Goal: Task Accomplishment & Management: Manage account settings

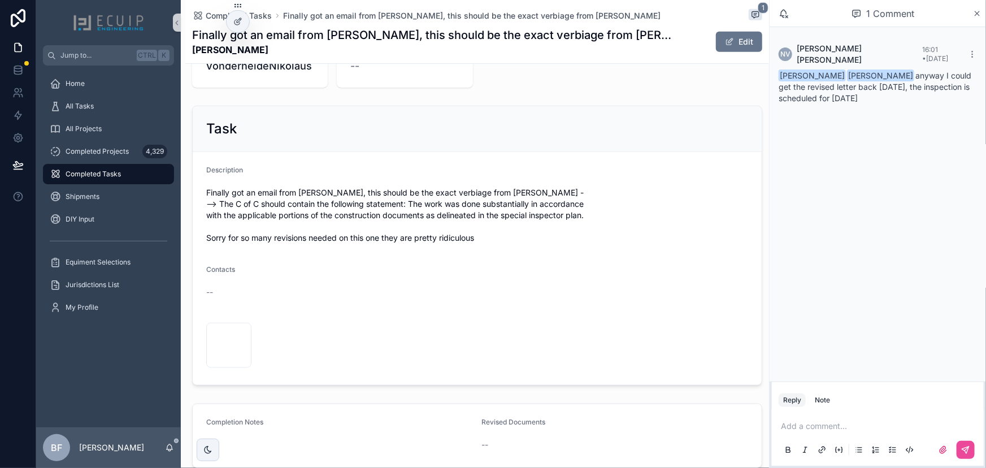
scroll to position [359, 0]
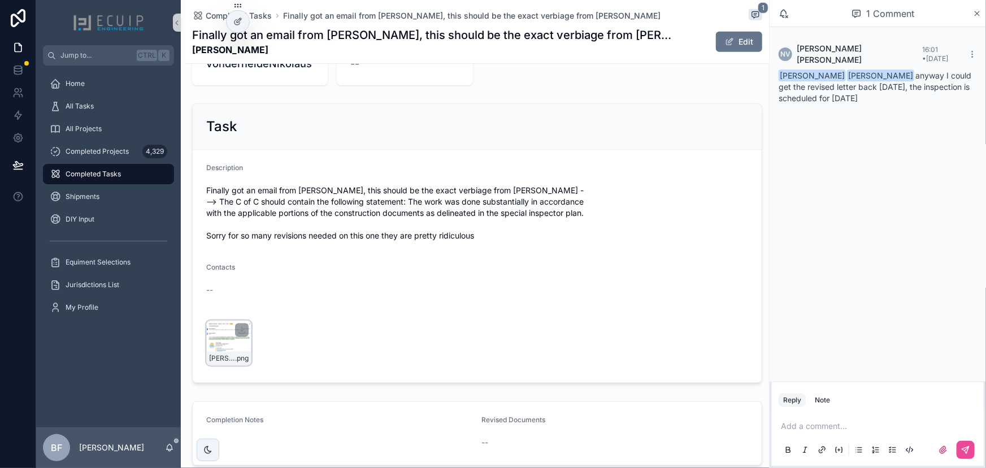
click at [212, 351] on div "ROY-GENTLES-LETTER-EXAMPLE-REVSION .png" at bounding box center [229, 358] width 44 height 14
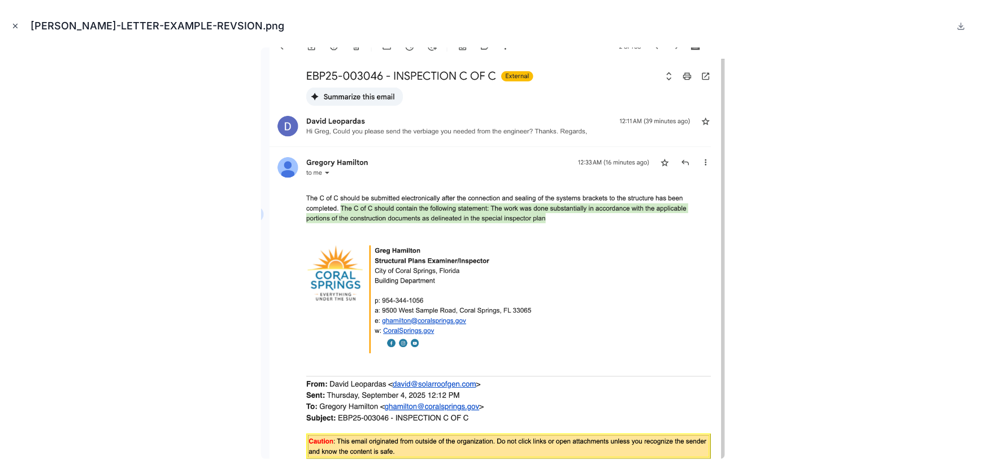
click at [14, 28] on icon "Close modal" at bounding box center [15, 26] width 8 height 8
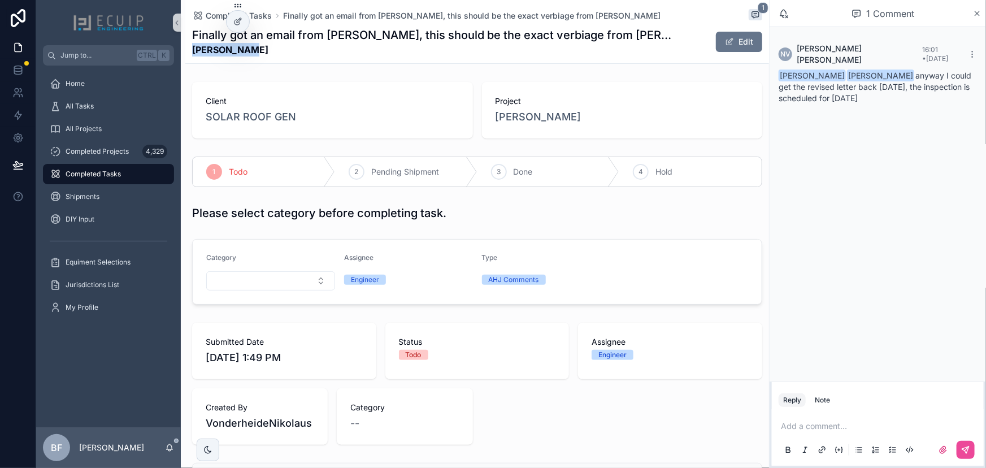
drag, startPoint x: 250, startPoint y: 57, endPoint x: 190, endPoint y: 55, distance: 59.9
click at [190, 55] on div "Completed Tasks Finally got an email from Greg, this should be the exact verbia…" at bounding box center [477, 32] width 584 height 64
copy strong "Roy Gentles"
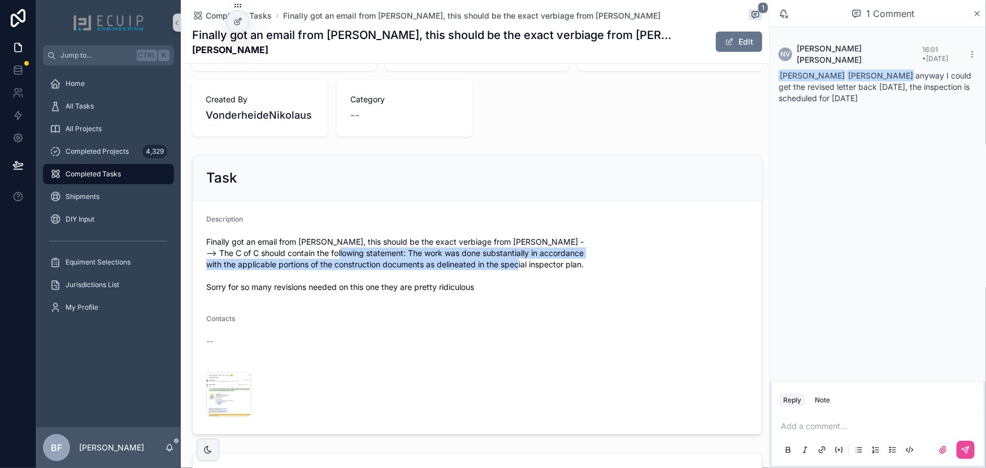
drag, startPoint x: 703, startPoint y: 239, endPoint x: 728, endPoint y: 254, distance: 28.9
click at [728, 254] on span "Finally got an email from Greg, this should be the exact verbiage from Ryan ---…" at bounding box center [477, 264] width 542 height 56
copy span "The work was done substantially in accordance with the applicable portions of t…"
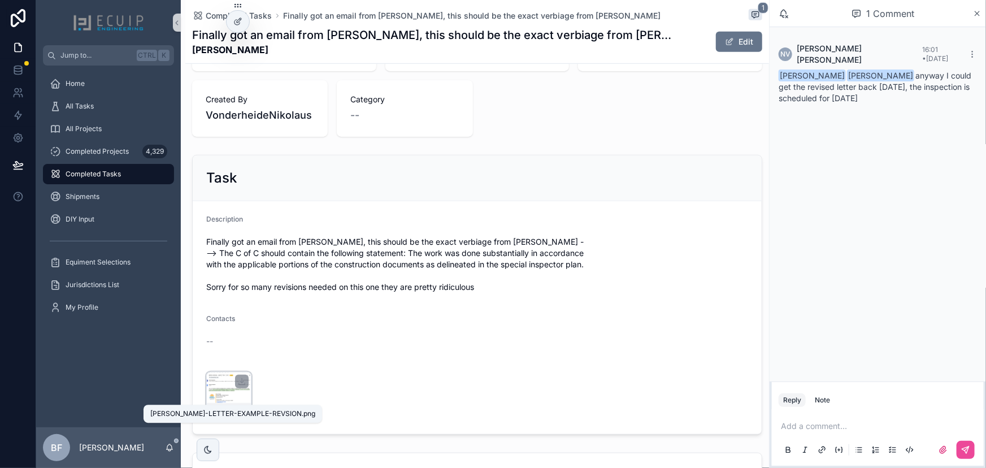
click at [229, 405] on span "ROY-GENTLES-LETTER-EXAMPLE-REVSION" at bounding box center [222, 409] width 26 height 9
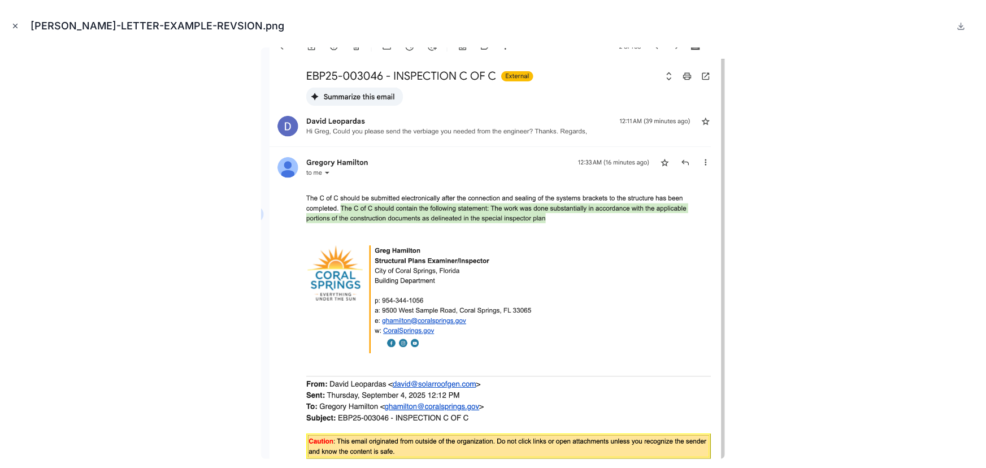
click at [11, 20] on button "Close modal" at bounding box center [15, 26] width 12 height 12
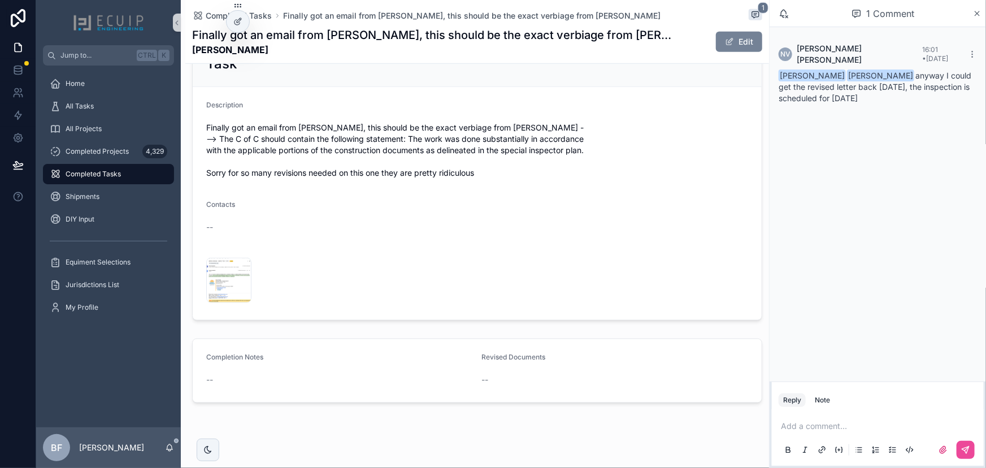
click at [739, 35] on button "Edit" at bounding box center [739, 42] width 46 height 20
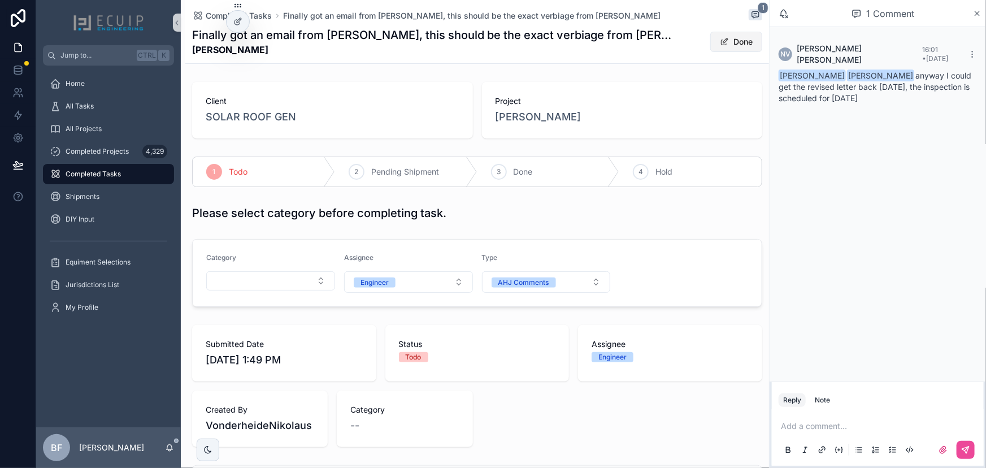
click at [726, 42] on button "Done" at bounding box center [736, 42] width 52 height 20
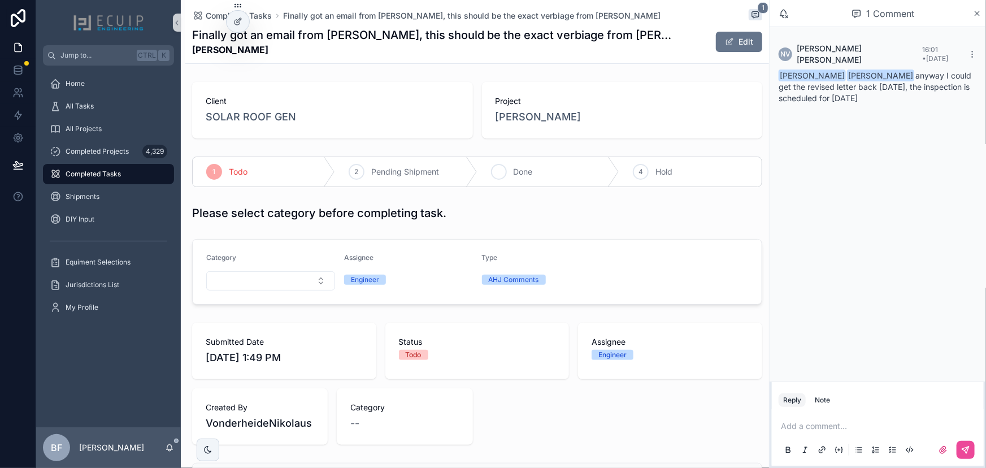
click at [523, 173] on span "Done" at bounding box center [523, 171] width 19 height 11
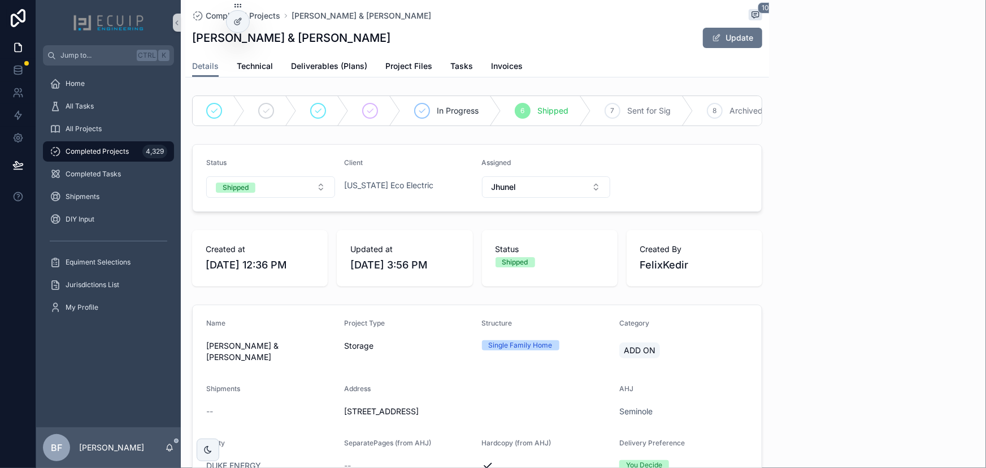
scroll to position [407, 0]
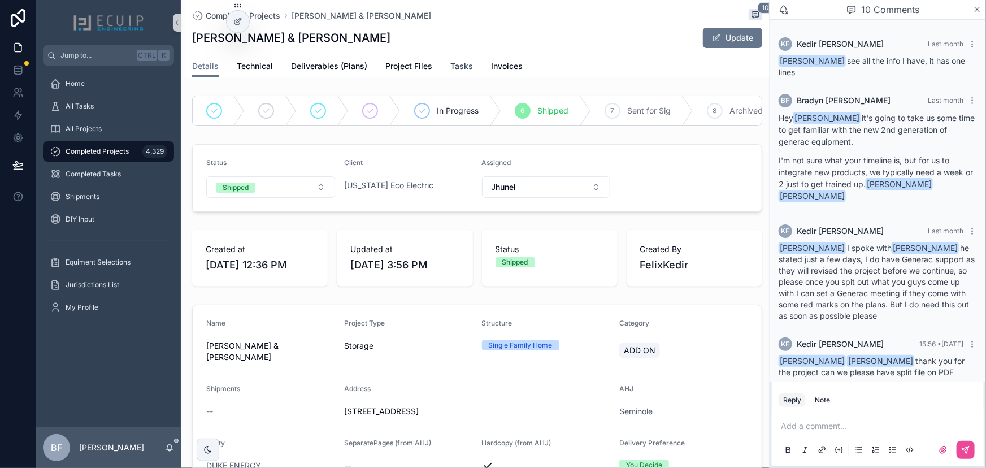
click at [464, 62] on span "Tasks" at bounding box center [461, 65] width 23 height 11
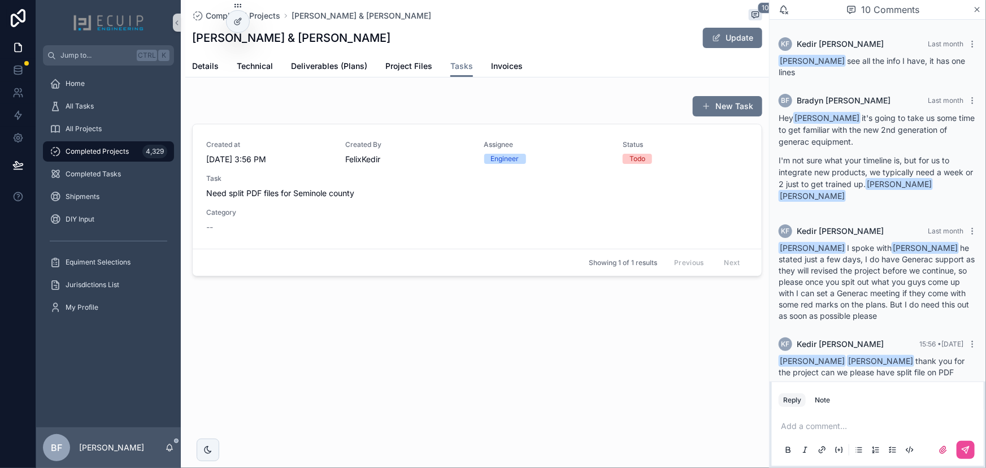
click at [420, 181] on span "Task" at bounding box center [477, 178] width 542 height 9
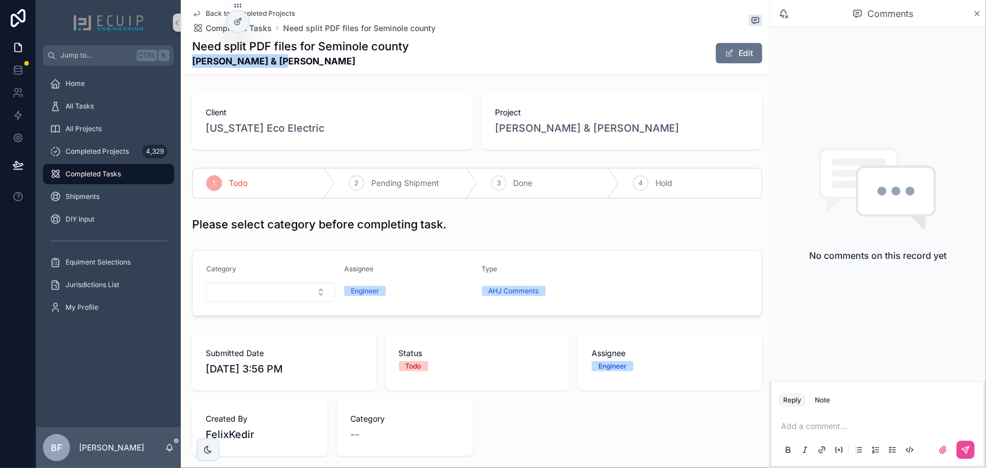
drag, startPoint x: 289, startPoint y: 69, endPoint x: 182, endPoint y: 68, distance: 106.2
click at [182, 68] on div "Back to Completed Projects Completed Tasks Need split PDF files for Seminole co…" at bounding box center [475, 417] width 588 height 834
click at [647, 329] on div "Submitted Date 9/8/2025 3:56 PM Status Todo Assignee Engineer Created By FelixK…" at bounding box center [477, 394] width 584 height 131
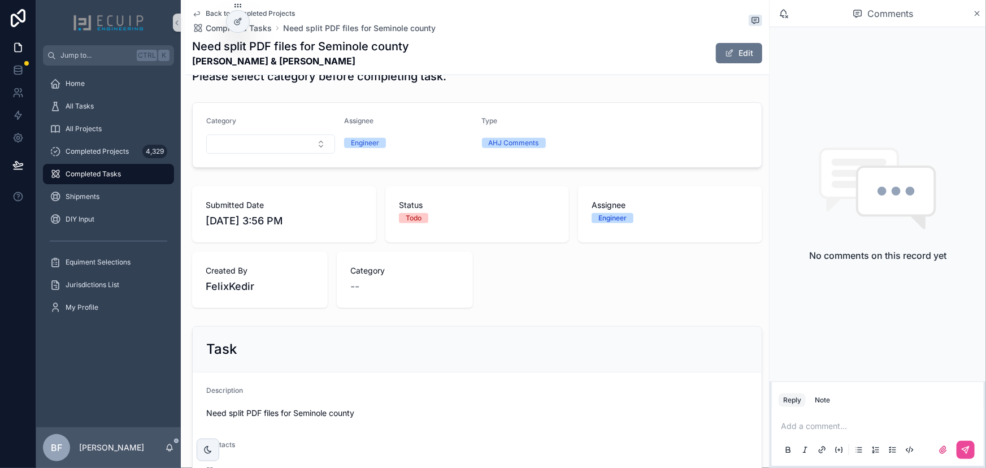
scroll to position [365, 0]
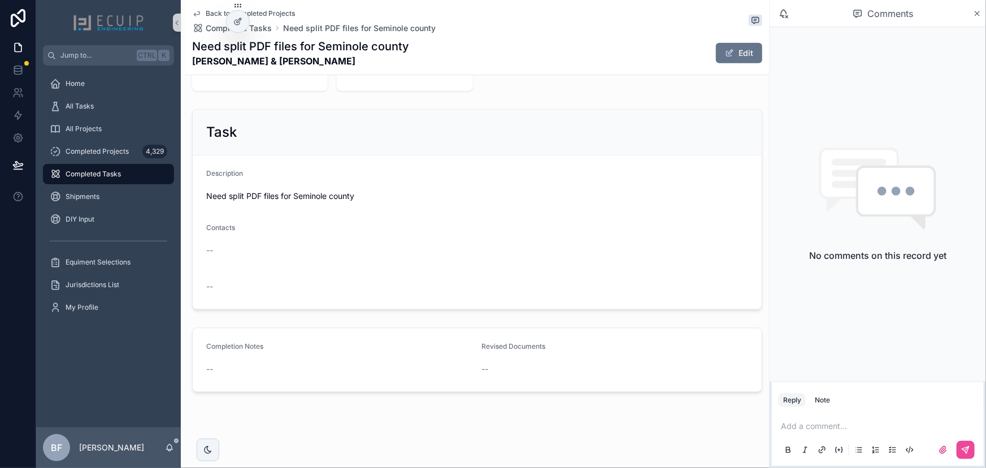
click at [734, 75] on div "Submitted Date 9/8/2025 3:56 PM Status Todo Assignee Engineer Created By FelixK…" at bounding box center [477, 30] width 570 height 122
click at [725, 49] on span "scrollable content" at bounding box center [729, 53] width 9 height 9
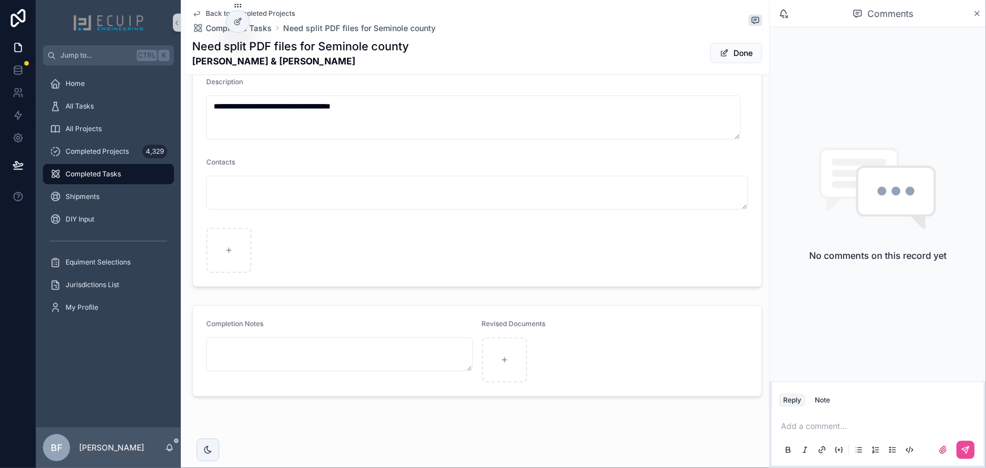
scroll to position [463, 0]
click at [734, 40] on div "Need split PDF files for Seminole county Janet & James Love Done" at bounding box center [477, 52] width 570 height 29
click at [734, 51] on button "Done" at bounding box center [736, 53] width 52 height 20
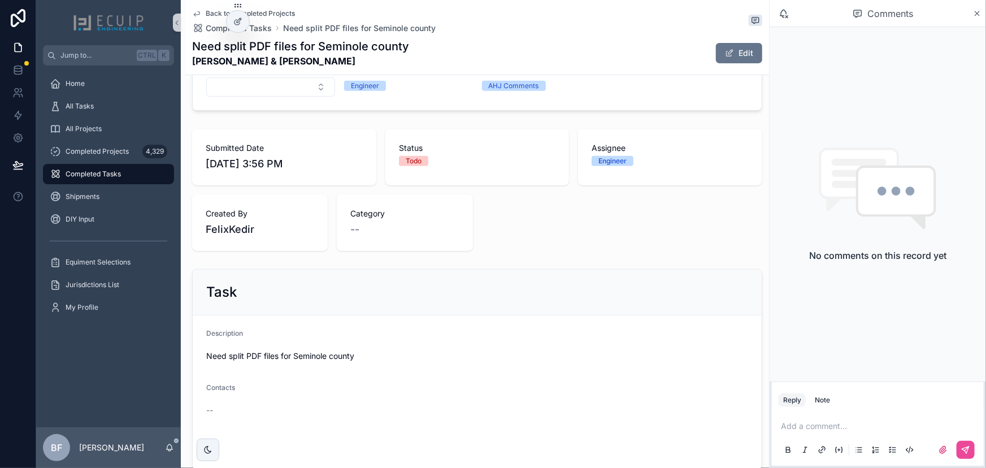
scroll to position [0, 0]
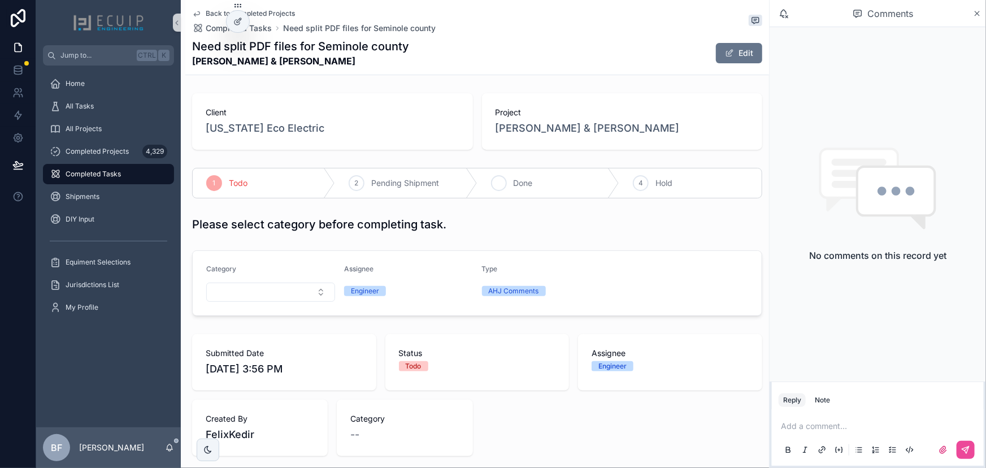
click at [535, 175] on div "3 Done" at bounding box center [548, 182] width 142 height 29
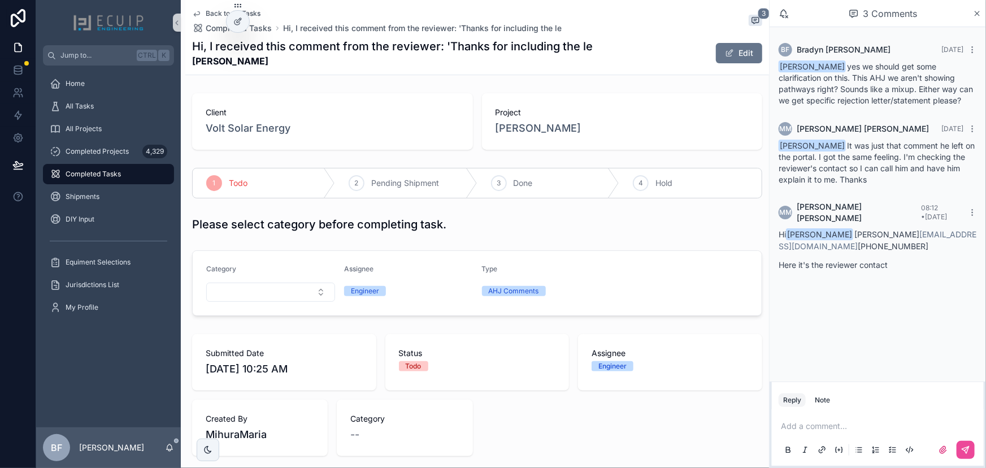
scroll to position [411, 0]
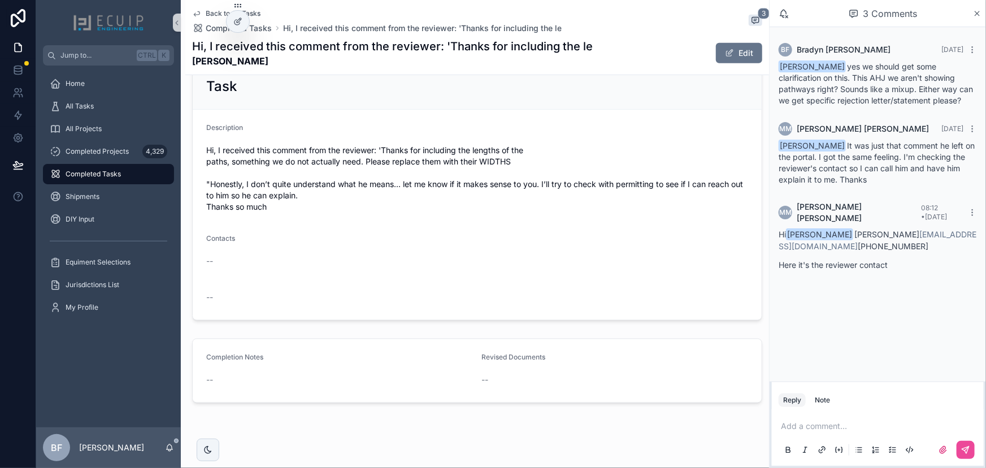
drag, startPoint x: 920, startPoint y: 224, endPoint x: 925, endPoint y: 242, distance: 18.2
click at [925, 242] on p "Hi Bradyn Freeman Leonardo Ligouri lliguori@capfla.com 561 818 2733" at bounding box center [877, 240] width 198 height 24
click at [936, 259] on p "Here it's the reviewer contact" at bounding box center [877, 265] width 198 height 12
drag, startPoint x: 270, startPoint y: 65, endPoint x: 164, endPoint y: 61, distance: 106.3
click at [164, 61] on div "Jump to... Ctrl K Home All Tasks All Projects Completed Projects 4,329 Complete…" at bounding box center [511, 234] width 950 height 468
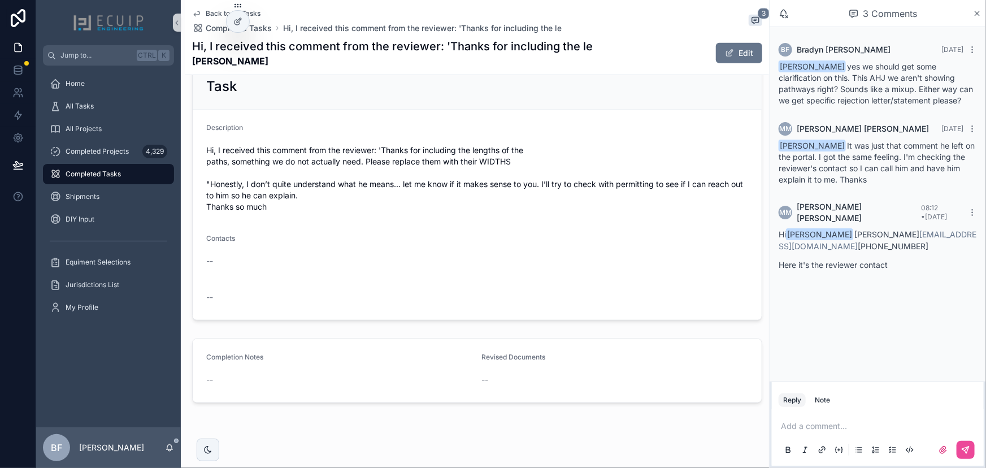
click at [253, 66] on strong "[PERSON_NAME]" at bounding box center [392, 61] width 401 height 14
drag, startPoint x: 266, startPoint y: 63, endPoint x: 188, endPoint y: 59, distance: 78.1
click at [188, 59] on div "Back to All Tasks Completed Tasks Hi, I received this comment from the reviewer…" at bounding box center [477, 37] width 584 height 75
copy strong "[PERSON_NAME]"
click at [333, 246] on div "Contacts" at bounding box center [477, 241] width 542 height 14
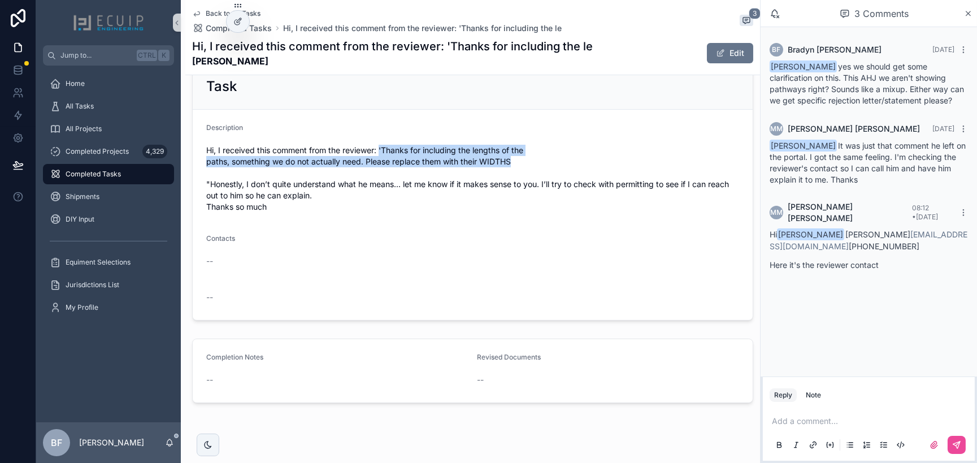
drag, startPoint x: 525, startPoint y: 156, endPoint x: 380, endPoint y: 140, distance: 145.6
click at [380, 140] on div "Description Hi, I received this comment from the reviewer: 'Thanks for includin…" at bounding box center [472, 169] width 533 height 93
copy span "'Thanks for including the lengths of the paths, something we do not actually ne…"
drag, startPoint x: 302, startPoint y: 58, endPoint x: 229, endPoint y: 63, distance: 73.6
click at [229, 63] on strong "[PERSON_NAME]" at bounding box center [392, 61] width 401 height 14
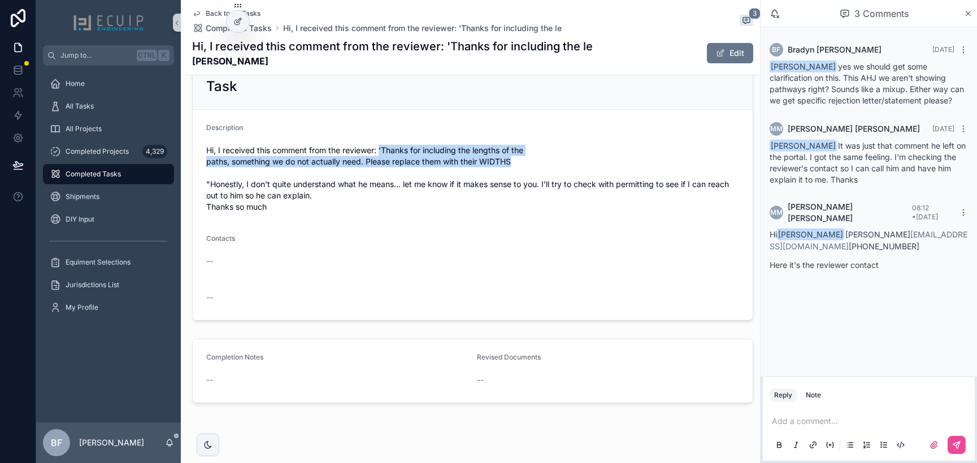
copy strong "Vessiot"
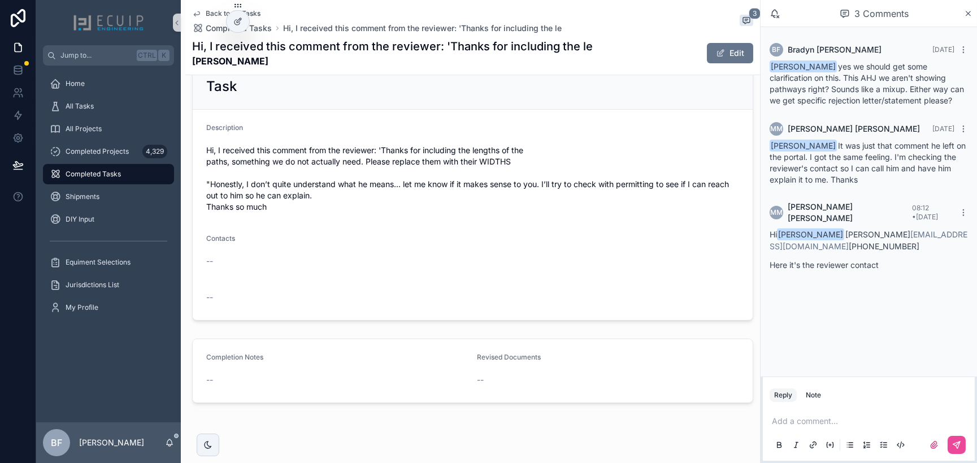
click at [393, 294] on div "--" at bounding box center [472, 296] width 533 height 11
drag, startPoint x: 890, startPoint y: 86, endPoint x: 892, endPoint y: 101, distance: 14.3
click at [892, 101] on span "Maria Mihura yes we should get some clarification on this. This AHJ we aren't s…" at bounding box center [866, 83] width 194 height 43
copy span "can we get specific rejection letter/statement please?"
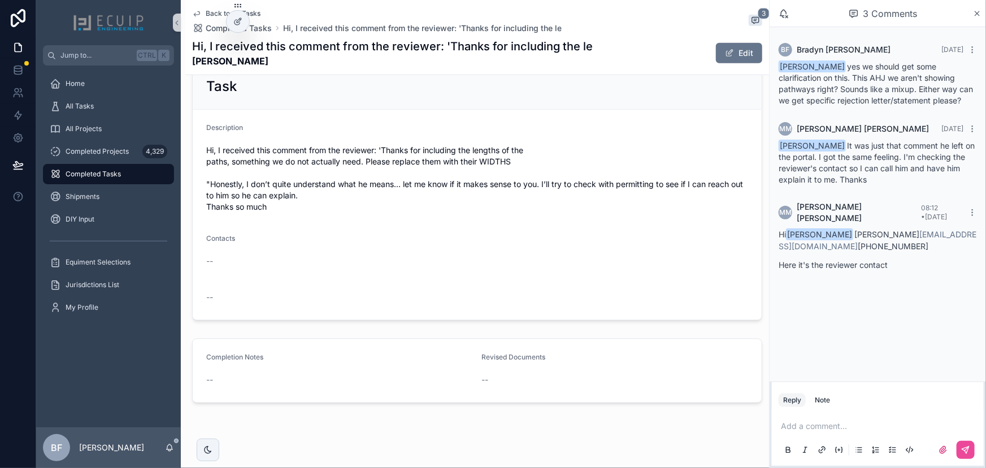
click at [847, 428] on p "scrollable content" at bounding box center [880, 425] width 198 height 11
click at [861, 410] on span "mm@voltsolarenergy.com" at bounding box center [868, 407] width 136 height 11
click at [926, 420] on div "**********" at bounding box center [877, 437] width 198 height 47
click at [930, 429] on p "**********" at bounding box center [880, 425] width 198 height 11
click at [969, 450] on icon "scrollable content" at bounding box center [965, 449] width 9 height 9
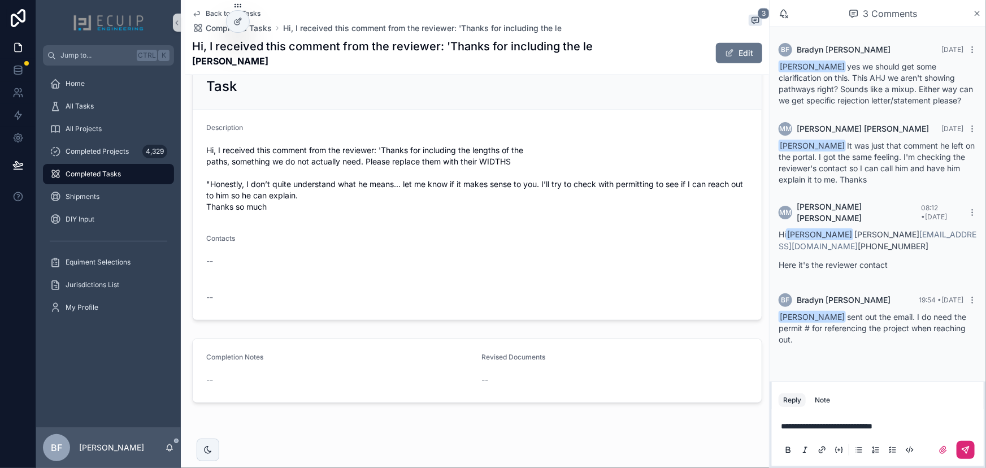
click at [939, 426] on p "**********" at bounding box center [880, 425] width 198 height 11
click at [967, 451] on icon "scrollable content" at bounding box center [965, 449] width 9 height 9
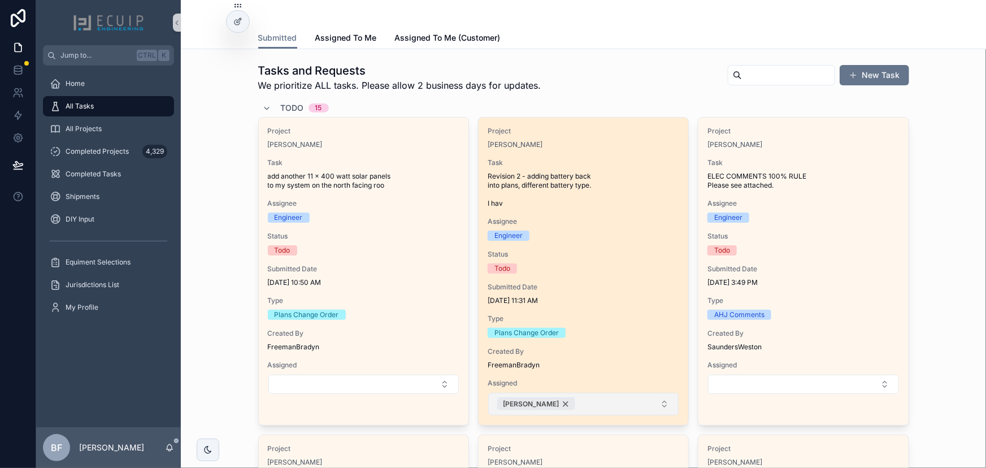
click at [521, 402] on div "[PERSON_NAME]" at bounding box center [536, 404] width 77 height 12
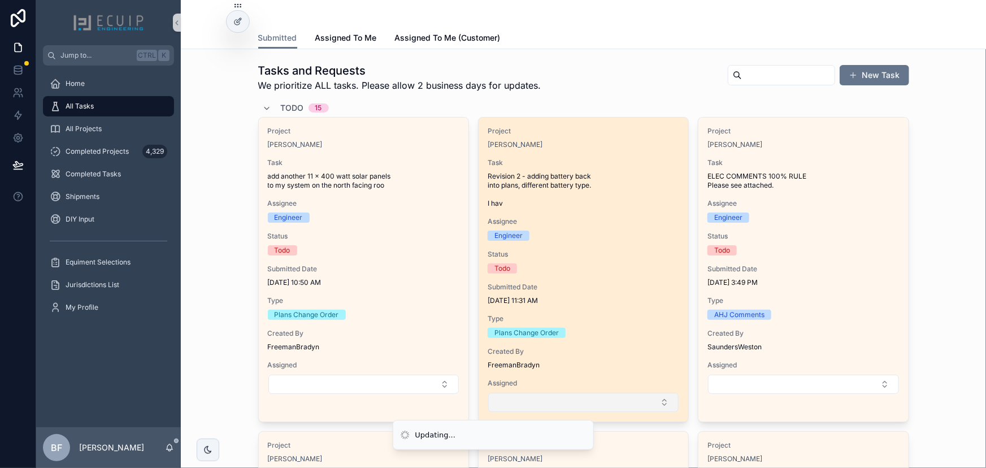
click at [558, 403] on button "Select Button" at bounding box center [583, 402] width 190 height 19
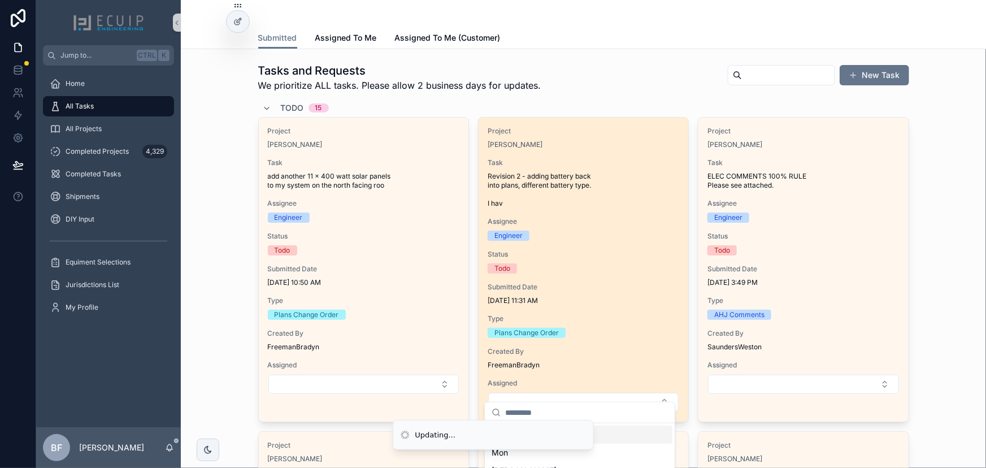
scroll to position [154, 0]
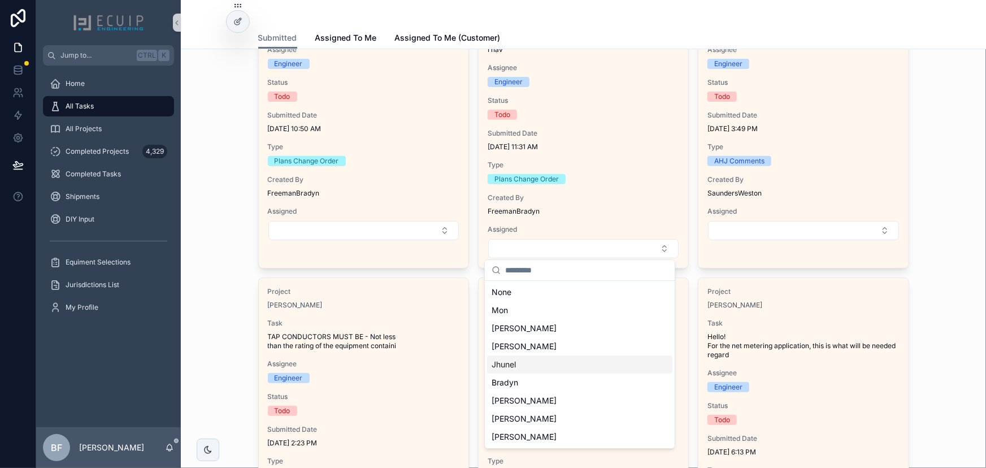
click at [538, 358] on div "Jhunel" at bounding box center [579, 364] width 185 height 18
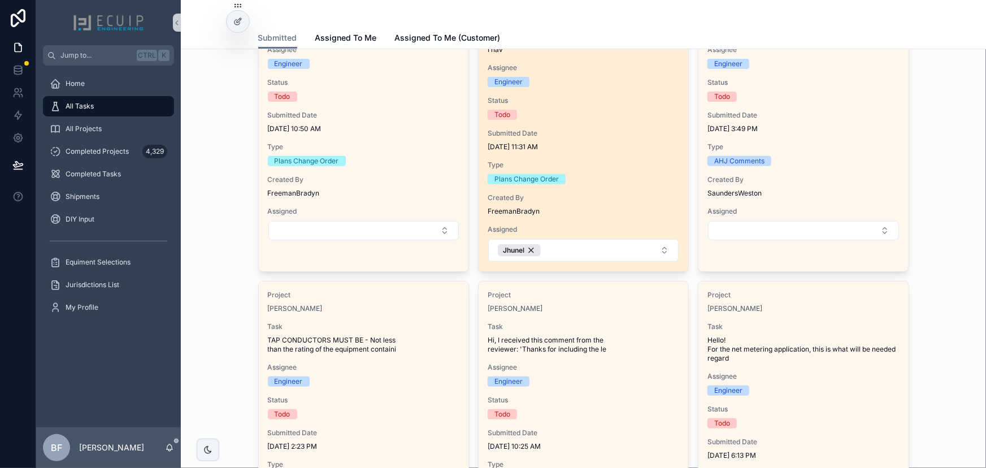
scroll to position [51, 0]
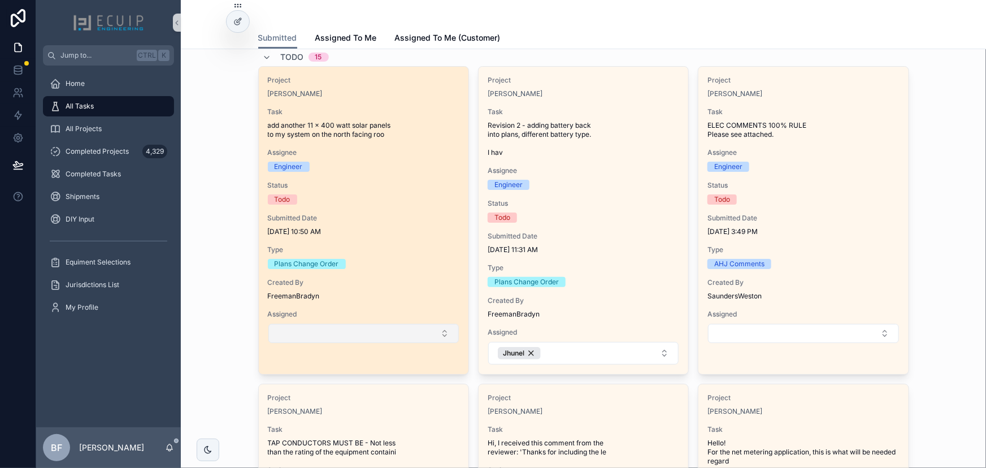
click at [395, 336] on button "Select Button" at bounding box center [363, 333] width 190 height 19
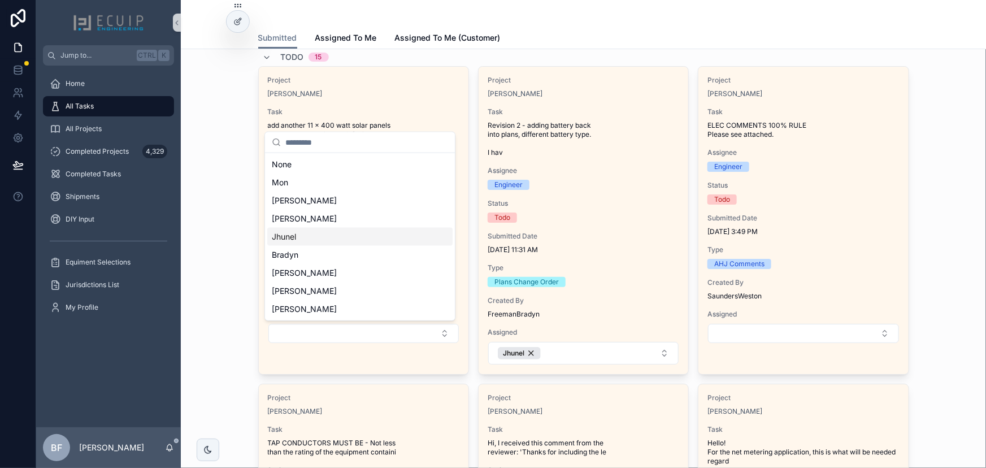
click at [321, 237] on div "Jhunel" at bounding box center [359, 237] width 185 height 18
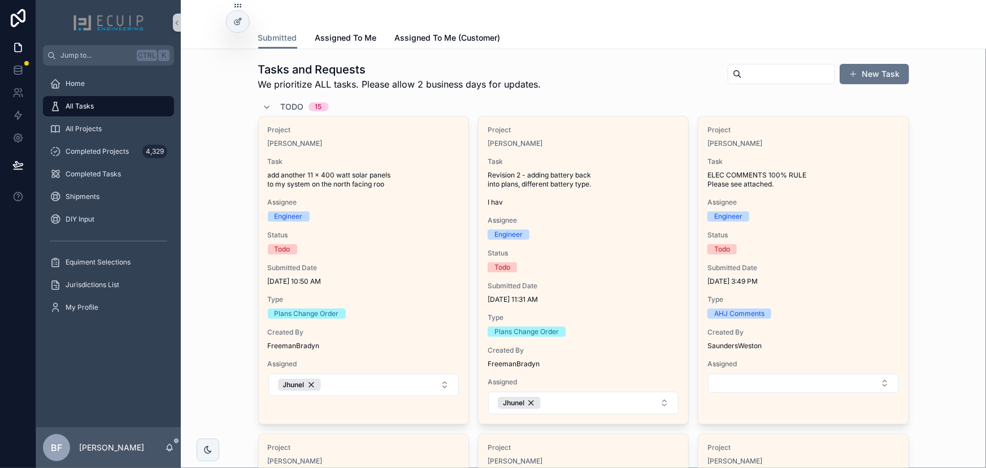
scroll to position [0, 0]
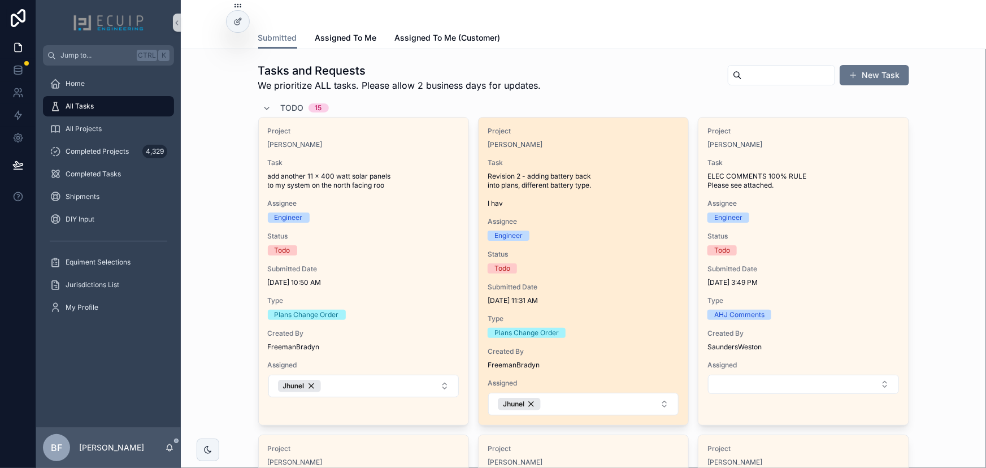
click at [608, 144] on div "[PERSON_NAME]" at bounding box center [584, 144] width 192 height 9
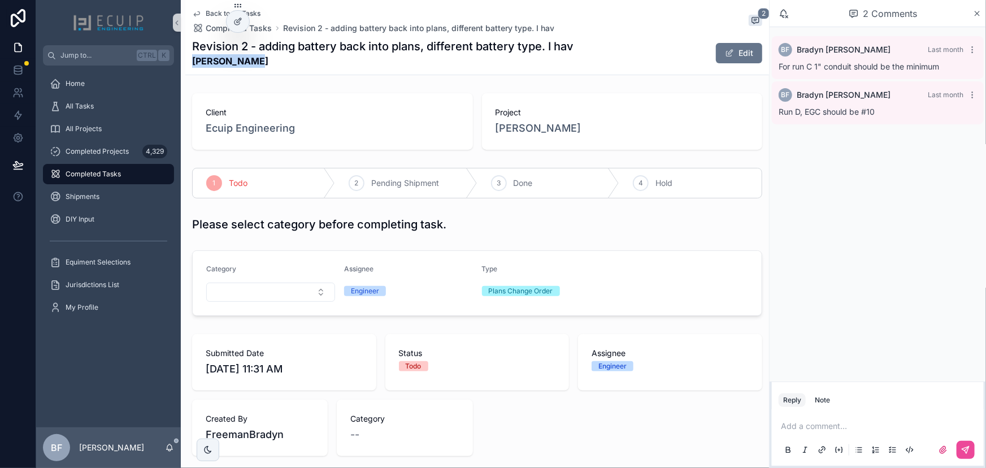
drag, startPoint x: 282, startPoint y: 67, endPoint x: 192, endPoint y: 65, distance: 89.8
click at [192, 65] on strong "[PERSON_NAME]" at bounding box center [382, 61] width 381 height 14
click at [188, 92] on div "Client Ecuip Engineering Project PHIL CIHOLAS" at bounding box center [477, 122] width 584 height 66
click at [92, 102] on span "All Tasks" at bounding box center [80, 106] width 28 height 9
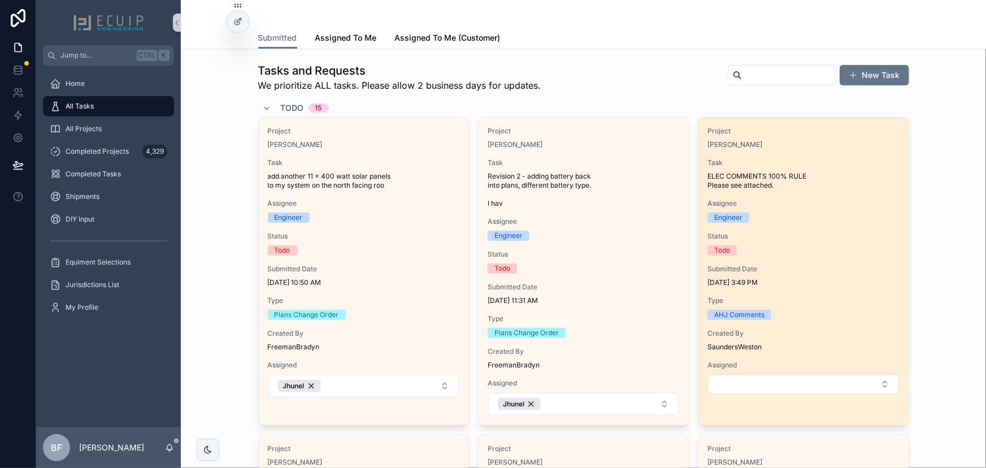
scroll to position [256, 0]
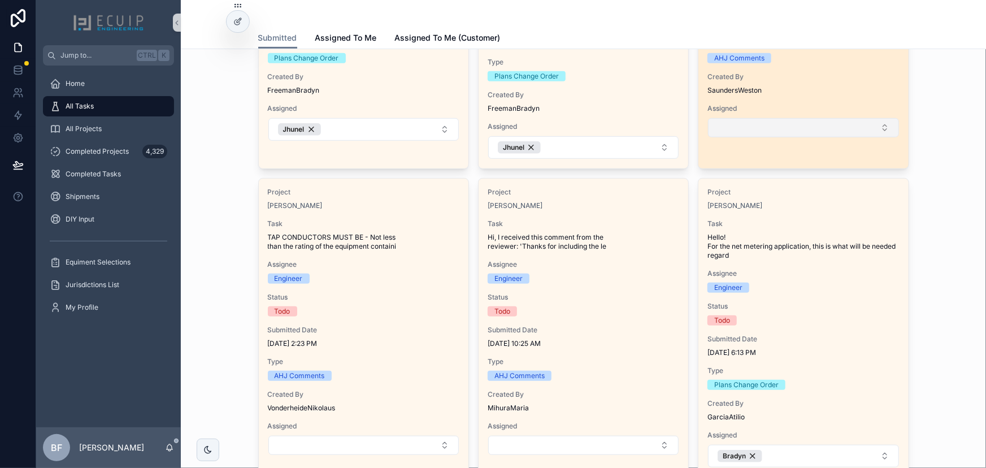
click at [789, 133] on button "Select Button" at bounding box center [803, 127] width 190 height 19
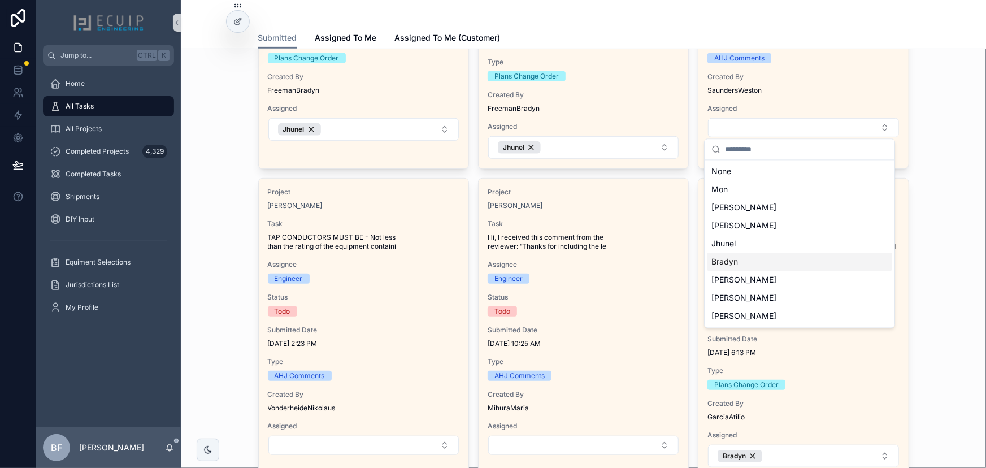
click at [745, 259] on div "Bradyn" at bounding box center [799, 262] width 185 height 18
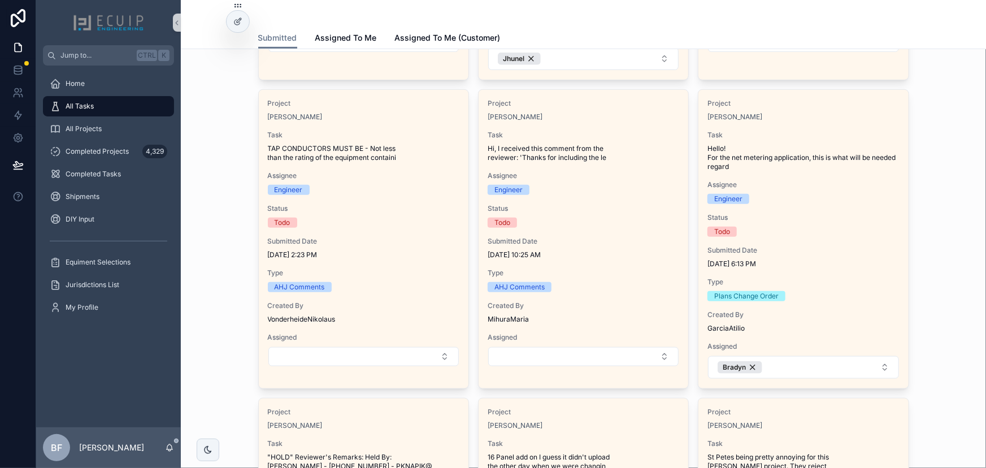
scroll to position [359, 0]
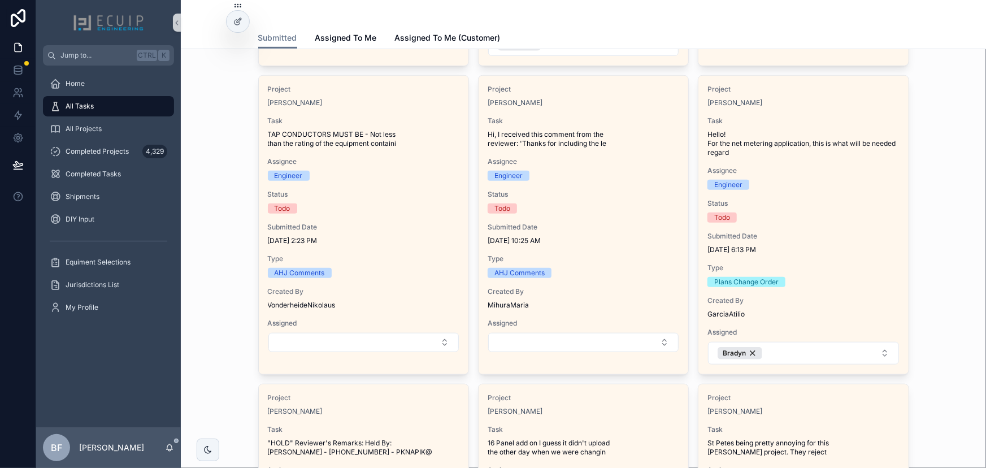
click at [323, 338] on button "Select Button" at bounding box center [363, 342] width 190 height 19
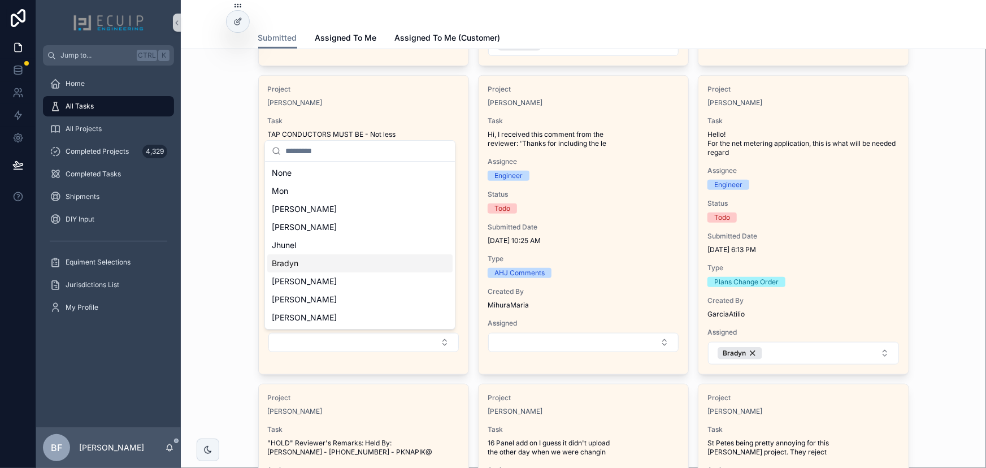
click at [319, 261] on div "Bradyn" at bounding box center [359, 263] width 185 height 18
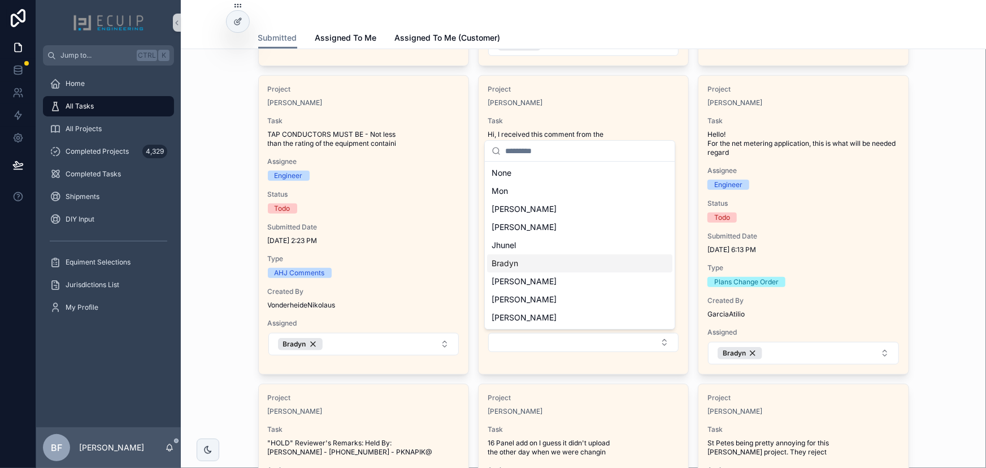
click at [532, 256] on div "Bradyn" at bounding box center [579, 263] width 185 height 18
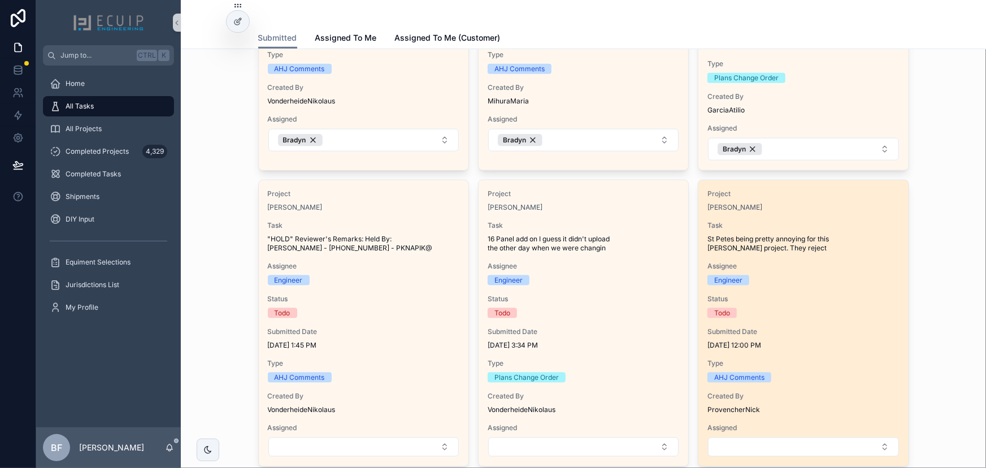
scroll to position [565, 0]
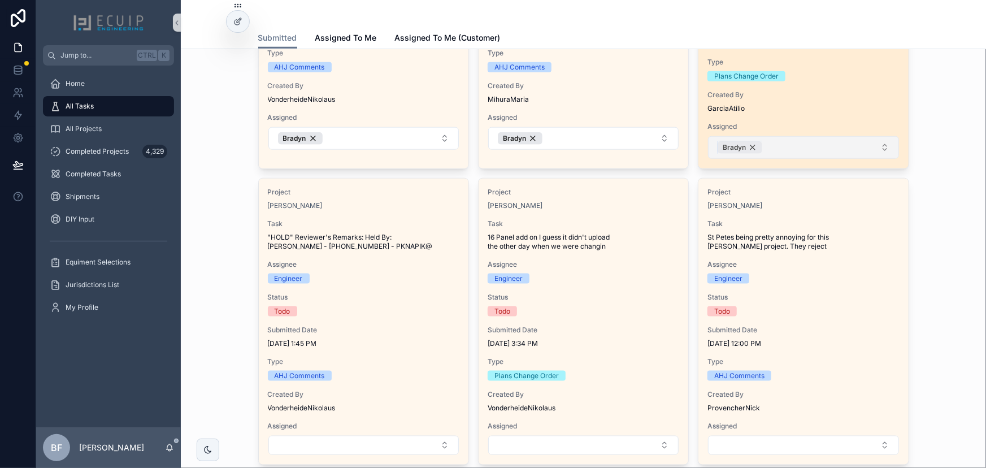
click at [749, 147] on div "Bradyn" at bounding box center [739, 147] width 45 height 12
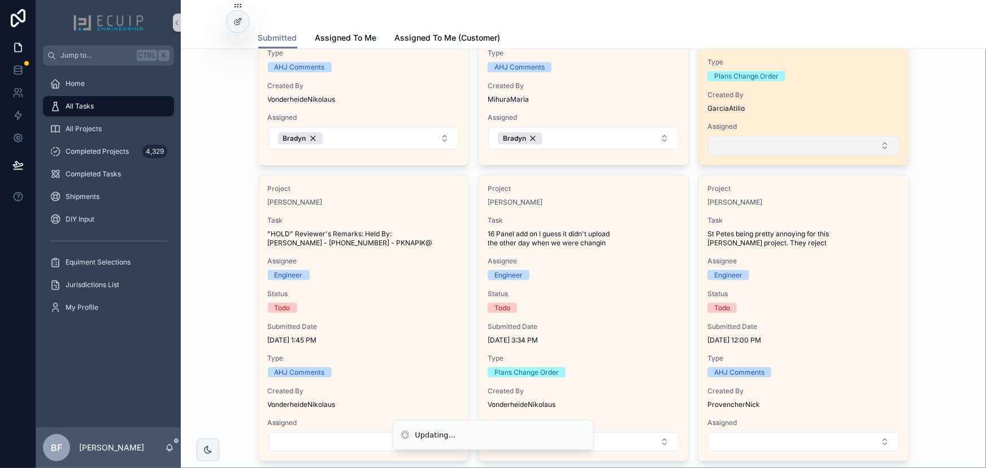
click at [751, 148] on button "Select Button" at bounding box center [803, 145] width 190 height 19
click at [771, 144] on button "Select Button" at bounding box center [803, 145] width 190 height 19
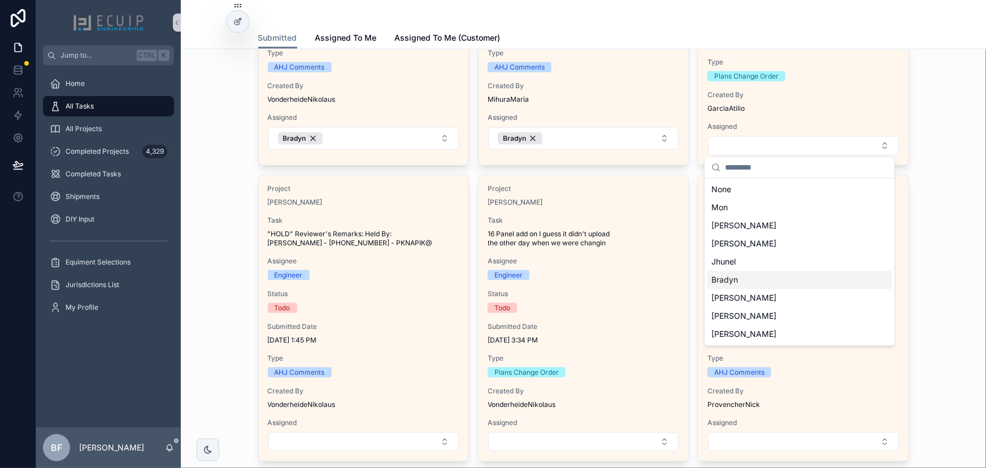
click at [743, 277] on div "Bradyn" at bounding box center [799, 280] width 185 height 18
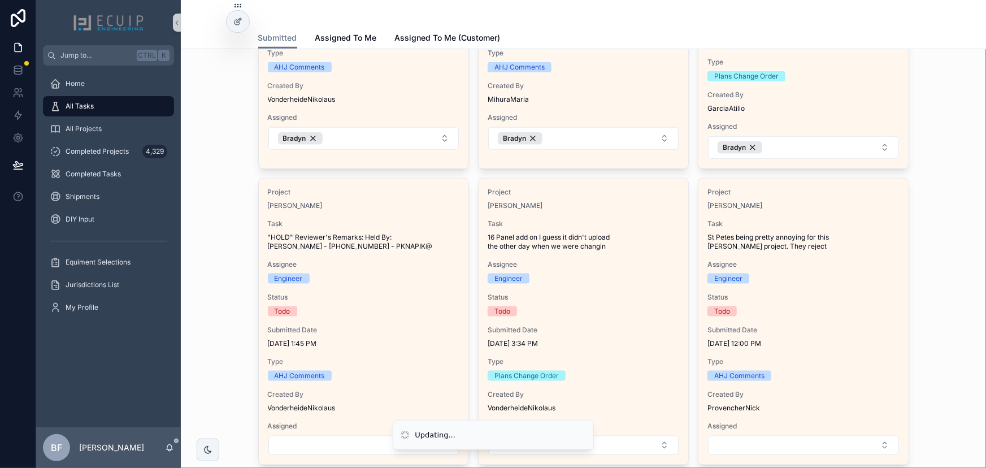
click at [928, 164] on div "Tasks and Requests We prioritize ALL tasks. Please allow 2 business days for up…" at bounding box center [583, 333] width 787 height 1681
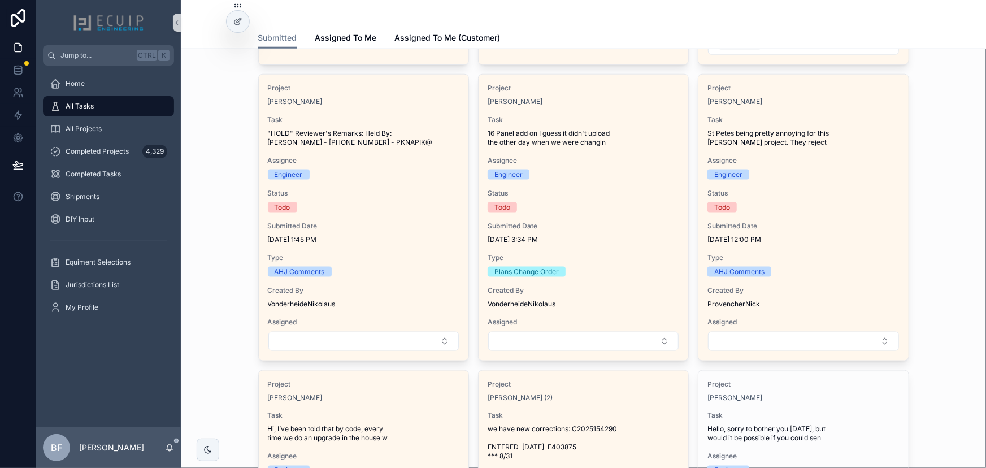
scroll to position [667, 0]
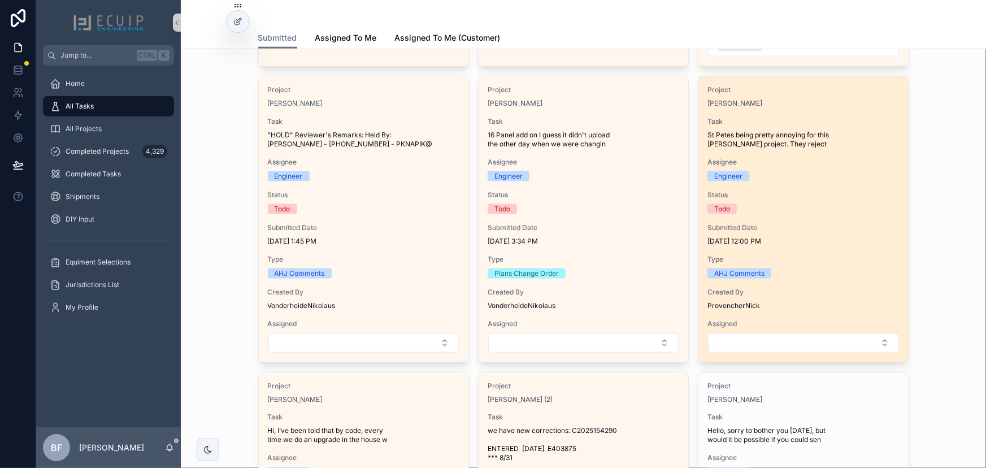
click at [794, 164] on span "Assignee" at bounding box center [803, 162] width 192 height 9
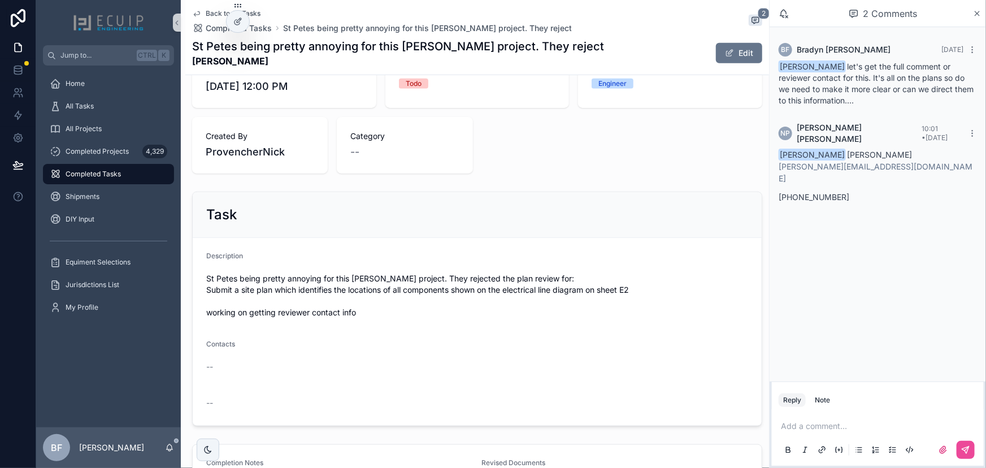
scroll to position [308, 0]
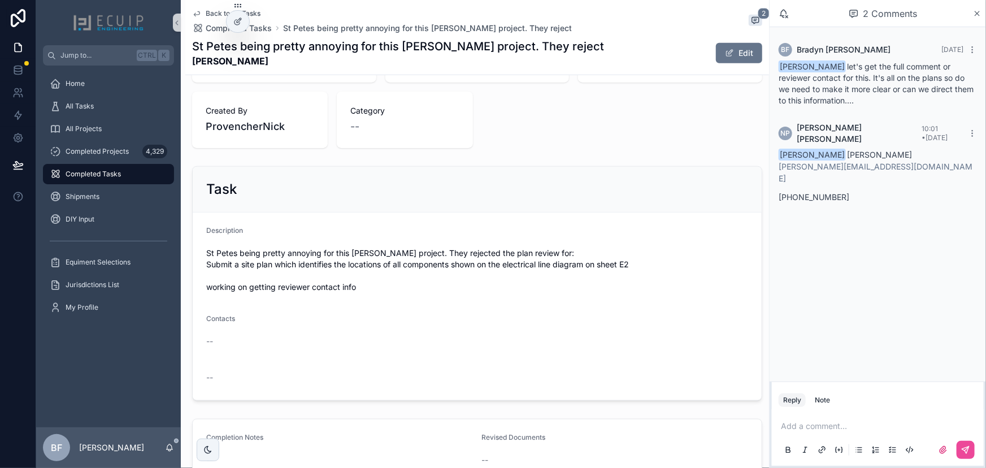
click at [824, 424] on p "scrollable content" at bounding box center [880, 425] width 198 height 11
click at [825, 403] on span "nick@castawaysenergy.com" at bounding box center [868, 407] width 136 height 11
click at [963, 452] on icon "scrollable content" at bounding box center [965, 449] width 9 height 9
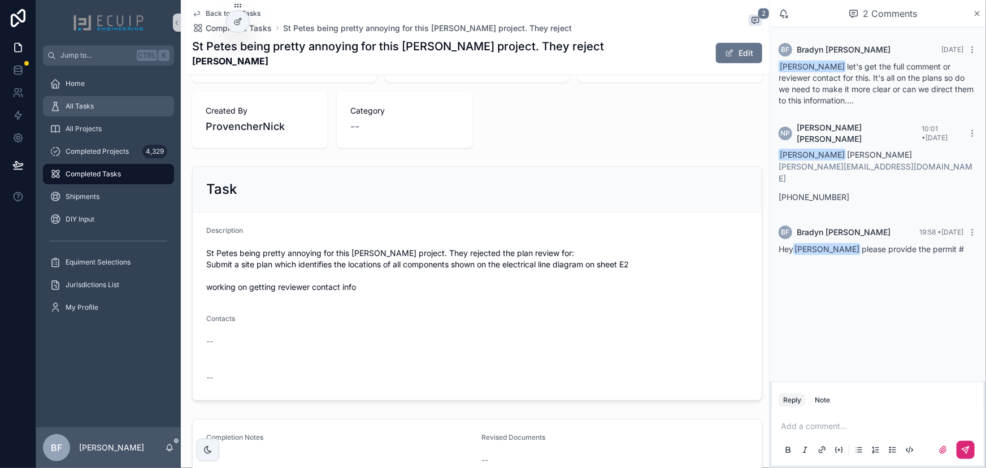
click at [99, 111] on div "All Tasks" at bounding box center [109, 106] width 118 height 18
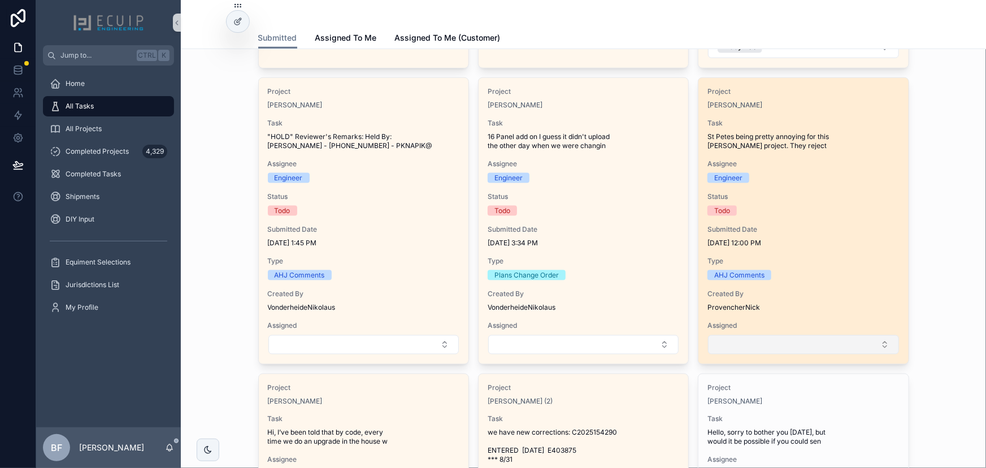
scroll to position [667, 0]
click at [874, 347] on button "Select Button" at bounding box center [803, 342] width 190 height 19
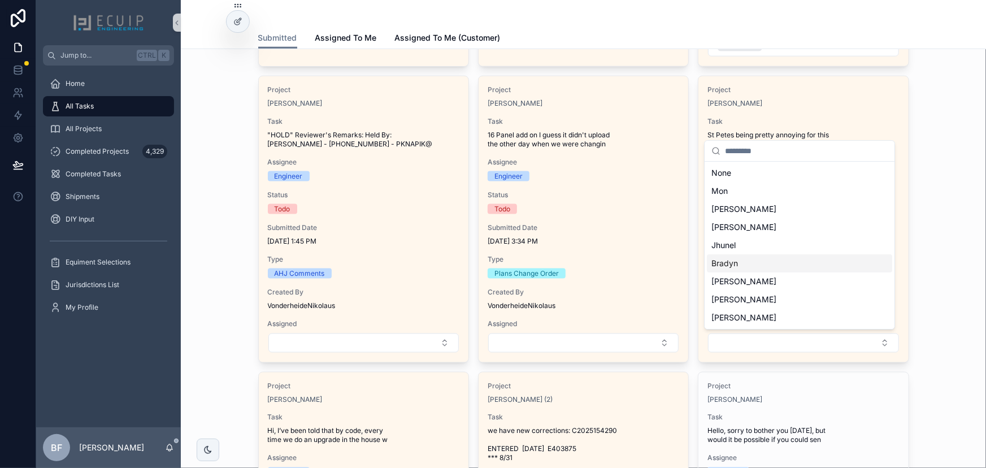
click at [799, 259] on div "Bradyn" at bounding box center [799, 263] width 185 height 18
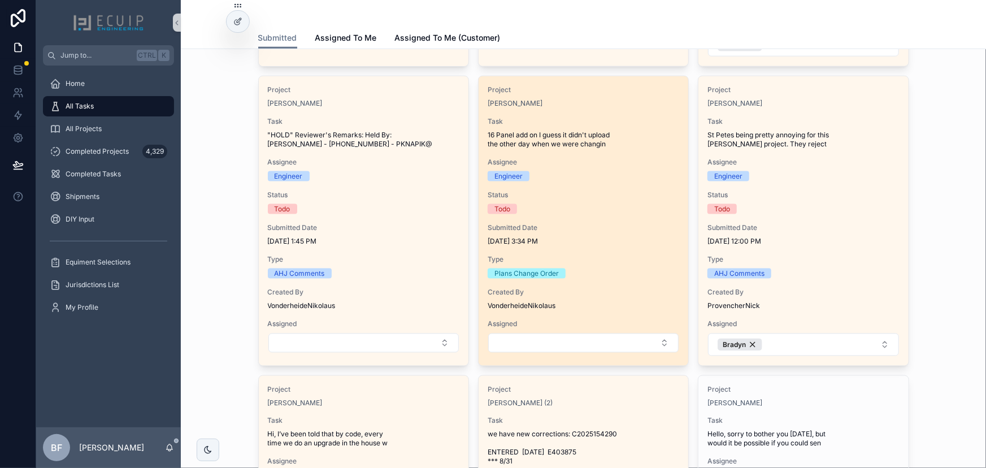
click at [624, 237] on span "9/4/2025 3:34 PM" at bounding box center [584, 241] width 192 height 9
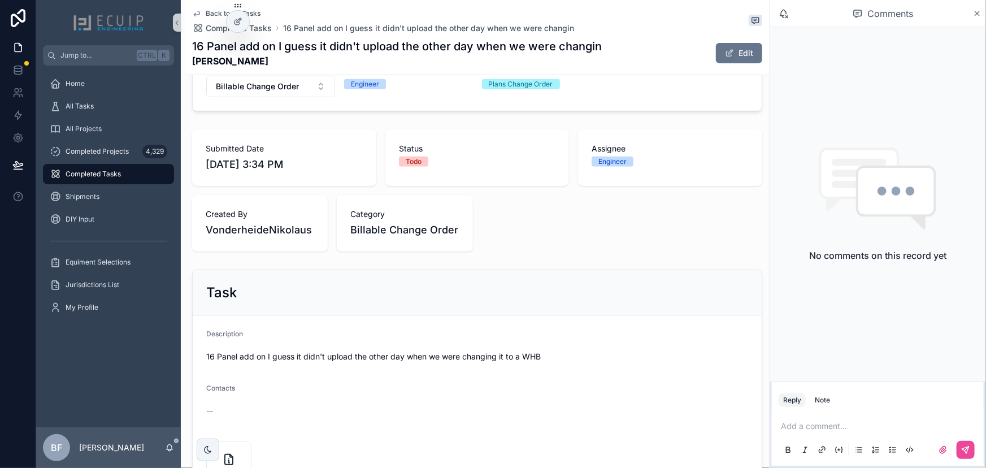
scroll to position [205, 0]
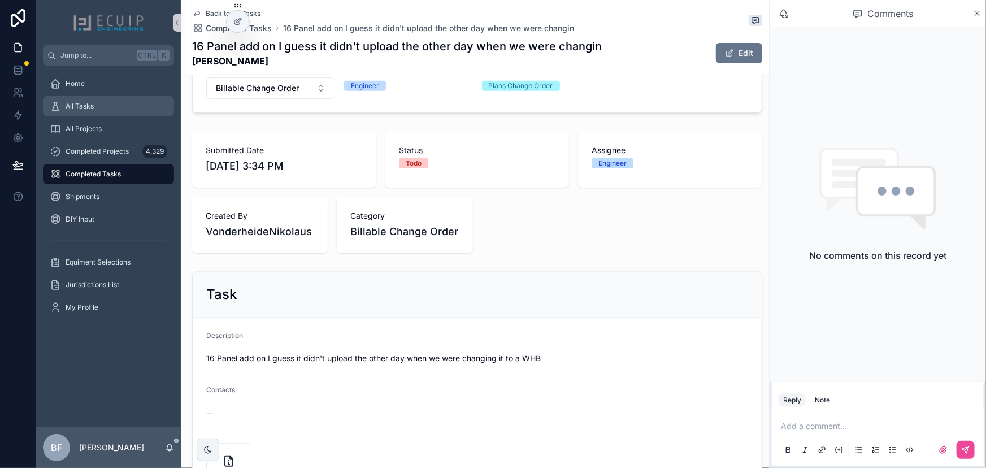
click at [95, 107] on div "All Tasks" at bounding box center [109, 106] width 118 height 18
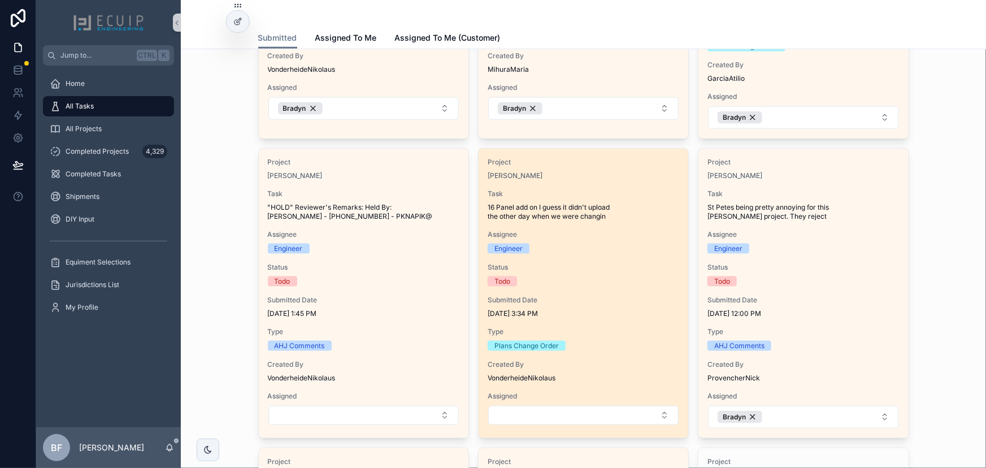
scroll to position [719, 0]
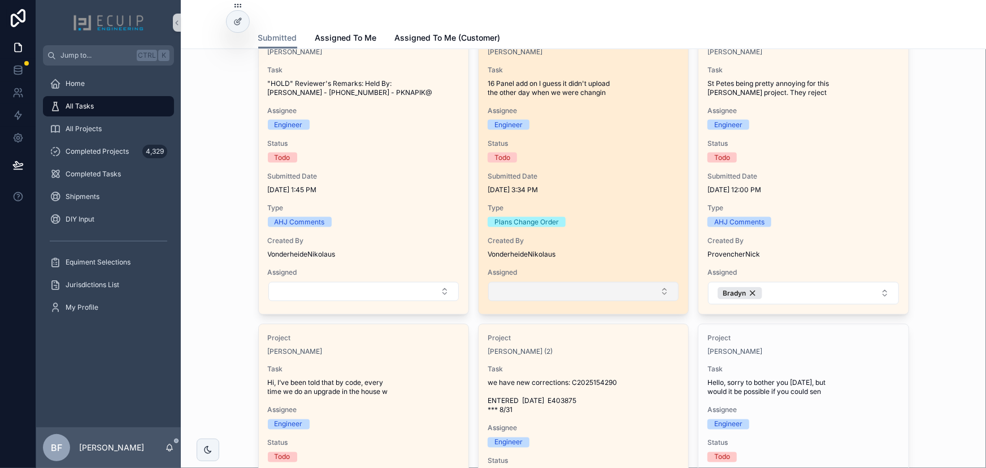
click at [619, 283] on button "Select Button" at bounding box center [583, 291] width 190 height 19
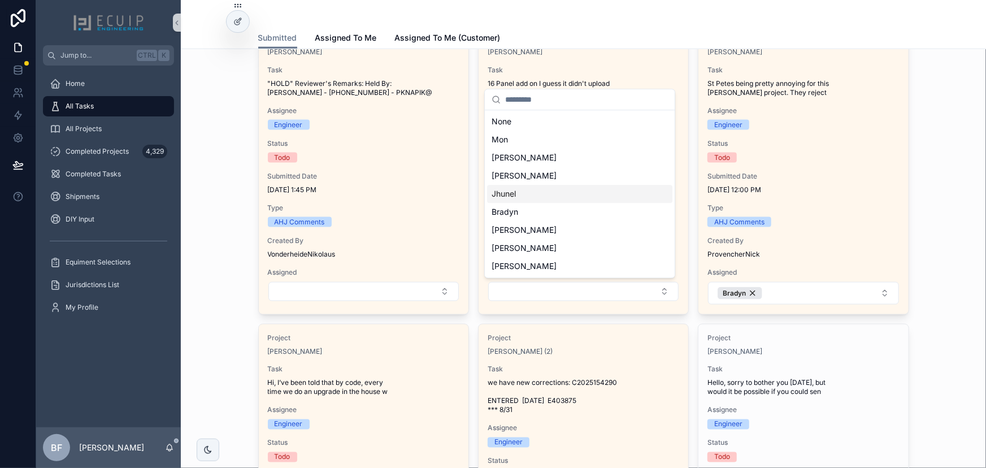
click at [193, 128] on div "Tasks and Requests We prioritize ALL tasks. Please allow 2 business days for up…" at bounding box center [583, 182] width 787 height 1684
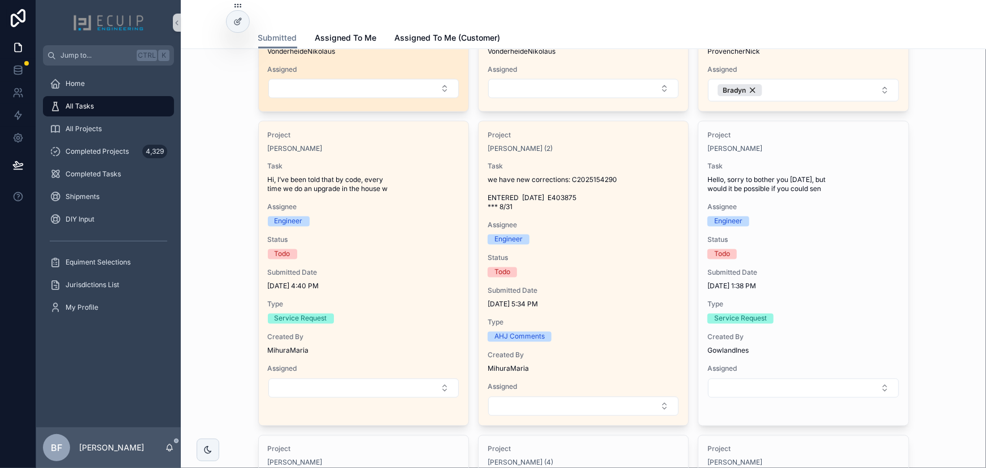
scroll to position [924, 0]
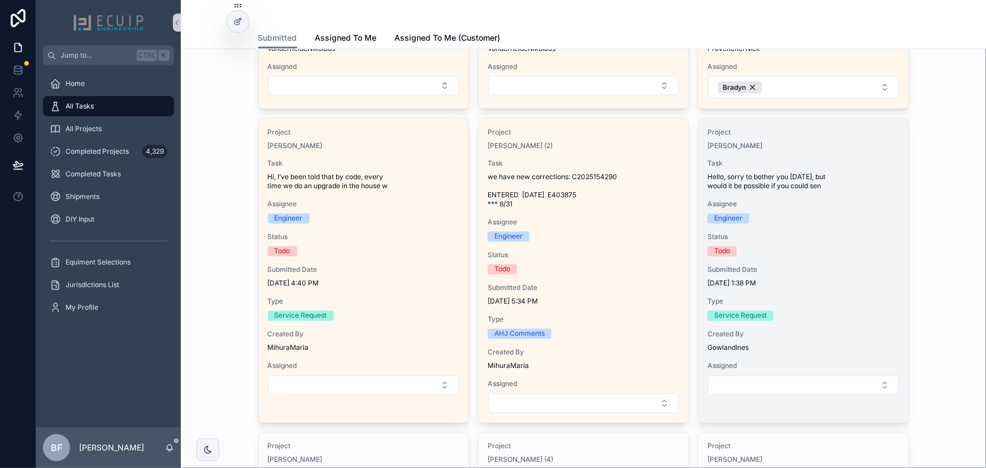
click at [851, 233] on span "Status" at bounding box center [803, 237] width 192 height 9
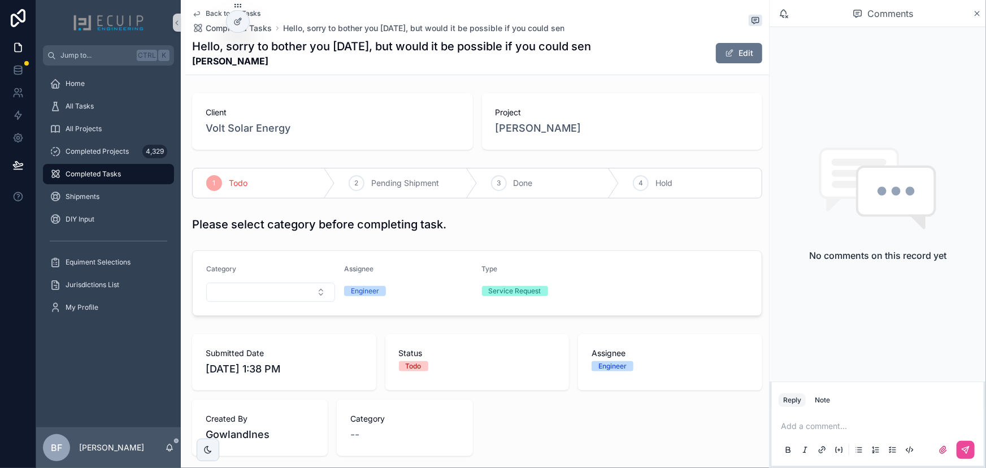
drag, startPoint x: 298, startPoint y: 63, endPoint x: 192, endPoint y: 68, distance: 106.3
click at [192, 68] on div "Back to All Tasks Completed Tasks Hello, sorry to bother you today, but would i…" at bounding box center [477, 37] width 570 height 75
copy strong "Camilo Fernandez"
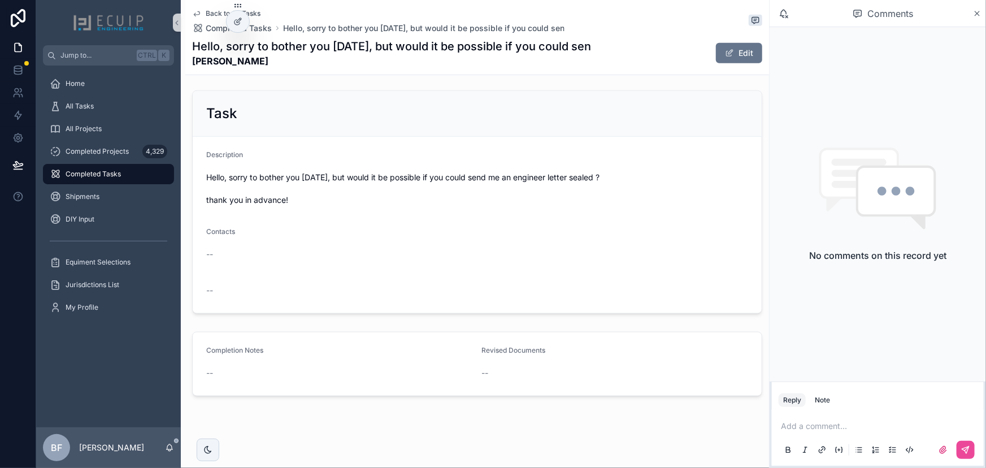
scroll to position [388, 0]
click at [718, 110] on div "Task" at bounding box center [477, 110] width 542 height 18
click at [733, 46] on button "Edit" at bounding box center [739, 53] width 46 height 20
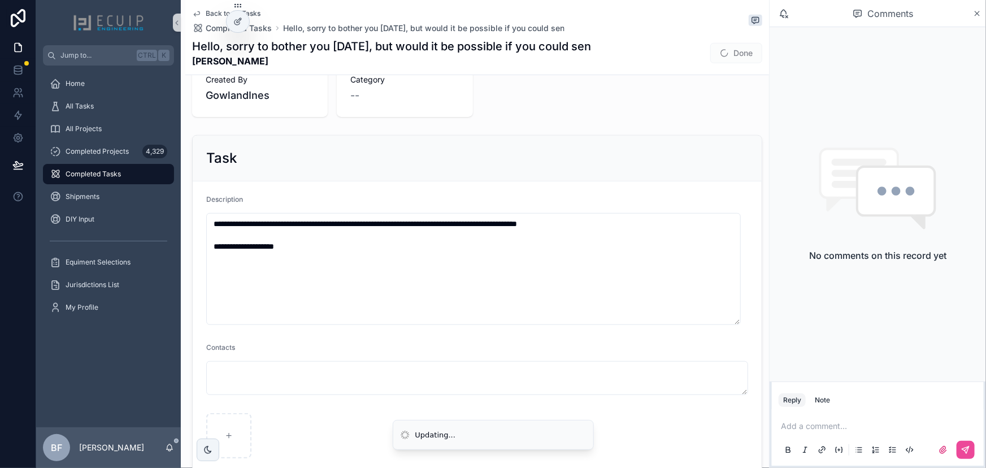
scroll to position [120, 0]
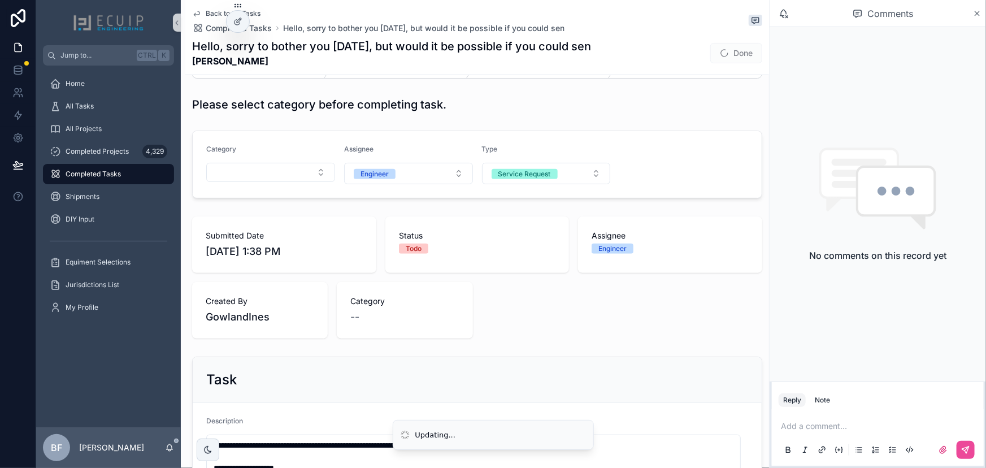
click at [280, 190] on form "Category Assignee Engineer Type Service Request" at bounding box center [477, 164] width 569 height 67
click at [273, 181] on button "Select Button" at bounding box center [270, 172] width 129 height 19
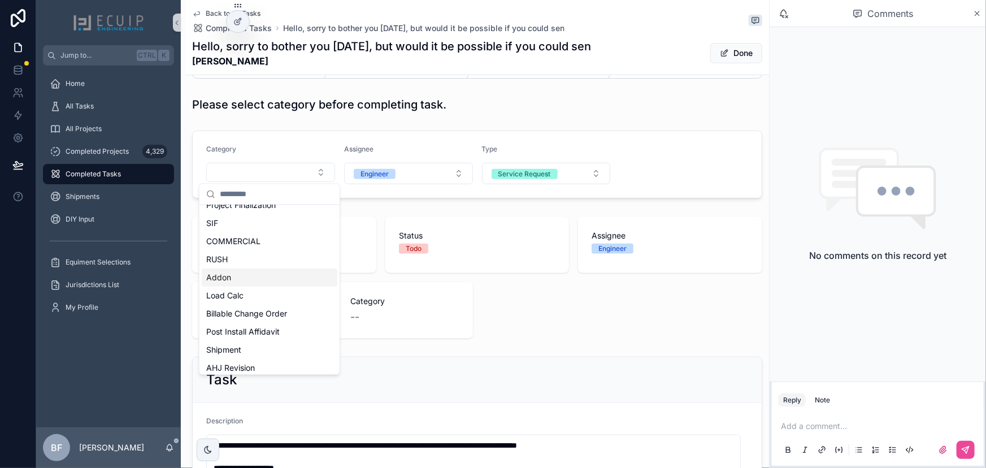
scroll to position [102, 0]
click at [250, 325] on span "Post Install Affidavit" at bounding box center [242, 330] width 73 height 11
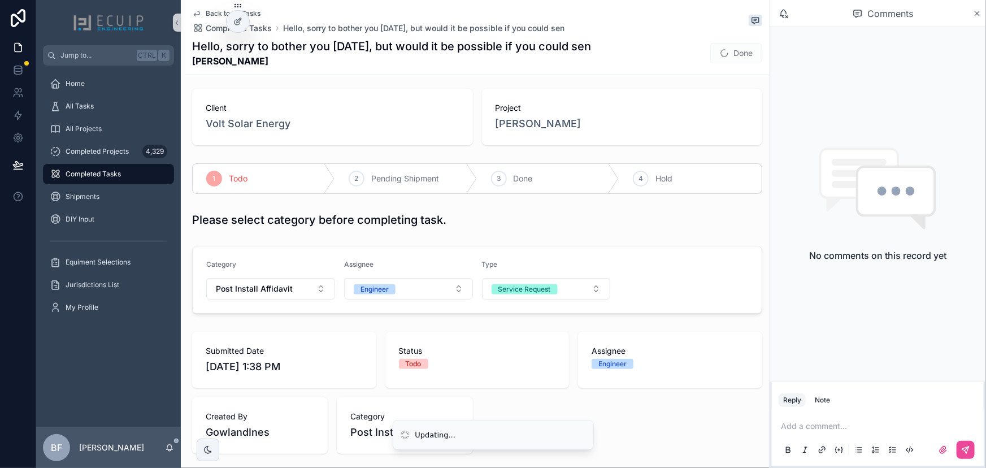
scroll to position [0, 0]
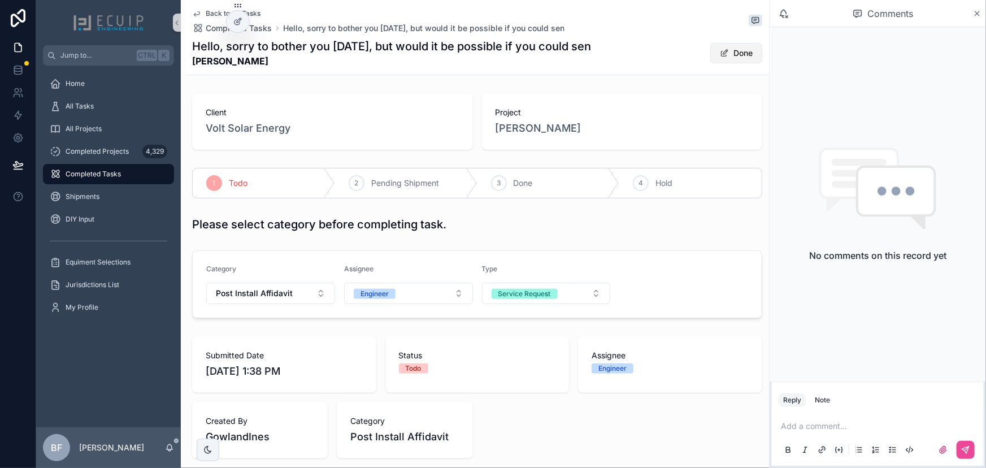
click at [735, 54] on button "Done" at bounding box center [736, 53] width 52 height 20
click at [530, 173] on div "3 Done" at bounding box center [548, 182] width 142 height 29
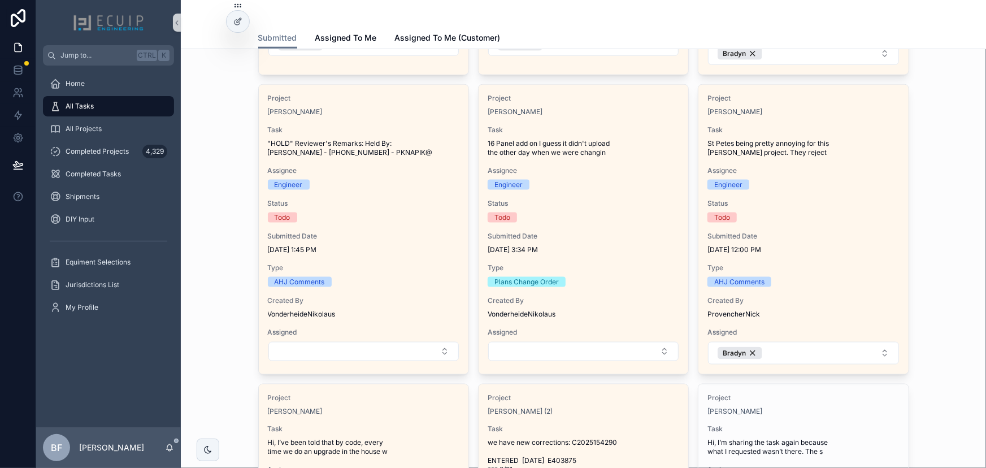
scroll to position [667, 0]
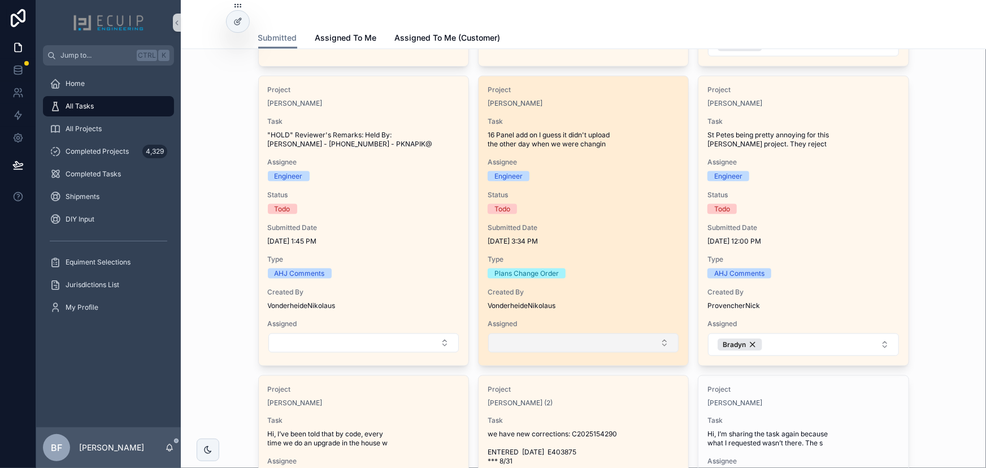
click at [638, 335] on button "Select Button" at bounding box center [583, 342] width 190 height 19
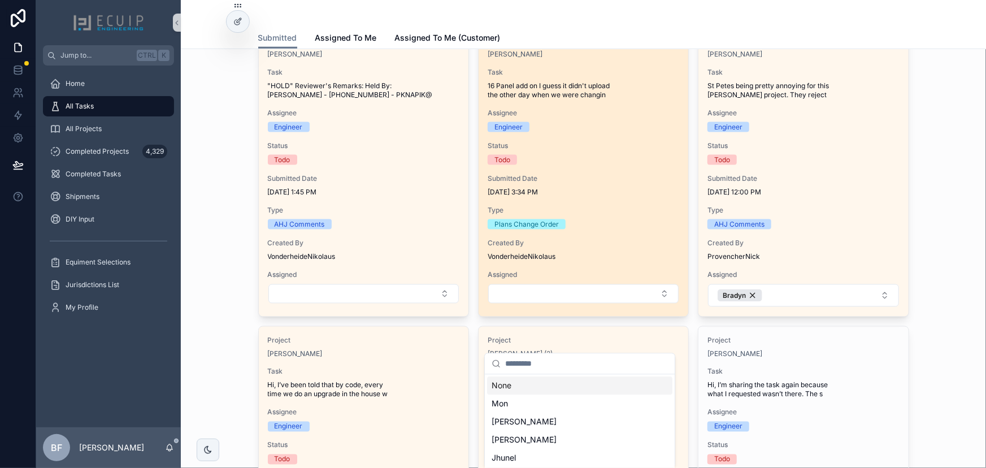
scroll to position [719, 0]
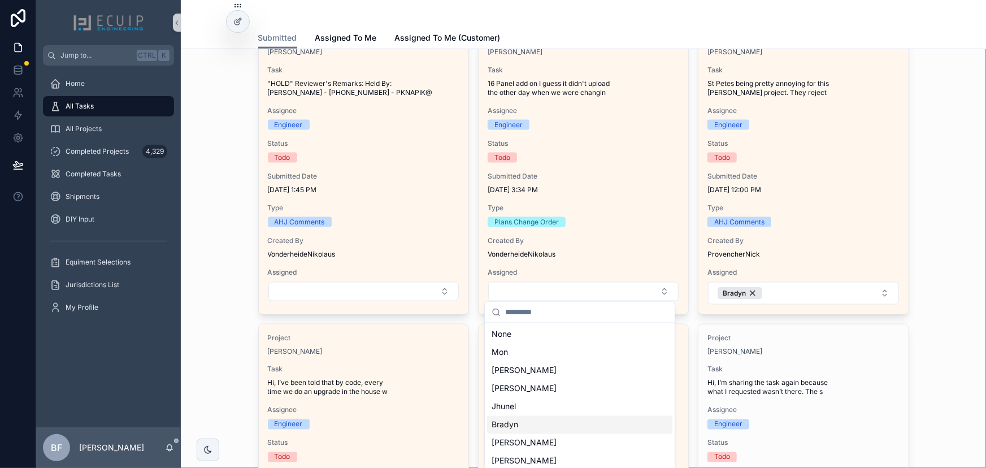
click at [554, 424] on div "Bradyn" at bounding box center [579, 425] width 185 height 18
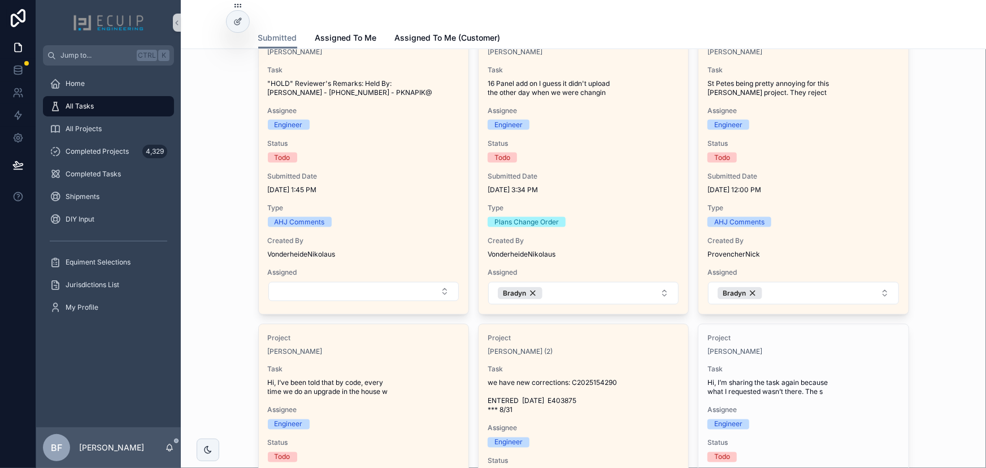
click at [215, 220] on div "Tasks and Requests We prioritize ALL tasks. Please allow 2 business days for up…" at bounding box center [583, 182] width 787 height 1684
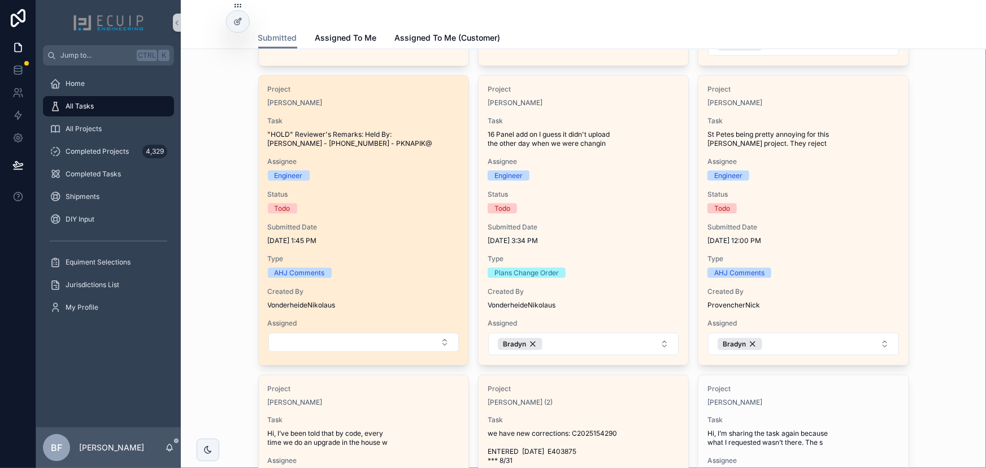
scroll to position [667, 0]
click at [350, 158] on span "Assignee" at bounding box center [364, 162] width 192 height 9
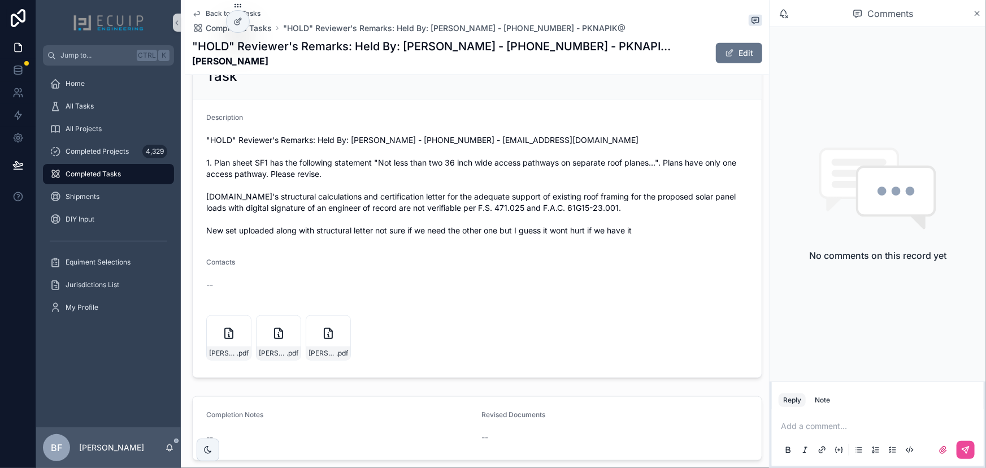
scroll to position [462, 0]
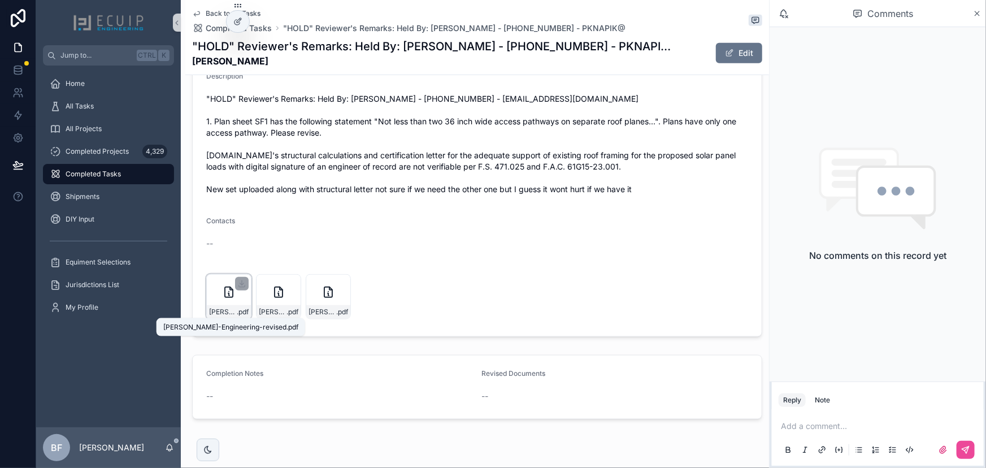
click at [231, 310] on span "Kathleen-Moniz-Engineering-revised" at bounding box center [223, 311] width 28 height 9
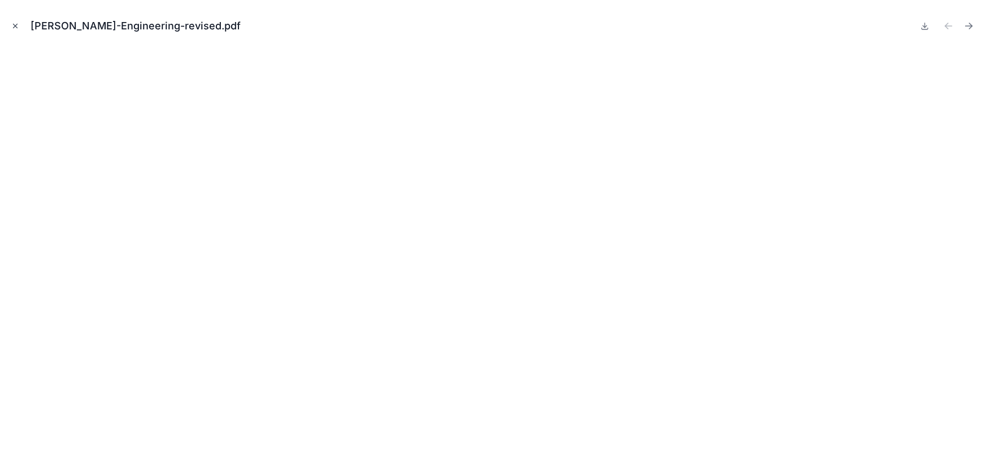
click at [17, 28] on icon "Close modal" at bounding box center [15, 26] width 8 height 8
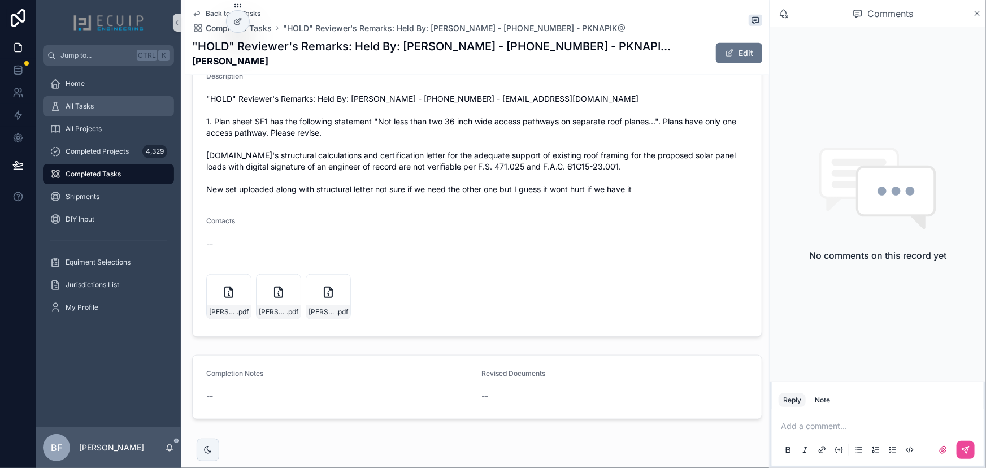
click at [84, 110] on span "All Tasks" at bounding box center [80, 106] width 28 height 9
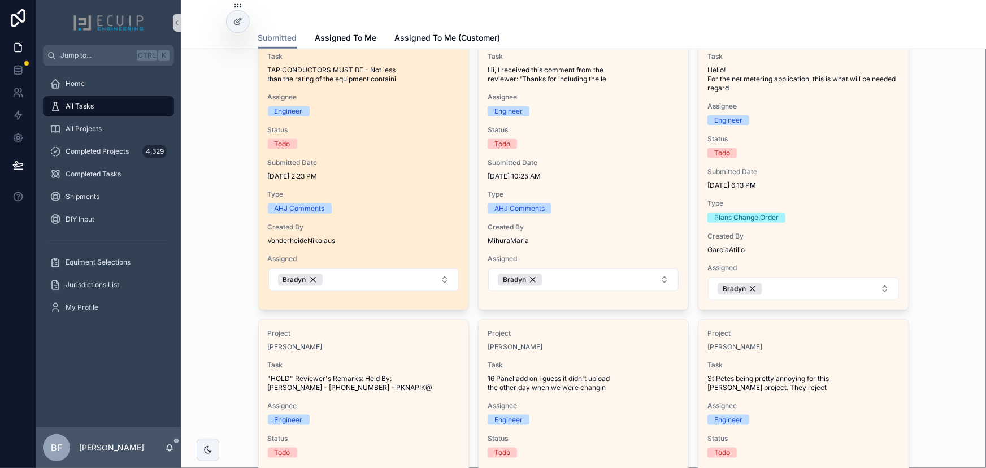
scroll to position [616, 0]
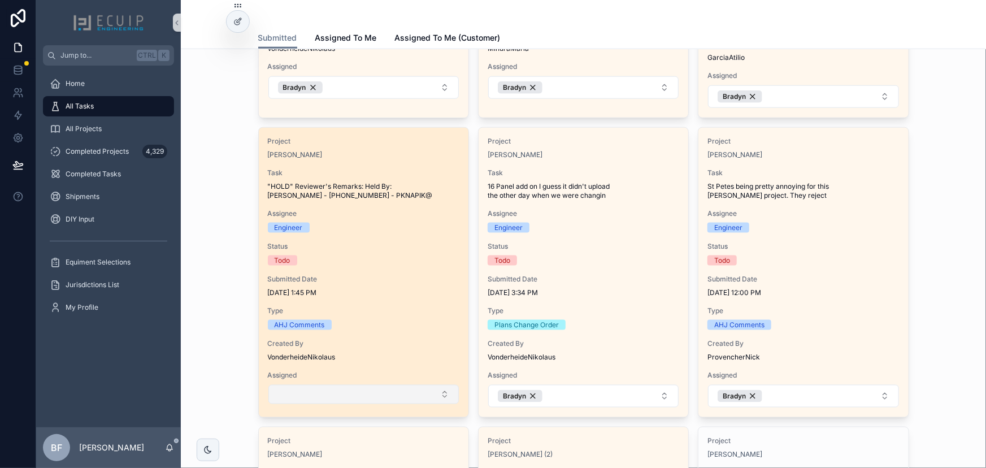
click at [394, 398] on button "Select Button" at bounding box center [363, 394] width 190 height 19
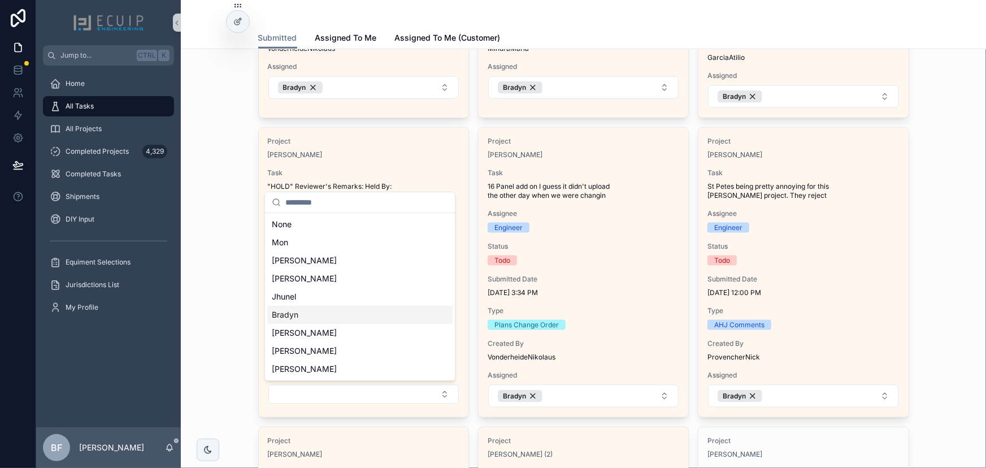
click at [332, 310] on div "Bradyn" at bounding box center [359, 315] width 185 height 18
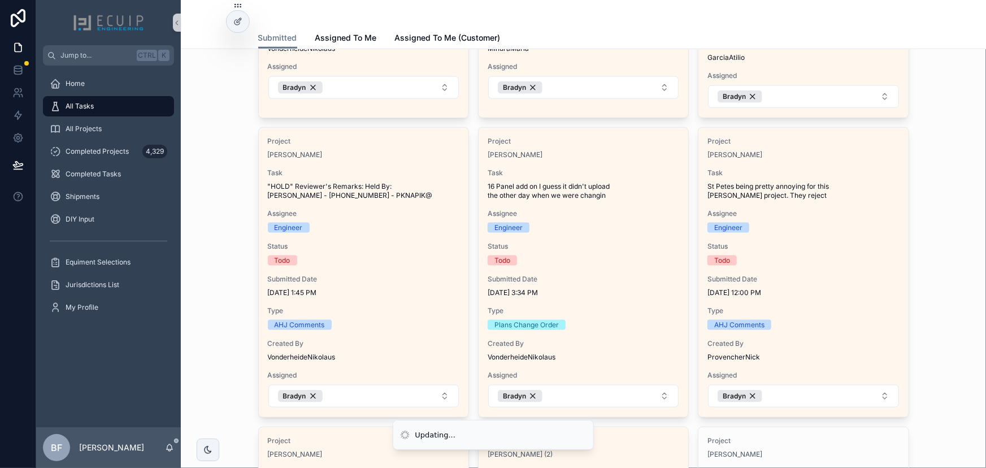
click at [206, 230] on div "Tasks and Requests We prioritize ALL tasks. Please allow 2 business days for up…" at bounding box center [583, 284] width 787 height 1684
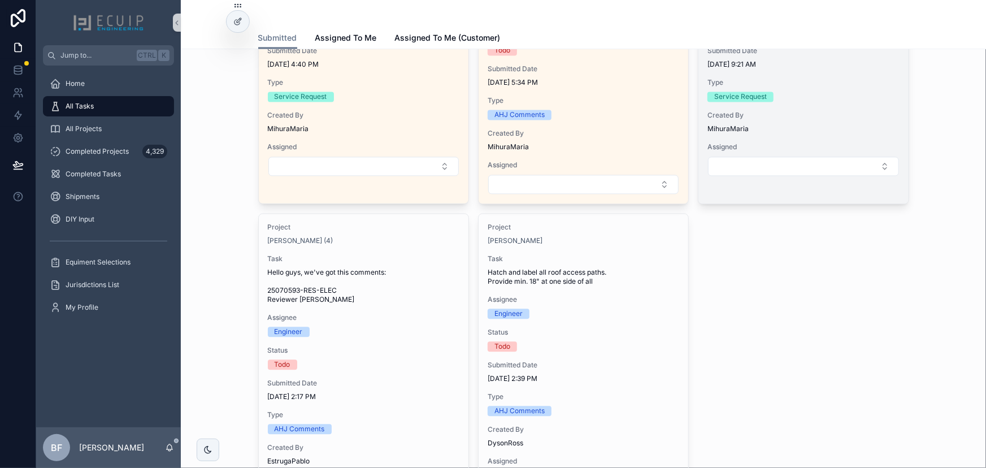
scroll to position [924, 0]
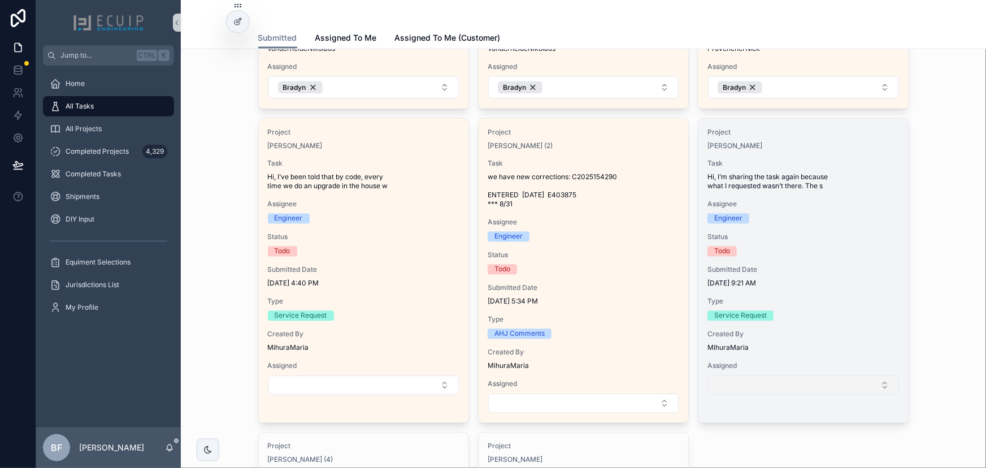
click at [845, 390] on button "Select Button" at bounding box center [803, 385] width 190 height 19
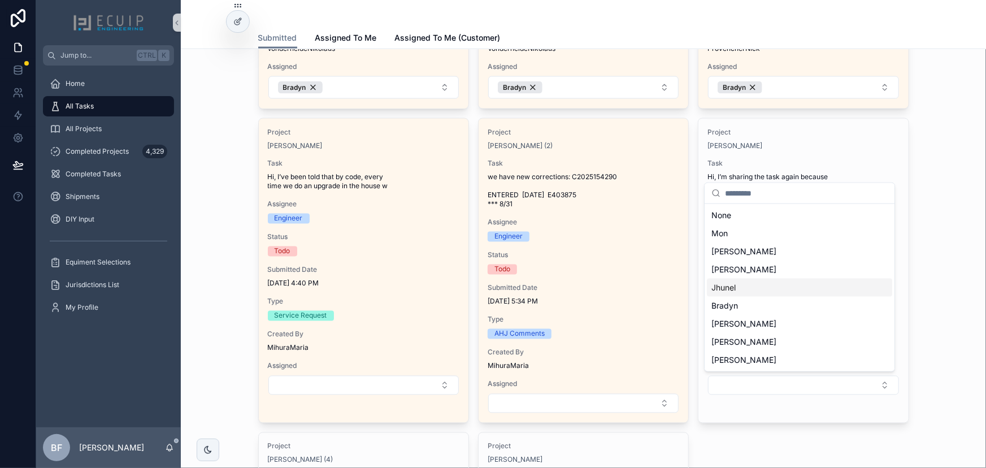
click at [761, 281] on div "Jhunel" at bounding box center [799, 287] width 185 height 18
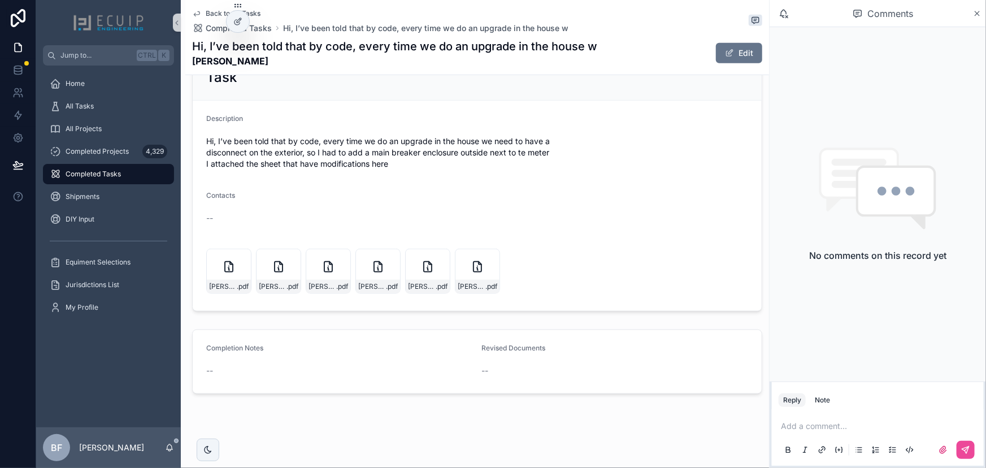
scroll to position [421, 0]
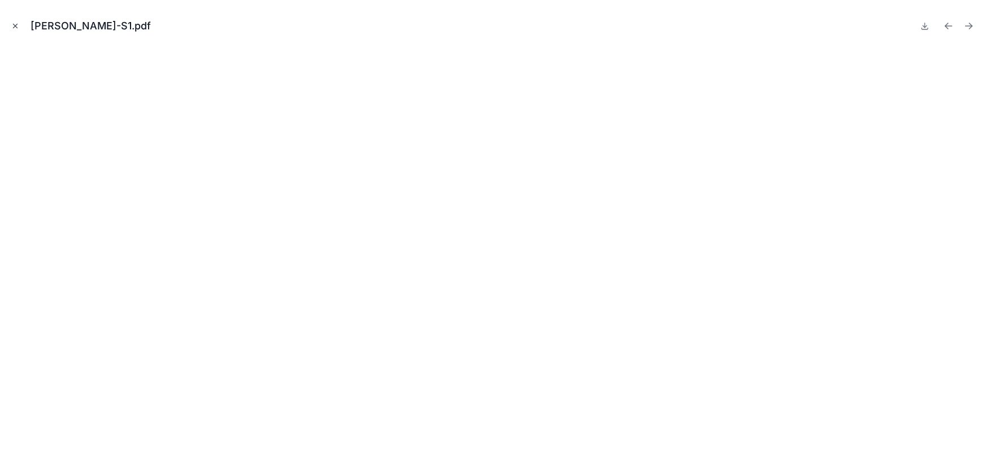
click at [16, 25] on icon "Close modal" at bounding box center [15, 26] width 8 height 8
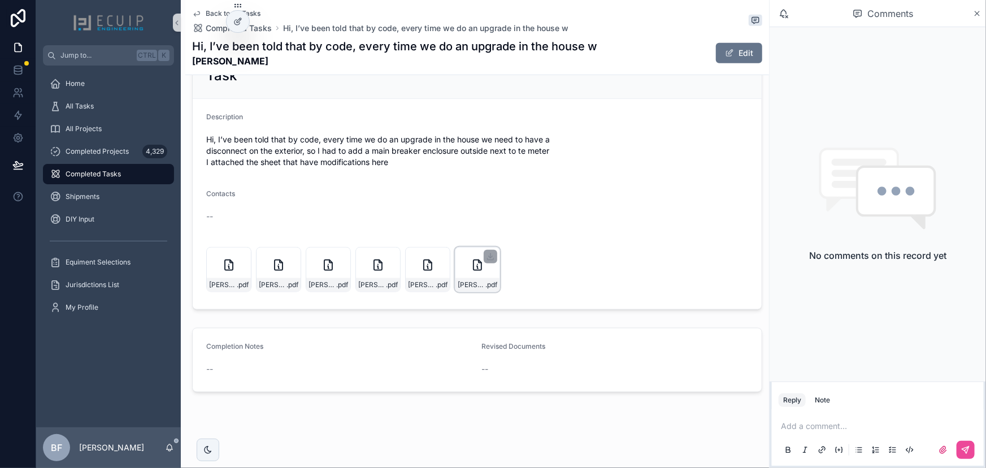
drag, startPoint x: 432, startPoint y: 282, endPoint x: 468, endPoint y: 258, distance: 43.6
click at [0, 0] on icon "scrollable content" at bounding box center [0, 0] width 0 height 0
drag, startPoint x: 229, startPoint y: 62, endPoint x: 190, endPoint y: 60, distance: 39.0
click at [190, 60] on div "Back to All Tasks Completed Tasks Hi, I’ve been told that by code, every time w…" at bounding box center [477, 37] width 584 height 75
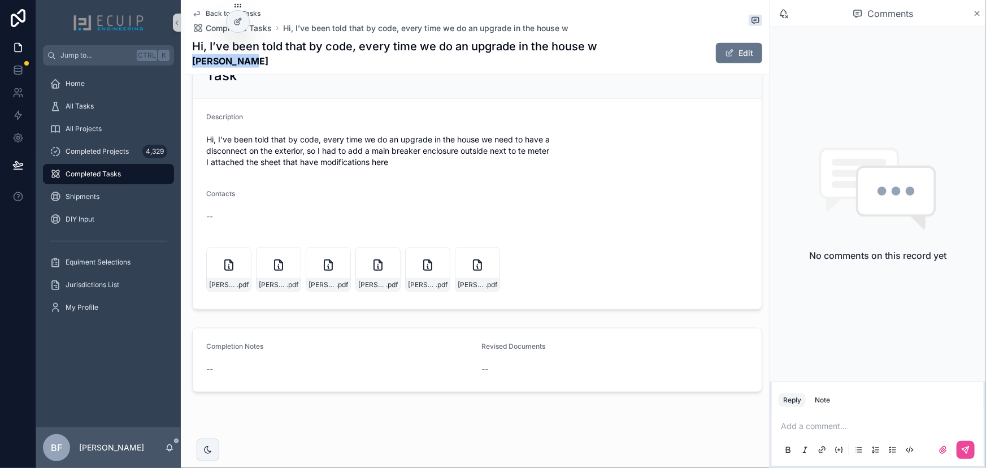
copy strong "[PERSON_NAME]"
click at [338, 258] on icon "scrollable content" at bounding box center [341, 259] width 6 height 2
click at [292, 257] on icon "scrollable content" at bounding box center [291, 256] width 9 height 9
click at [242, 254] on icon "scrollable content" at bounding box center [242, 256] width 0 height 5
click at [658, 184] on form "Description Hi, I’ve been told that by code, every time we do an upgrade in the…" at bounding box center [477, 204] width 569 height 210
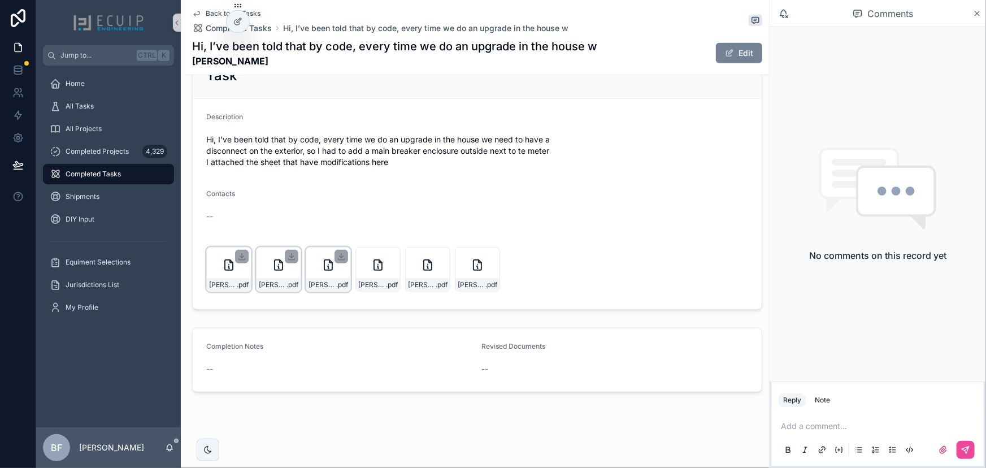
click at [735, 53] on button "Edit" at bounding box center [739, 53] width 46 height 20
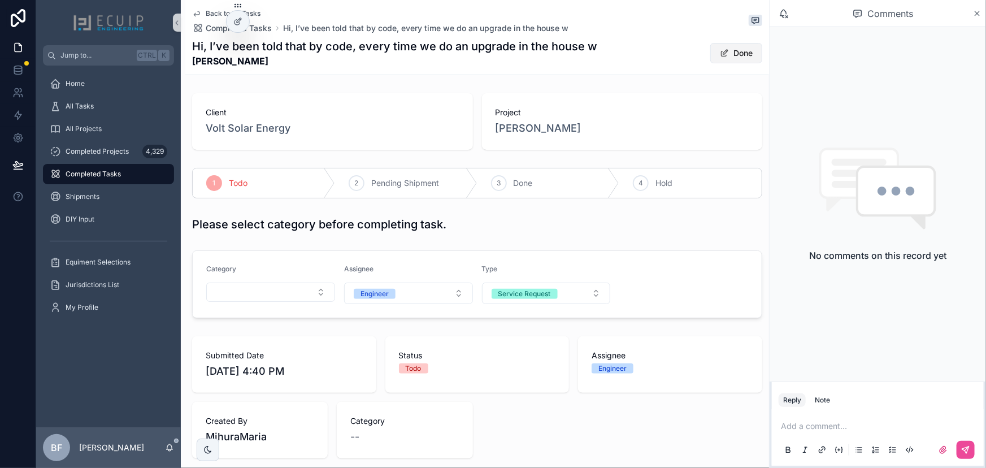
click at [727, 51] on button "Done" at bounding box center [736, 53] width 52 height 20
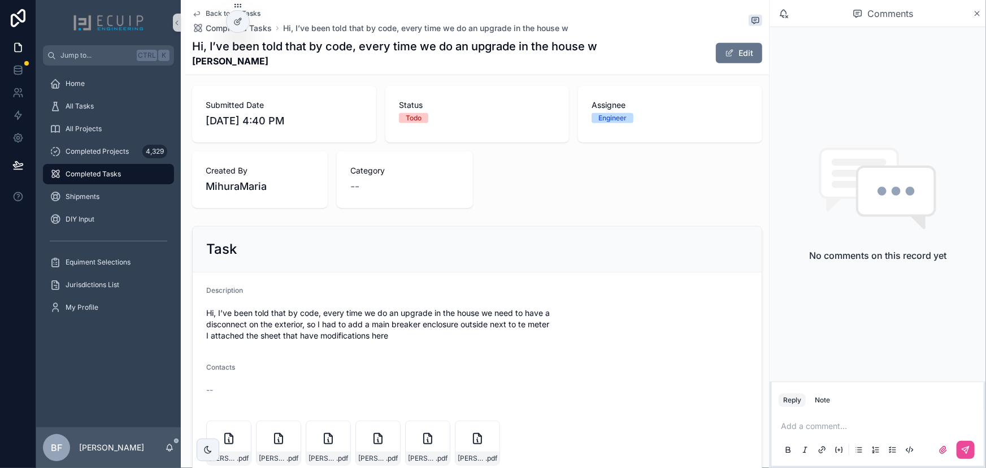
scroll to position [45, 0]
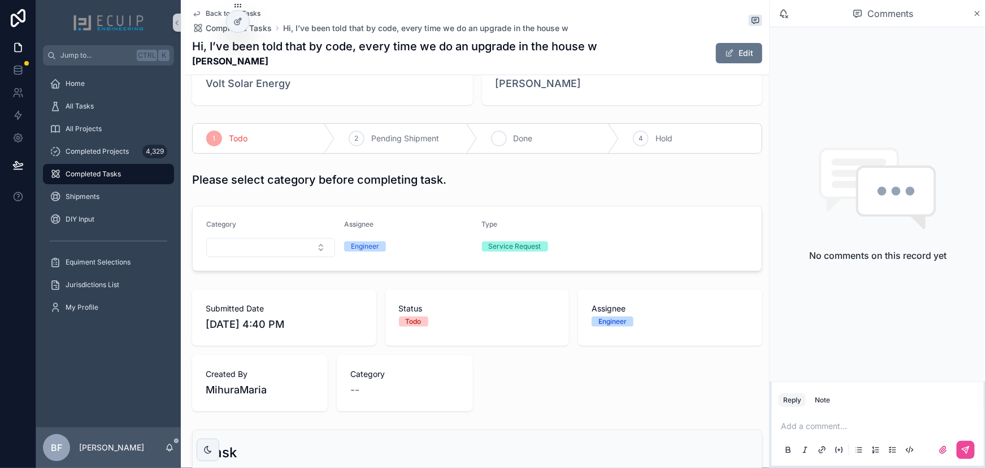
click at [532, 145] on div "3 Done" at bounding box center [548, 138] width 142 height 29
click at [115, 107] on div "All Tasks" at bounding box center [109, 106] width 118 height 18
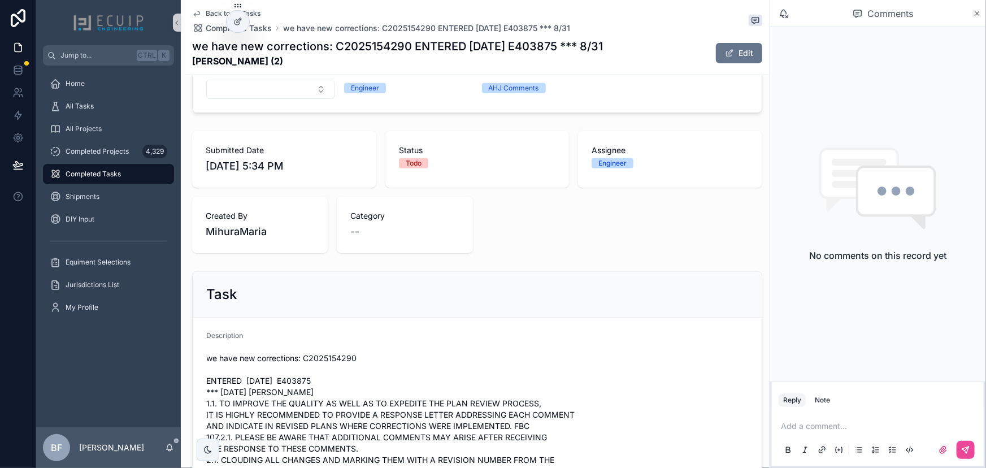
scroll to position [411, 0]
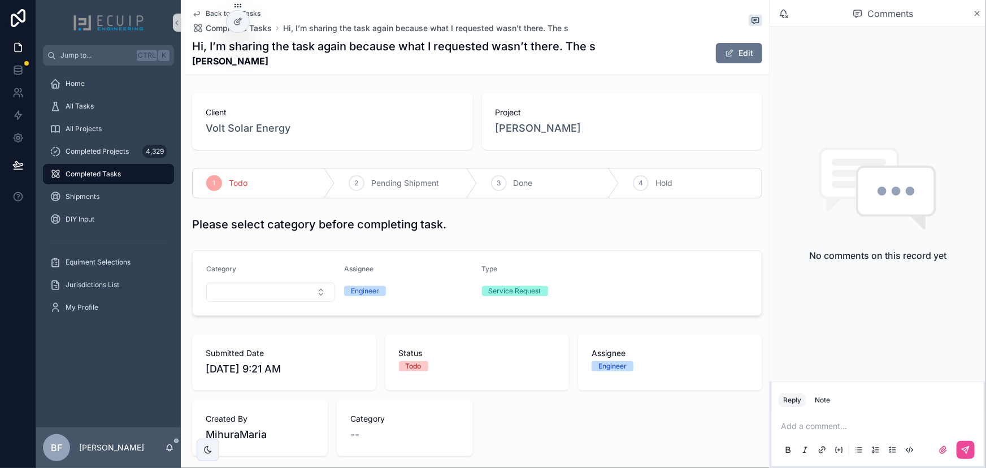
click at [545, 138] on div "Project [PERSON_NAME]" at bounding box center [622, 121] width 281 height 56
click at [545, 132] on span "[PERSON_NAME]" at bounding box center [538, 128] width 86 height 16
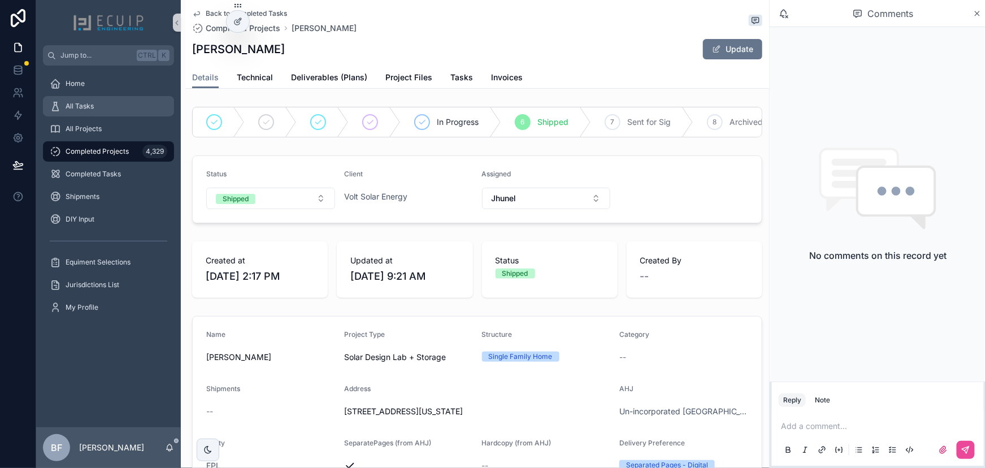
click at [130, 102] on div "All Tasks" at bounding box center [109, 106] width 118 height 18
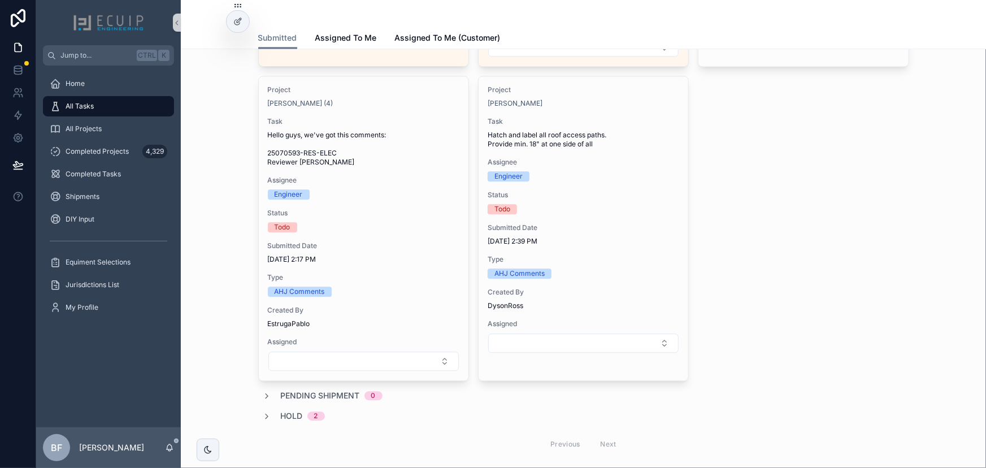
scroll to position [1283, 0]
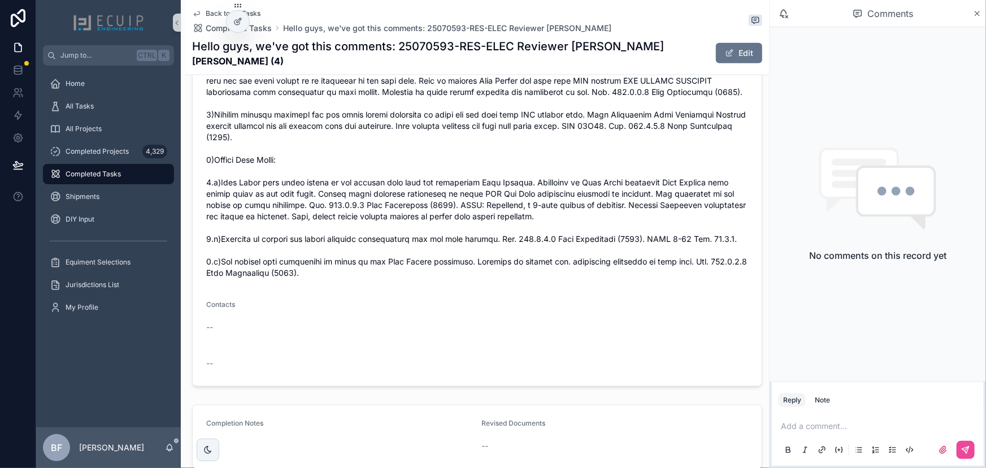
scroll to position [205, 0]
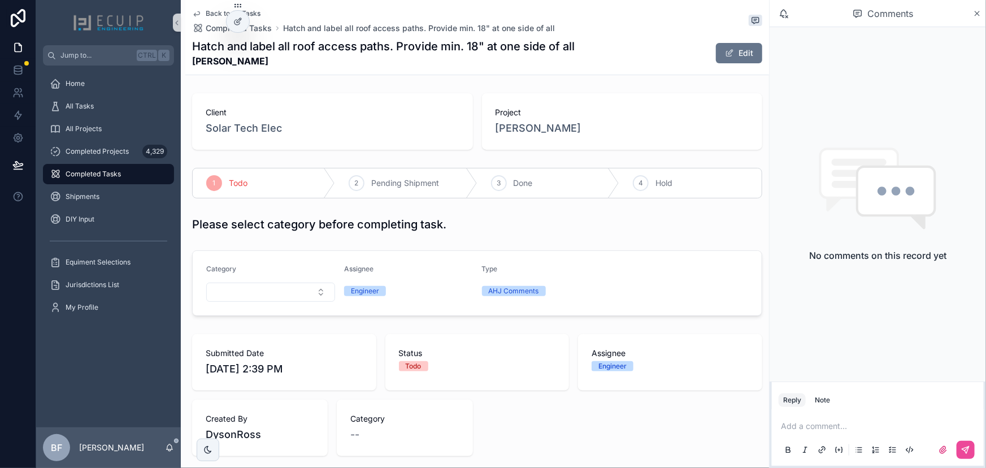
click at [539, 116] on span "Project" at bounding box center [622, 112] width 254 height 11
click at [538, 124] on span "[PERSON_NAME]" at bounding box center [538, 128] width 86 height 16
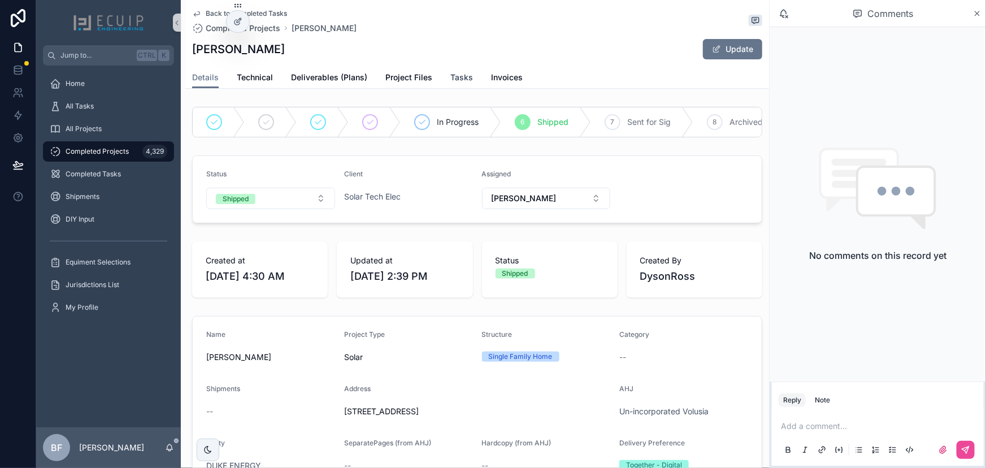
click at [456, 76] on span "Tasks" at bounding box center [461, 77] width 23 height 11
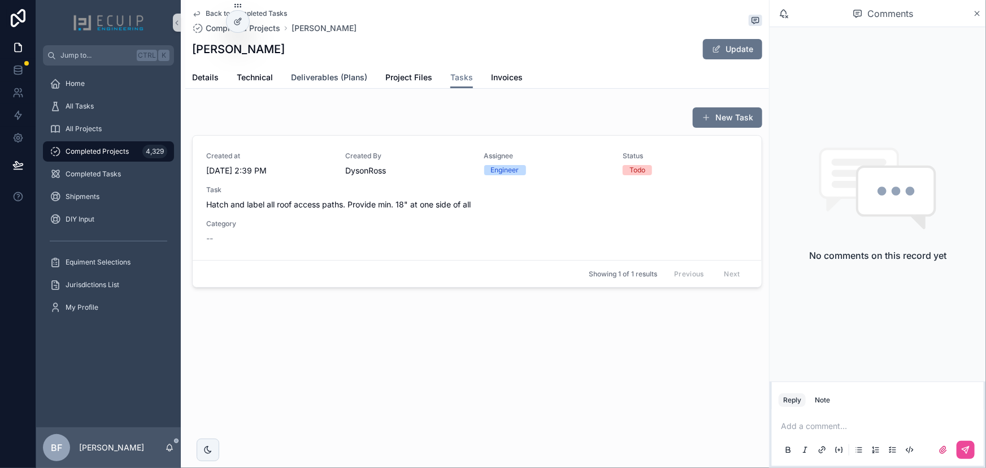
click at [337, 77] on span "Deliverables (Plans)" at bounding box center [329, 77] width 76 height 11
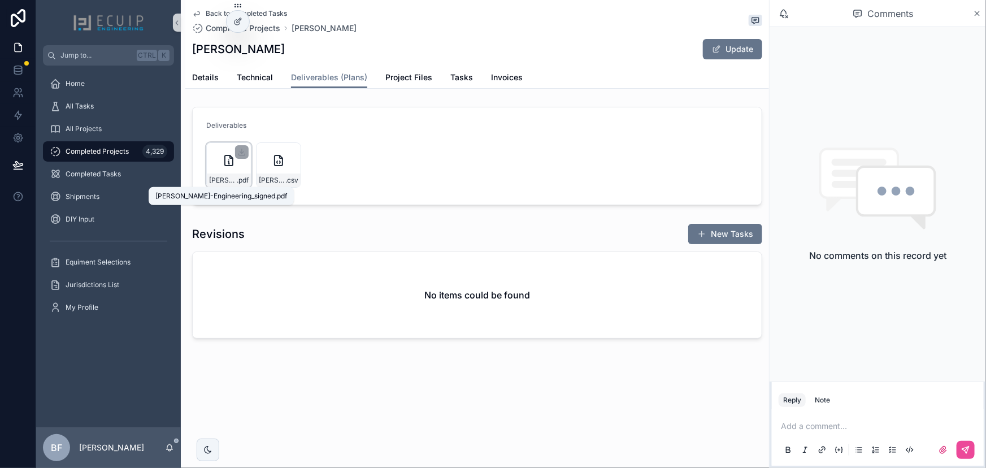
click at [228, 181] on span "[PERSON_NAME]-Engineering_signed" at bounding box center [223, 180] width 28 height 9
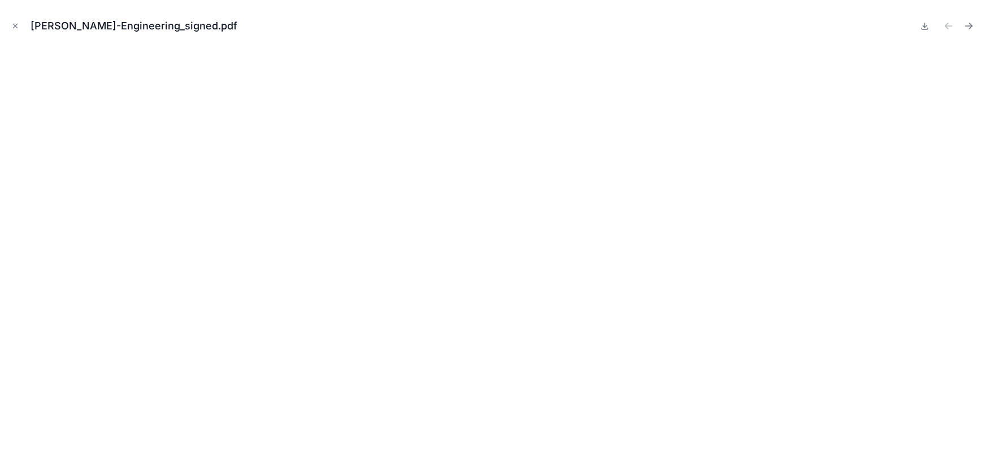
click at [11, 33] on div "[PERSON_NAME]-Engineering_signed.pdf" at bounding box center [493, 26] width 968 height 34
click at [12, 26] on icon "Close modal" at bounding box center [15, 26] width 8 height 8
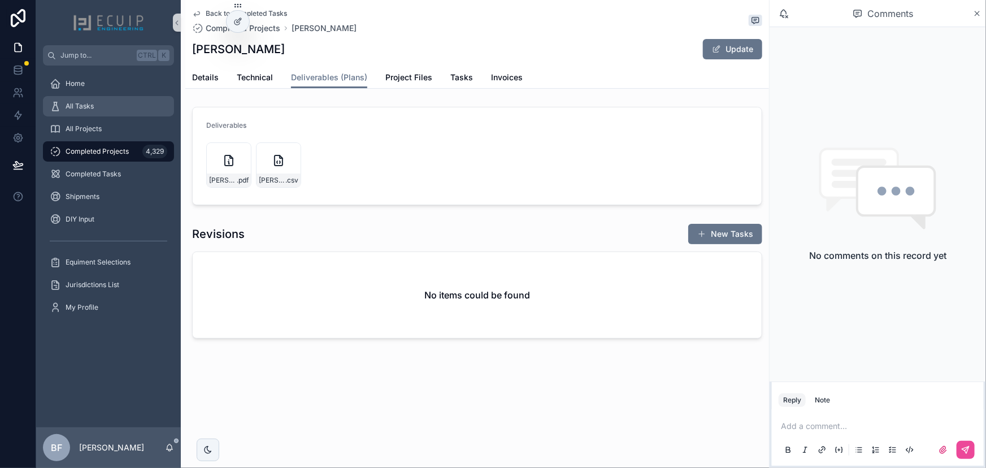
drag, startPoint x: 100, startPoint y: 113, endPoint x: 120, endPoint y: 114, distance: 19.8
click at [100, 113] on div "All Tasks" at bounding box center [109, 106] width 118 height 18
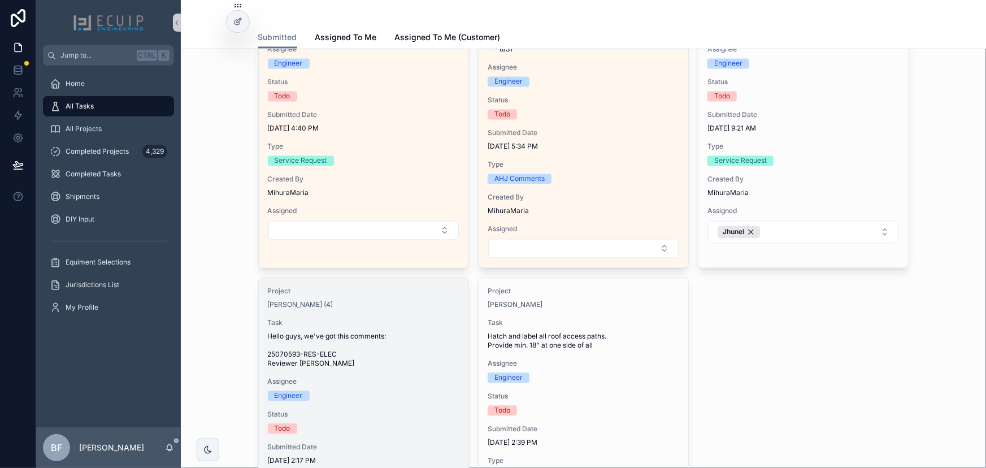
scroll to position [1232, 0]
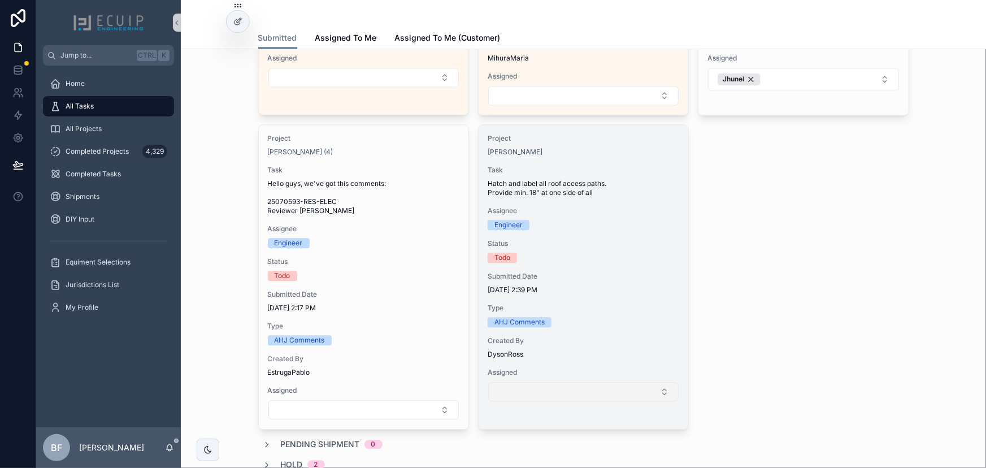
click at [624, 388] on button "Select Button" at bounding box center [583, 391] width 190 height 19
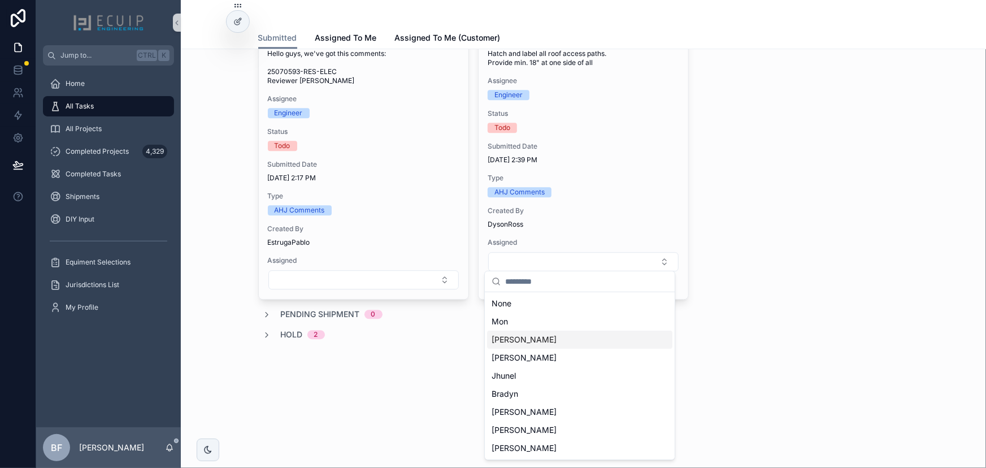
click at [551, 341] on div "Sherri" at bounding box center [579, 339] width 185 height 18
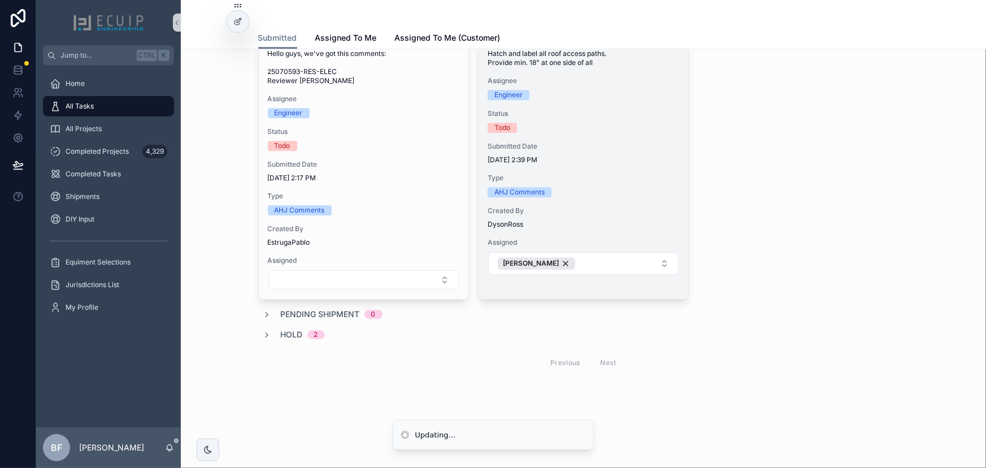
click at [610, 173] on span "Type" at bounding box center [584, 177] width 192 height 9
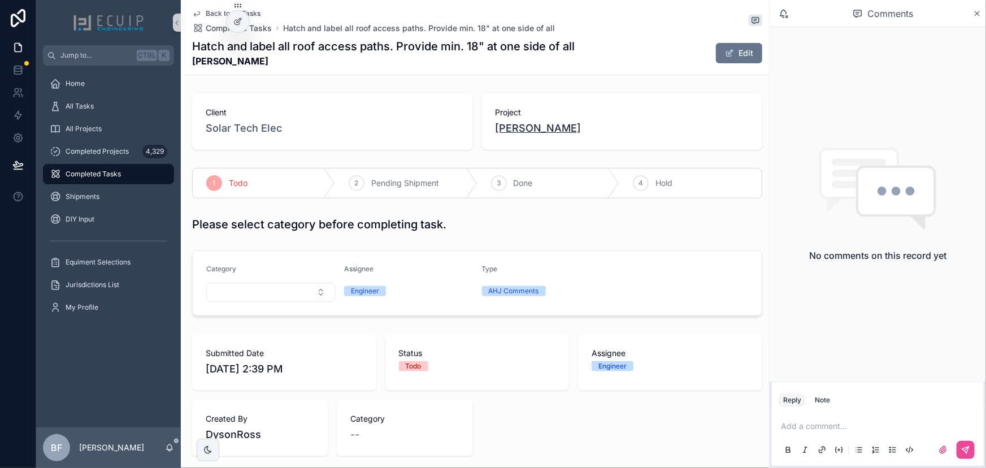
click at [542, 129] on span "[PERSON_NAME]" at bounding box center [538, 128] width 86 height 16
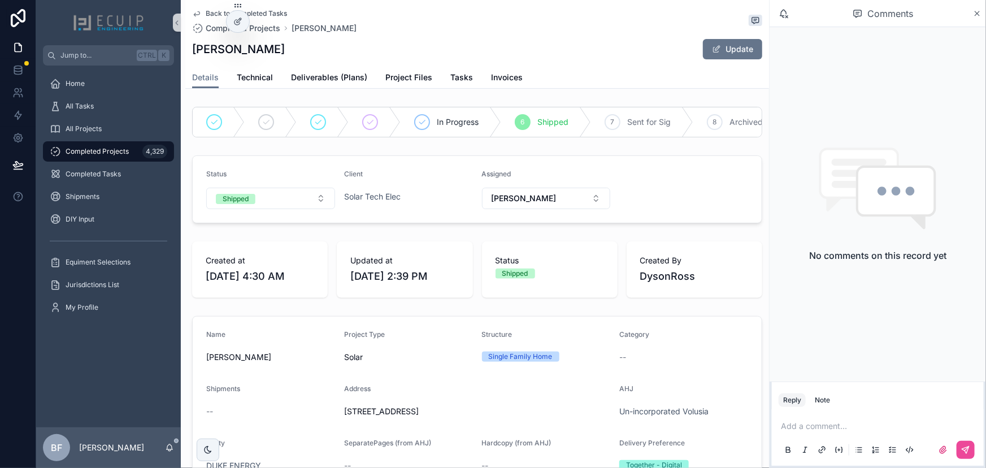
scroll to position [256, 0]
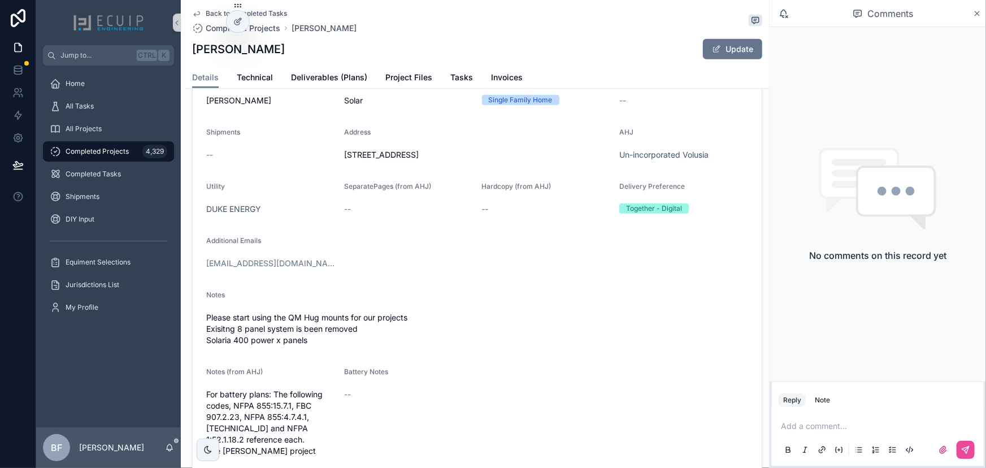
click at [821, 435] on div "Add a comment..." at bounding box center [877, 437] width 198 height 47
click at [836, 427] on p "scrollable content" at bounding box center [880, 425] width 198 height 11
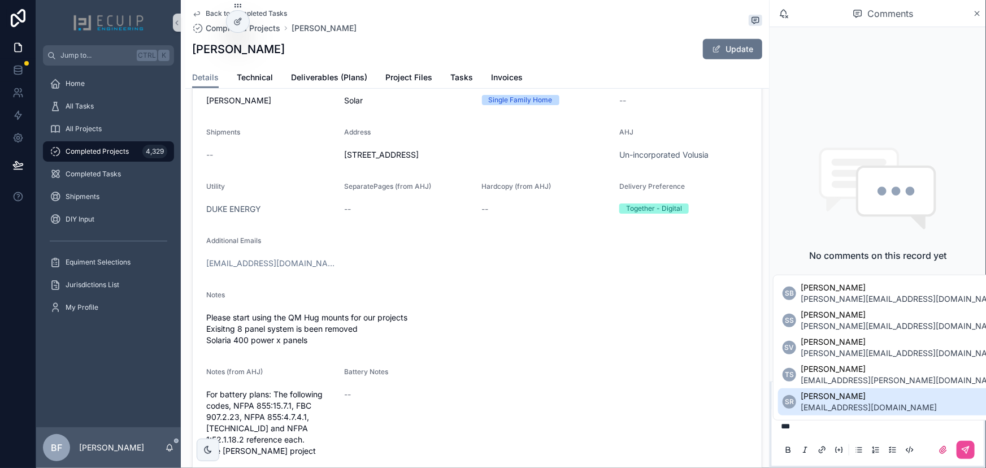
scroll to position [0, 0]
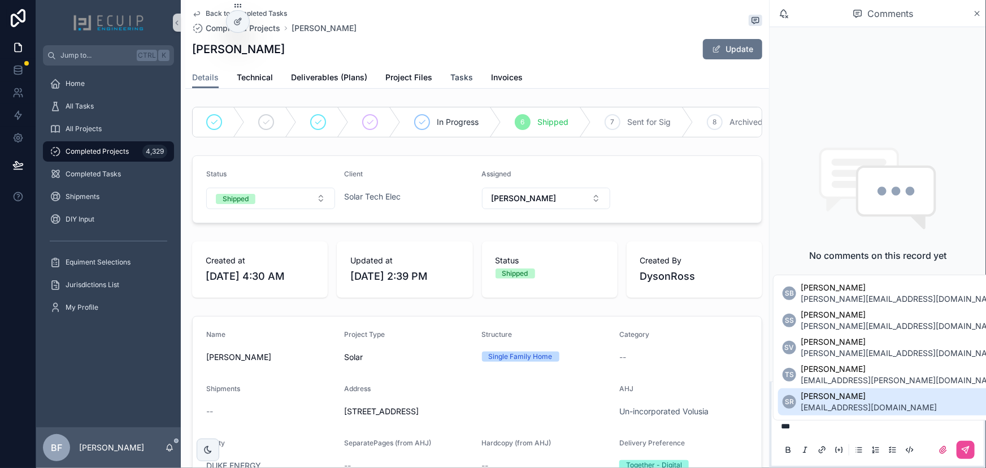
click at [462, 79] on span "Tasks" at bounding box center [461, 77] width 23 height 11
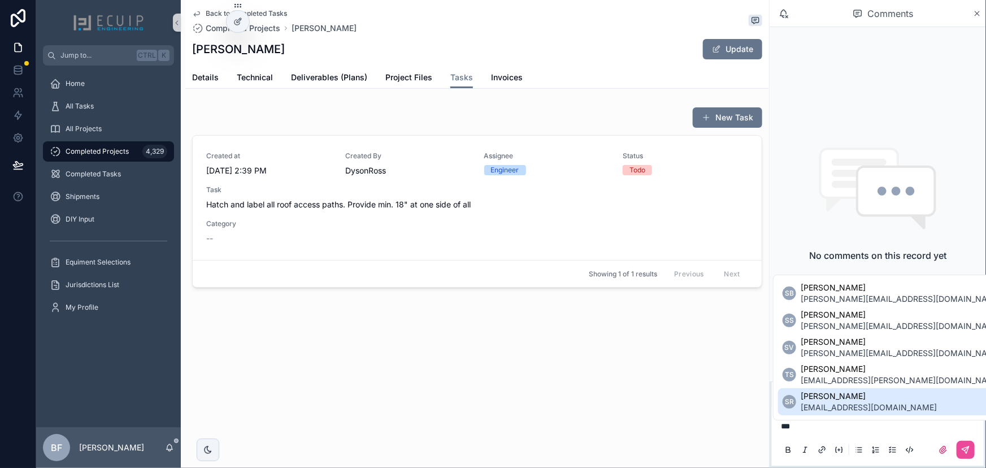
click at [442, 162] on div "Created By DysonRoss" at bounding box center [407, 163] width 125 height 25
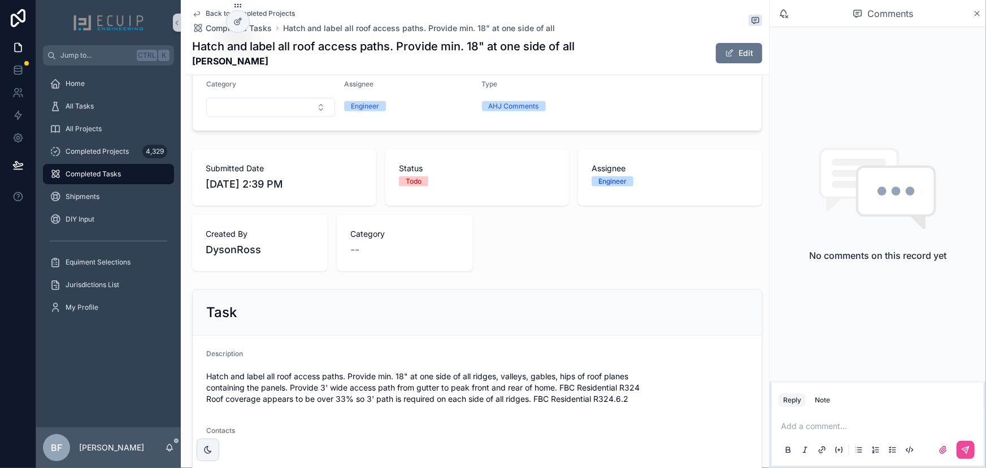
scroll to position [308, 0]
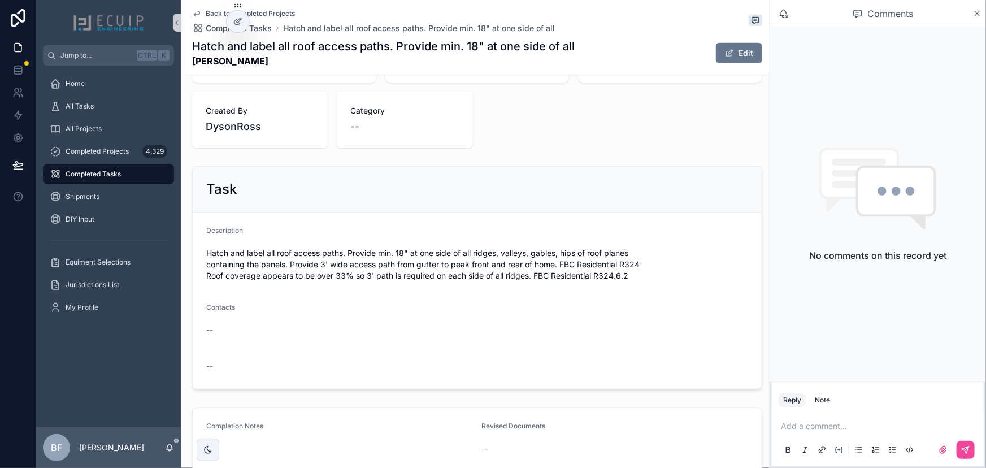
click at [817, 427] on p "scrollable content" at bounding box center [880, 425] width 198 height 11
click at [838, 394] on span "Sherri Bernales" at bounding box center [900, 395] width 201 height 11
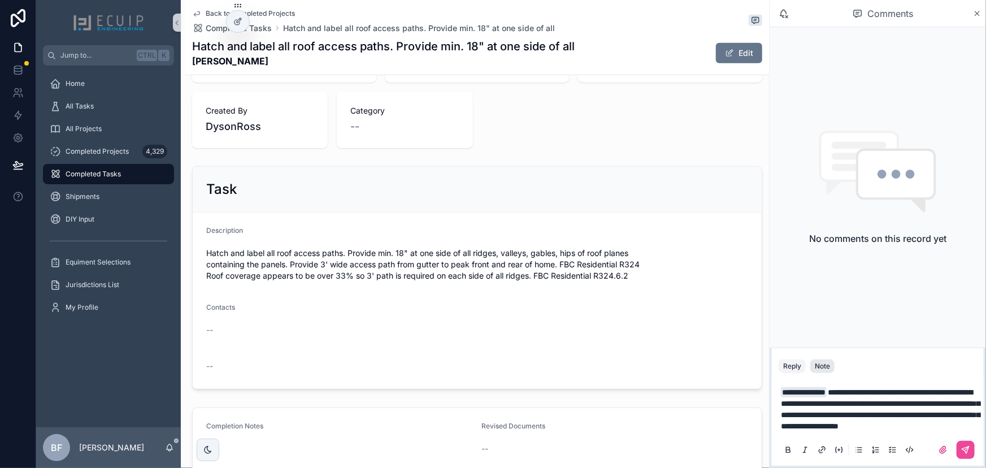
click at [824, 362] on div "Note" at bounding box center [822, 366] width 15 height 9
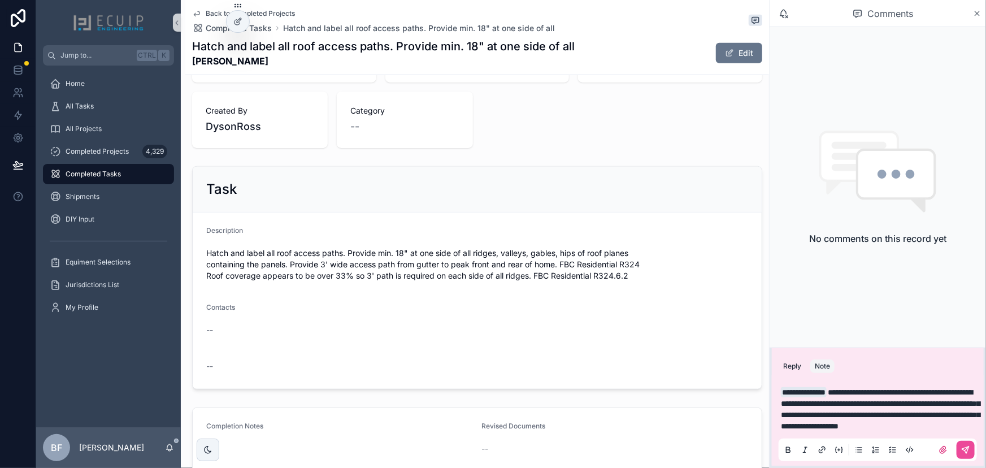
click at [836, 391] on span "**********" at bounding box center [880, 409] width 199 height 42
click at [842, 391] on span "**********" at bounding box center [880, 409] width 199 height 42
click at [894, 390] on span "**********" at bounding box center [880, 409] width 199 height 42
click at [969, 446] on icon "scrollable content" at bounding box center [965, 449] width 7 height 7
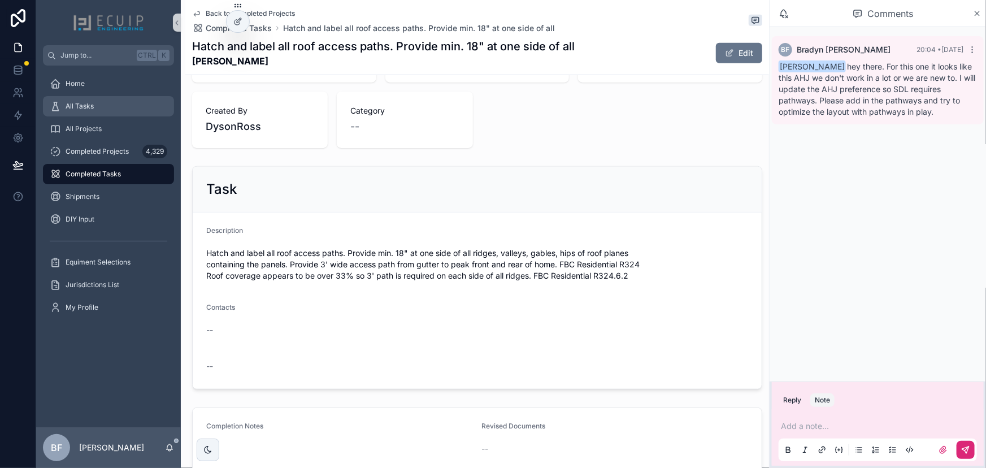
click at [114, 96] on link "All Tasks" at bounding box center [108, 106] width 131 height 20
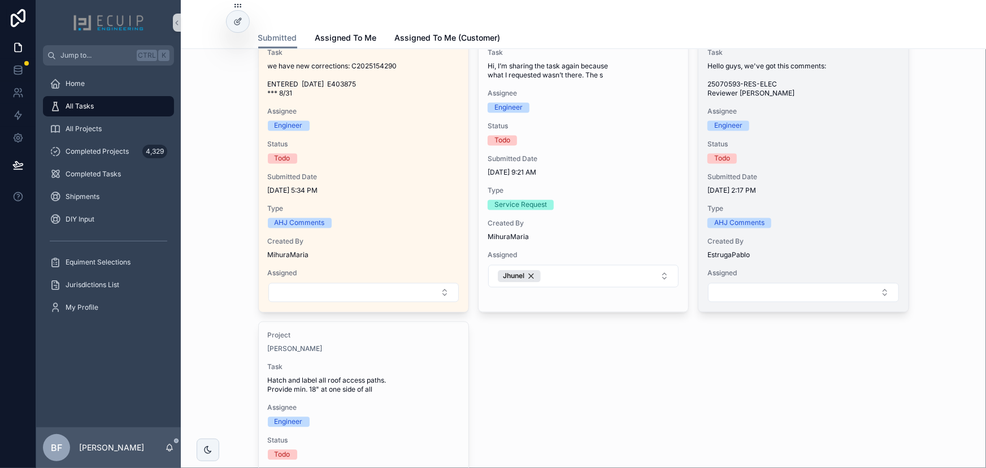
scroll to position [1027, 0]
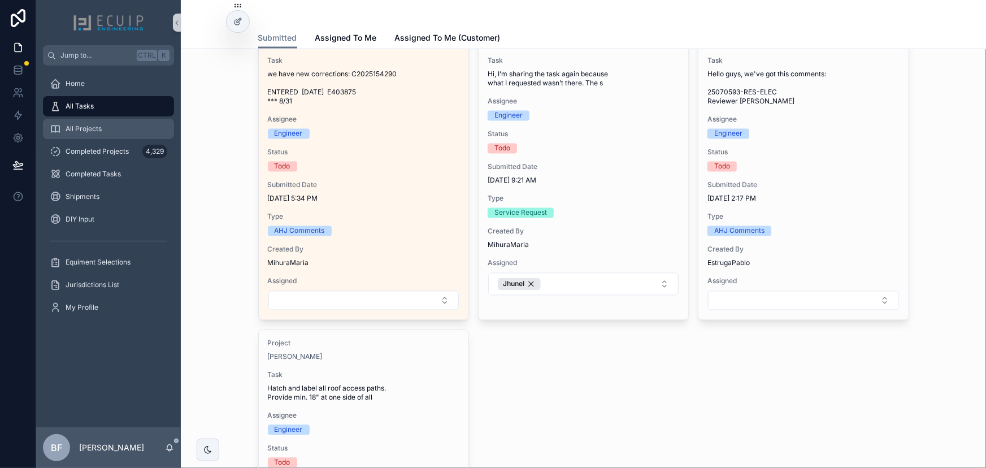
click at [99, 129] on span "All Projects" at bounding box center [84, 128] width 36 height 9
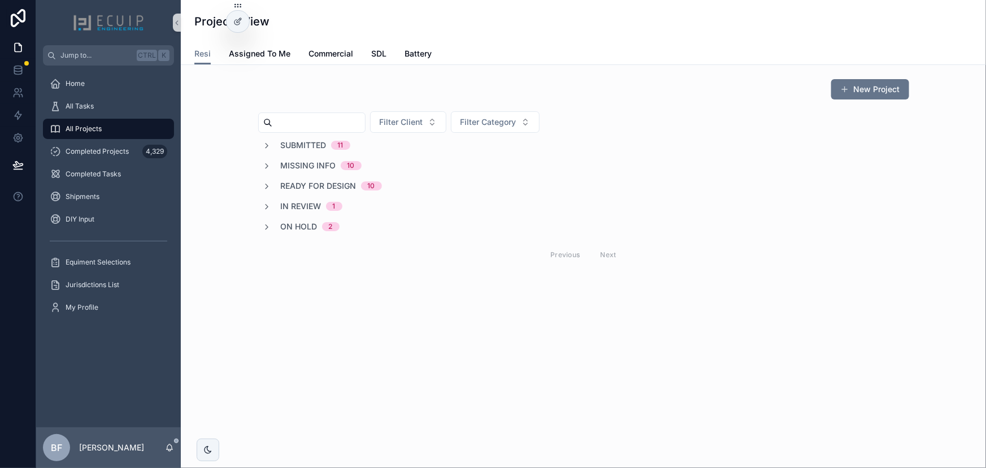
click at [285, 141] on span "Submitted" at bounding box center [304, 145] width 46 height 11
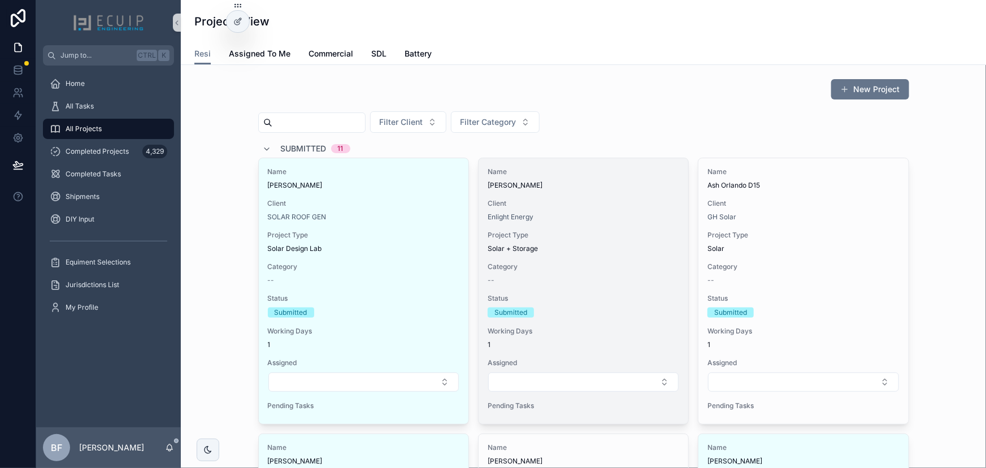
click at [599, 197] on div "Name Erich Marzolf Client Enlight Energy Project Type Solar + Storage Category …" at bounding box center [583, 291] width 210 height 266
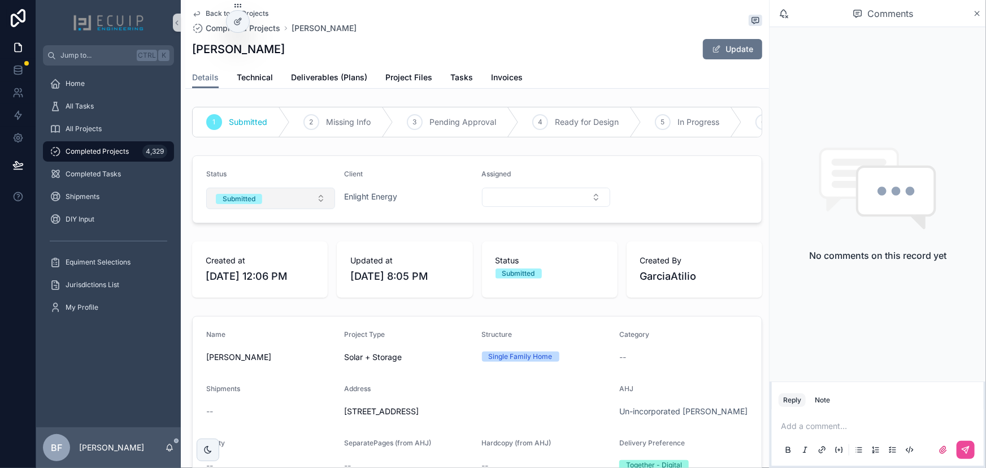
click at [286, 207] on button "Submitted" at bounding box center [270, 198] width 129 height 21
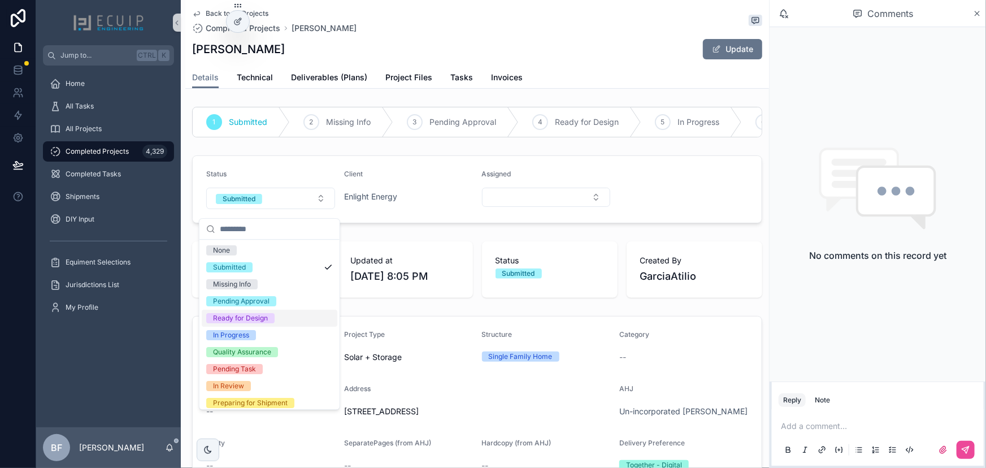
click at [254, 317] on div "Ready for Design" at bounding box center [240, 318] width 55 height 10
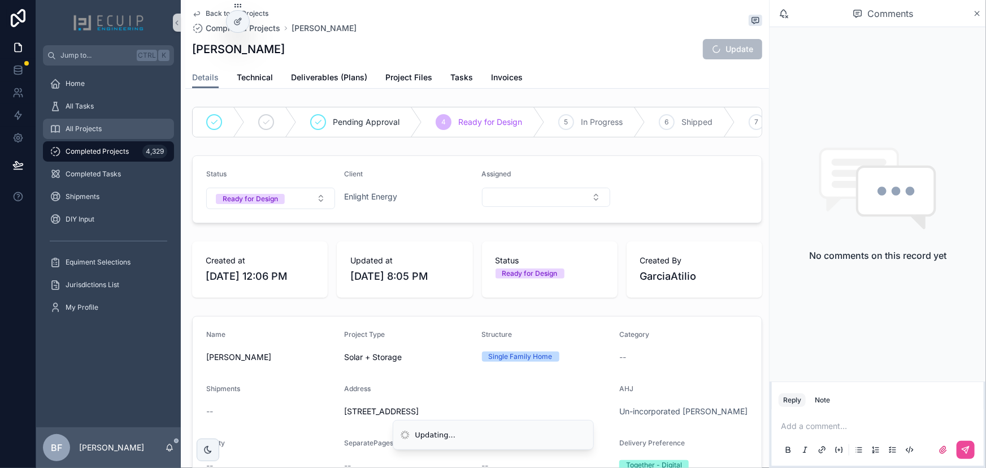
click at [119, 135] on div "All Projects" at bounding box center [109, 129] width 118 height 18
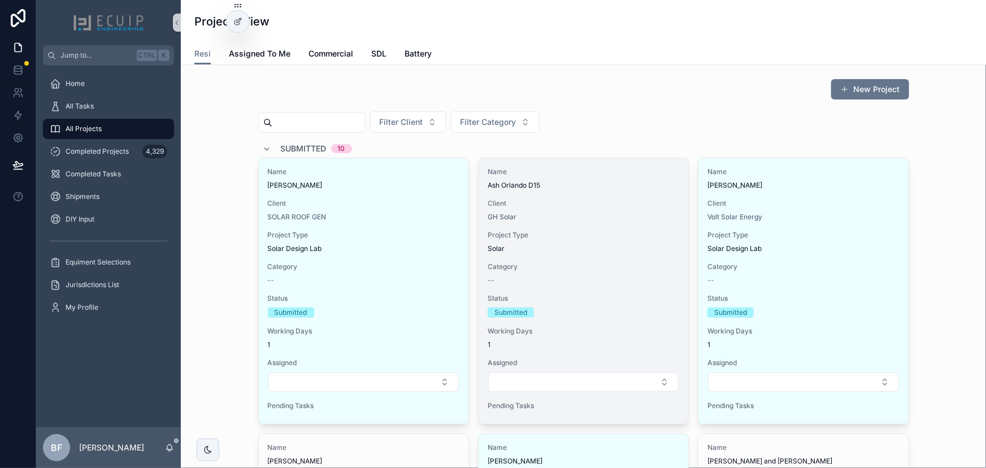
click at [592, 183] on span "Ash Orlando D15" at bounding box center [584, 185] width 192 height 9
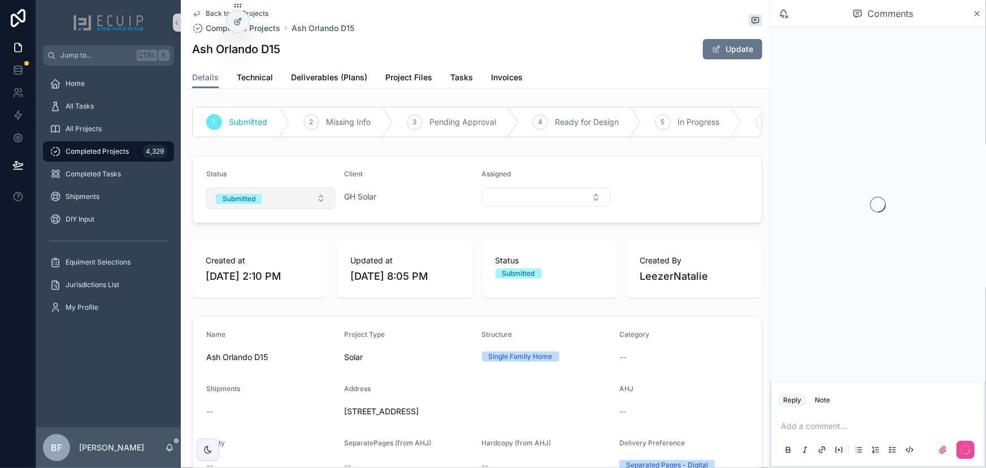
click at [289, 207] on button "Submitted" at bounding box center [270, 198] width 129 height 21
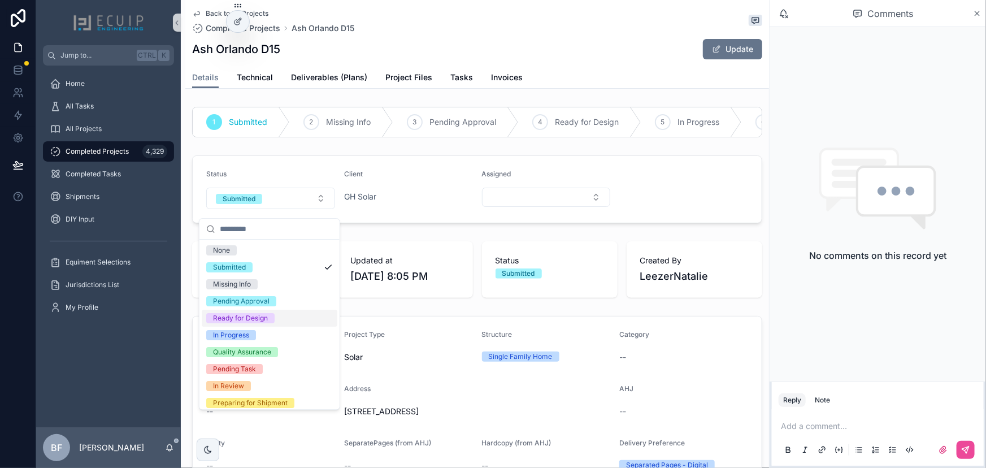
click at [251, 313] on div "Ready for Design" at bounding box center [240, 318] width 55 height 10
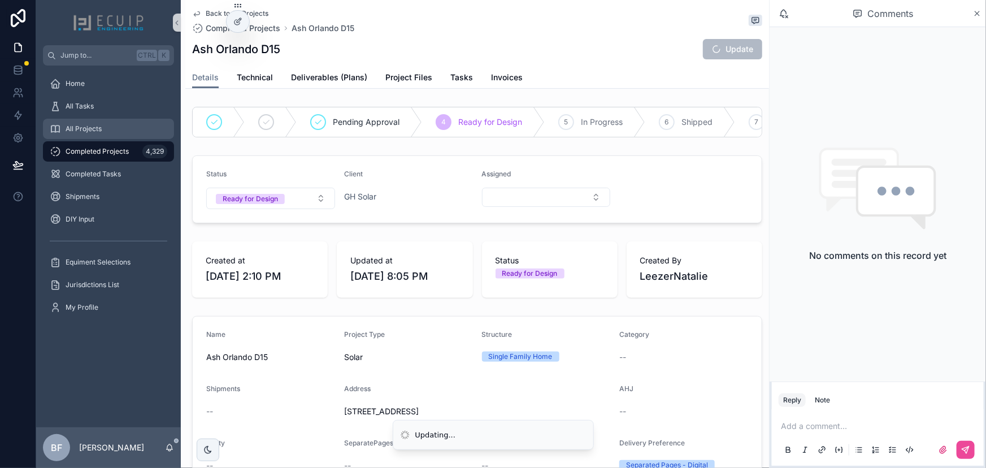
click at [105, 138] on link "All Projects" at bounding box center [108, 129] width 131 height 20
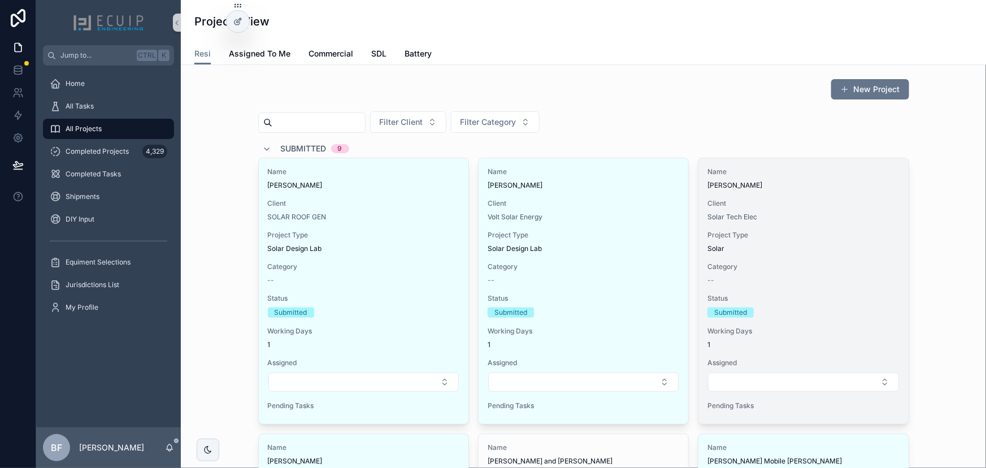
click at [865, 190] on div "Name James Page Client Solar Tech Elec Project Type Solar Category -- Status Su…" at bounding box center [803, 291] width 210 height 266
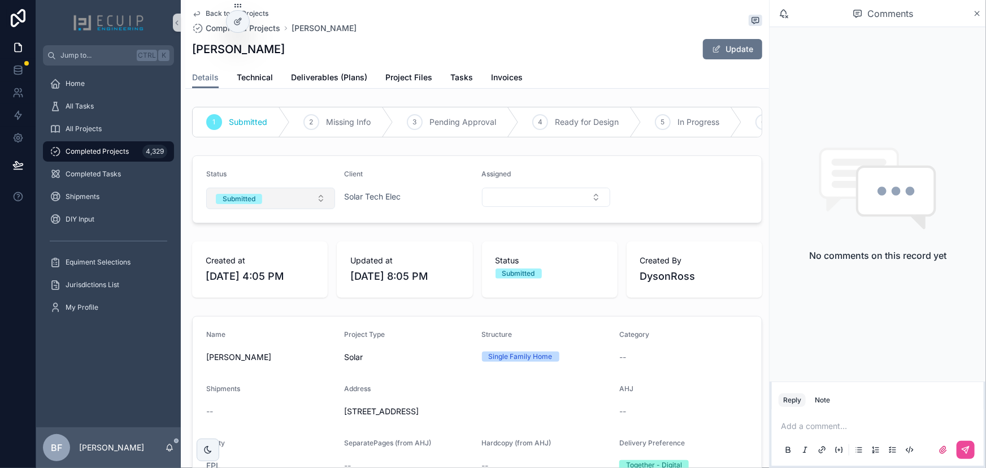
click at [266, 207] on button "Submitted" at bounding box center [270, 198] width 129 height 21
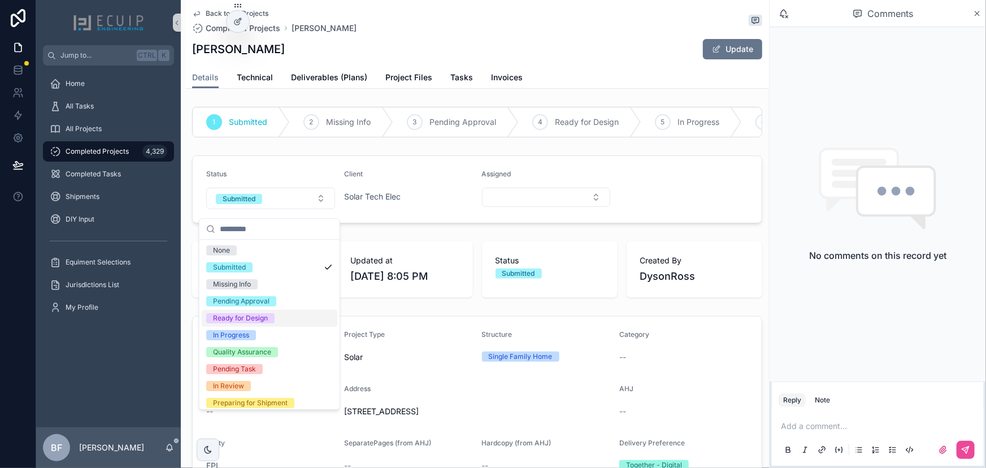
click at [256, 319] on div "Ready for Design" at bounding box center [240, 318] width 55 height 10
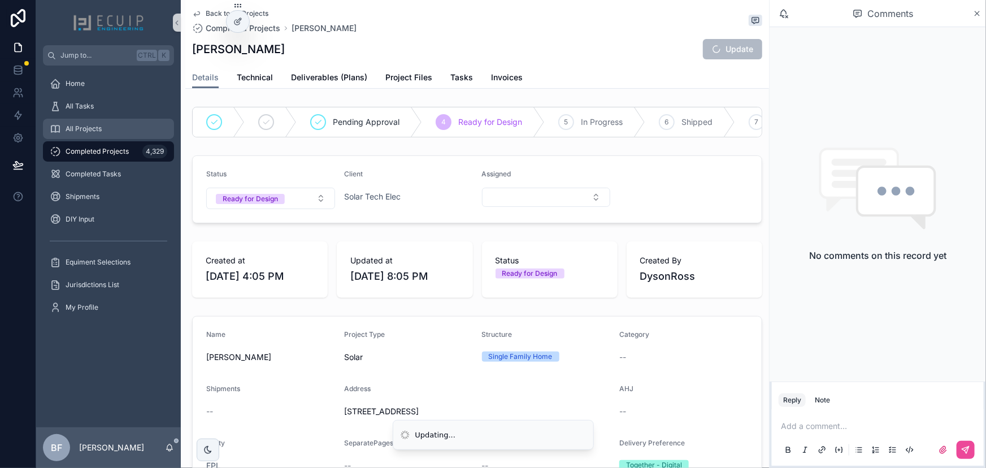
click at [99, 126] on span "All Projects" at bounding box center [84, 128] width 36 height 9
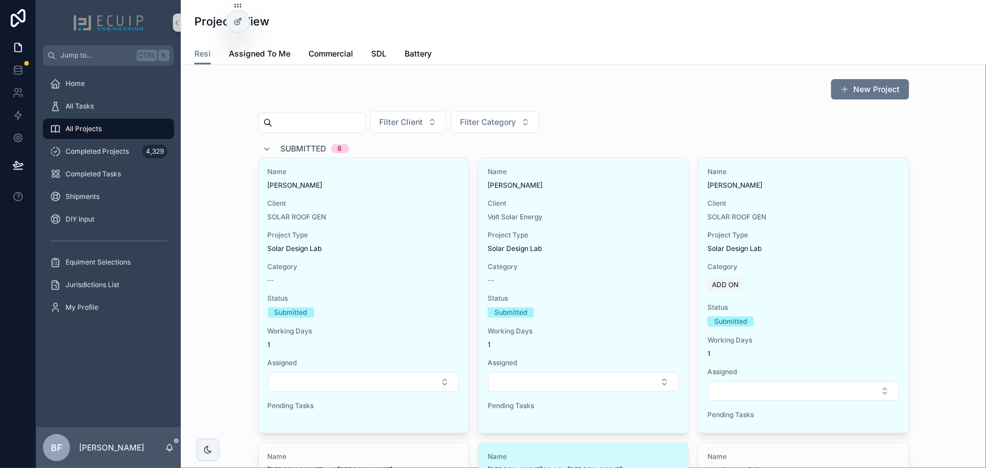
scroll to position [256, 0]
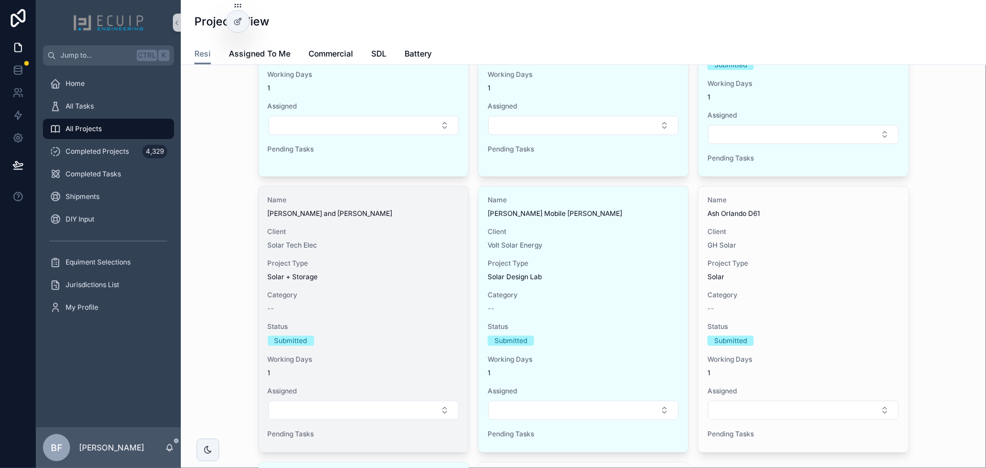
click at [373, 253] on div "Name Kari and Shawn Byers Client Solar Tech Elec Project Type Solar + Storage C…" at bounding box center [364, 319] width 210 height 266
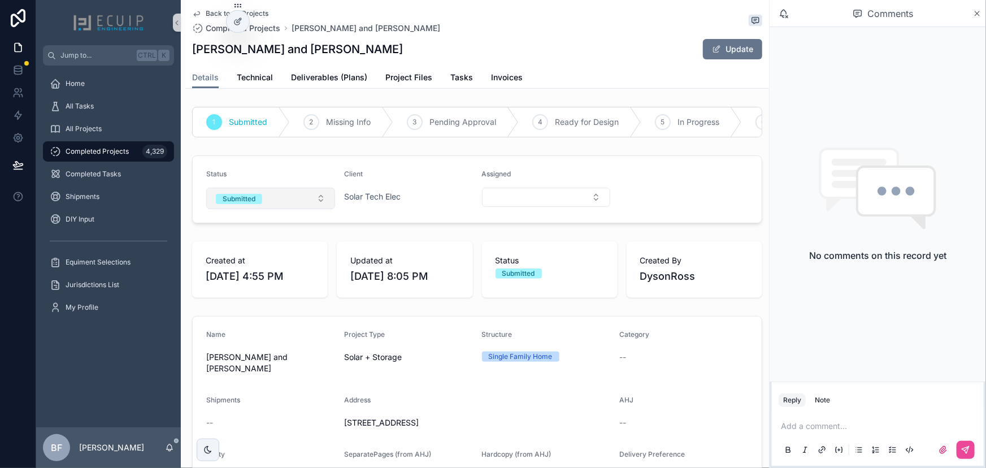
click at [276, 209] on button "Submitted" at bounding box center [270, 198] width 129 height 21
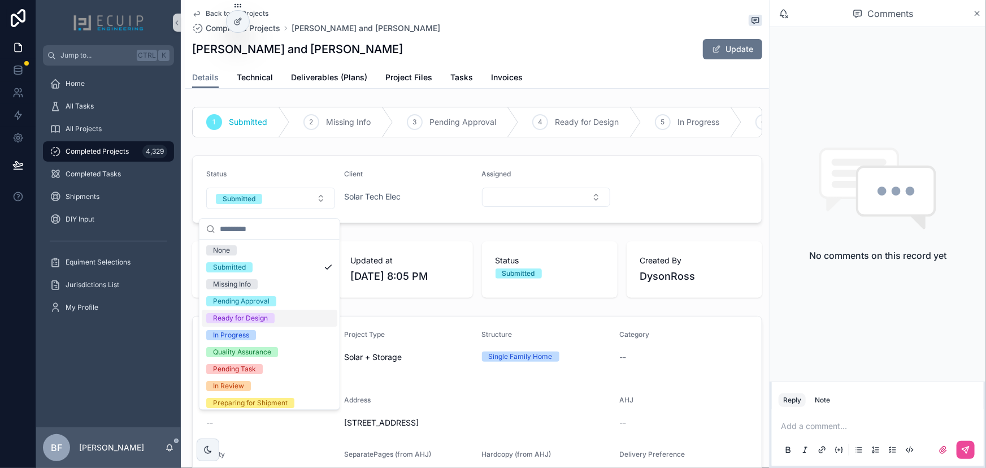
click at [253, 317] on div "Ready for Design" at bounding box center [240, 318] width 55 height 10
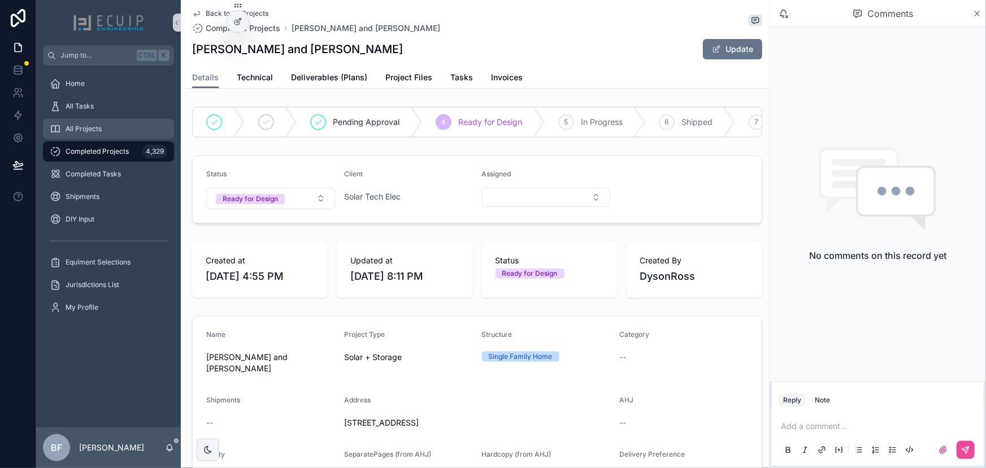
click at [119, 129] on div "All Projects" at bounding box center [109, 129] width 118 height 18
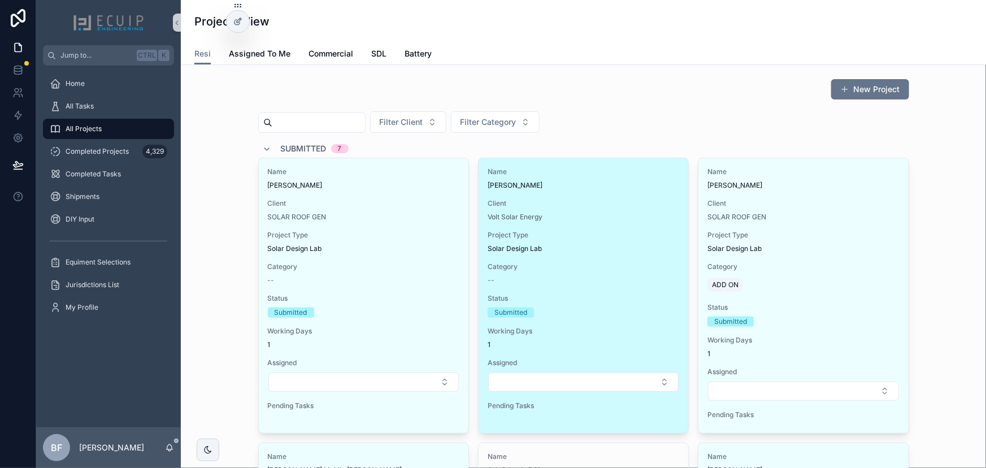
scroll to position [256, 0]
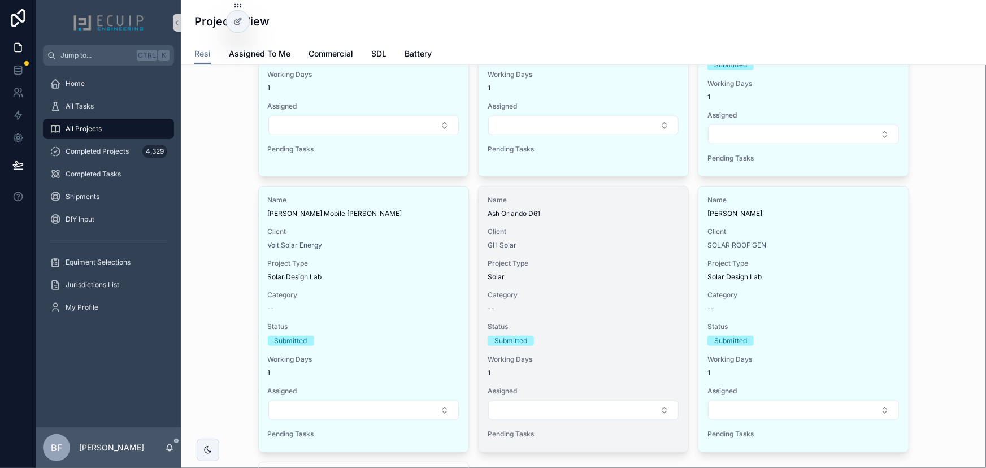
click at [631, 241] on div "GH Solar" at bounding box center [584, 245] width 192 height 9
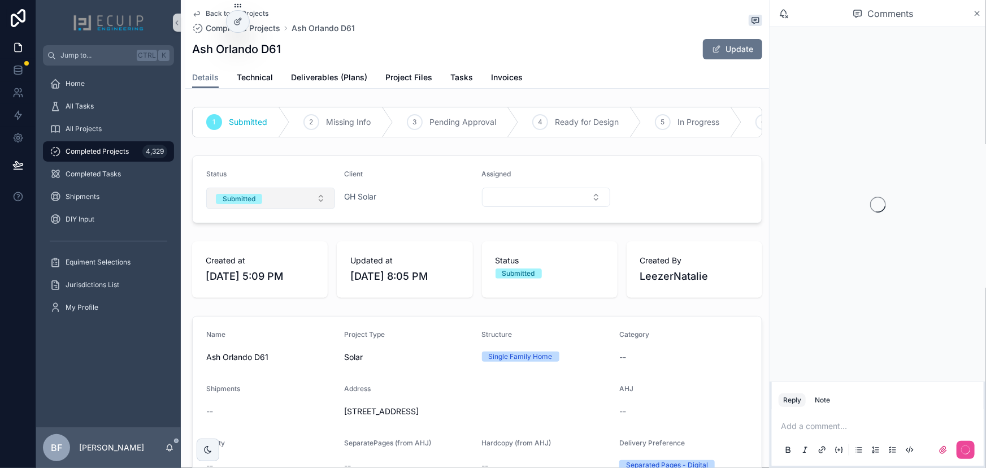
click at [263, 203] on button "Submitted" at bounding box center [270, 198] width 129 height 21
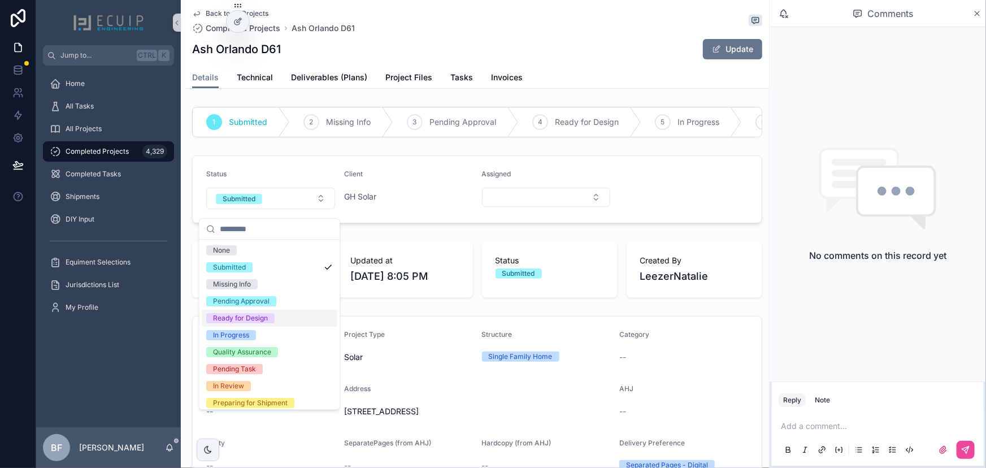
click at [259, 317] on div "Ready for Design" at bounding box center [240, 318] width 55 height 10
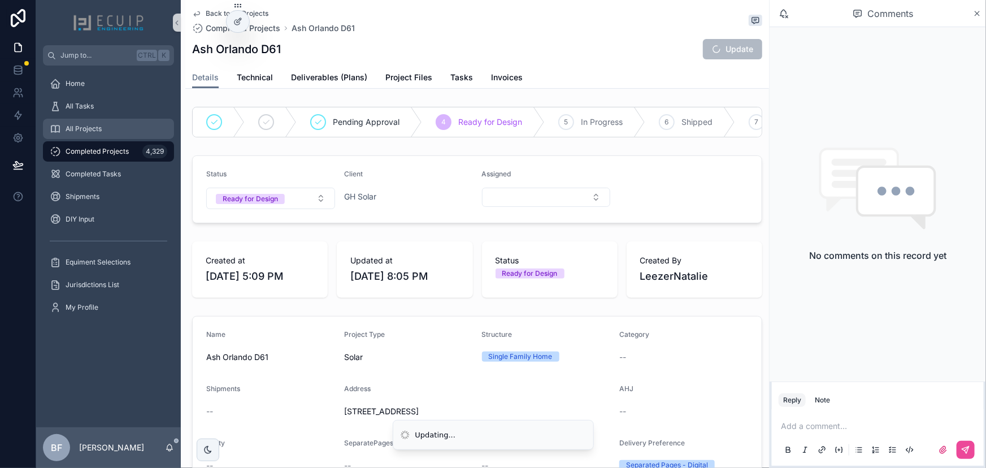
click at [103, 133] on div "All Projects" at bounding box center [109, 129] width 118 height 18
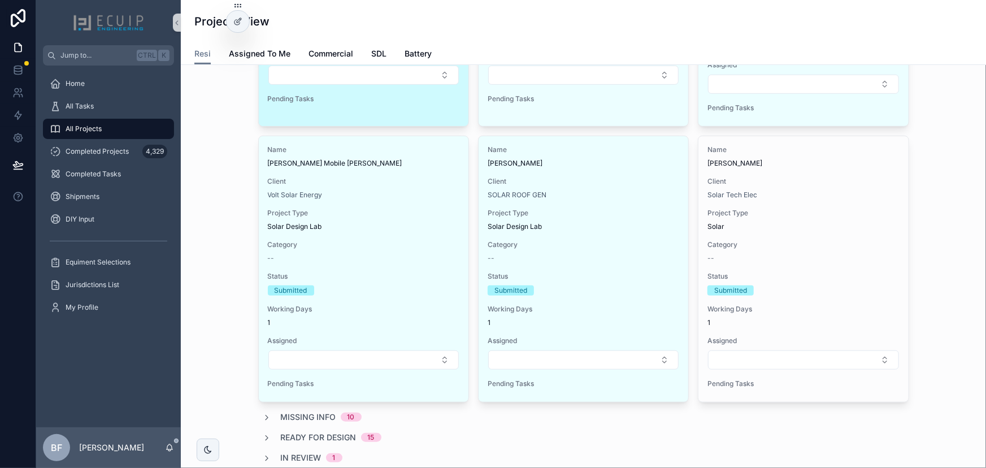
scroll to position [308, 0]
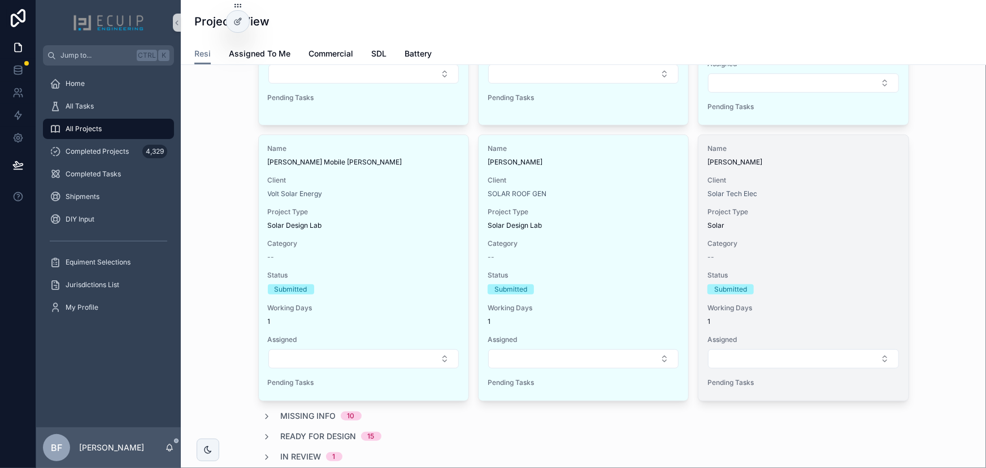
click at [859, 185] on div "Client Solar Tech Elec" at bounding box center [803, 187] width 192 height 23
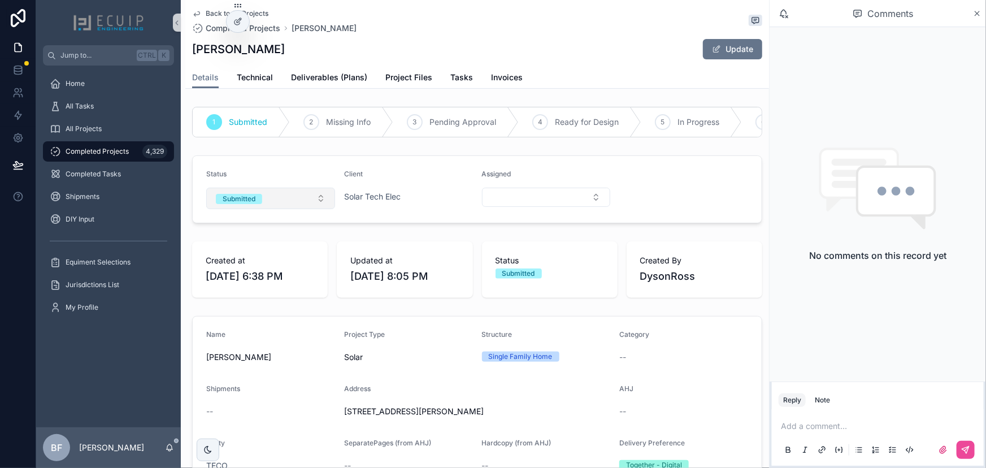
click at [269, 207] on button "Submitted" at bounding box center [270, 198] width 129 height 21
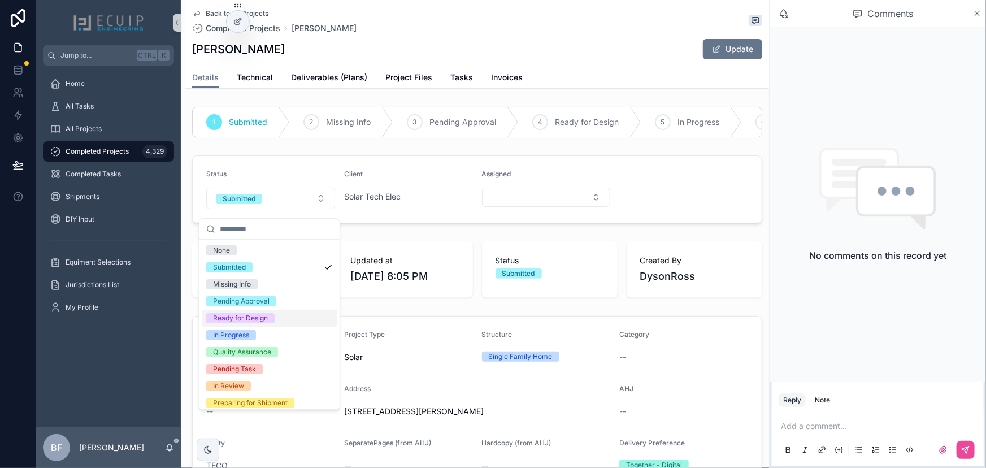
click at [258, 317] on div "Ready for Design" at bounding box center [240, 318] width 55 height 10
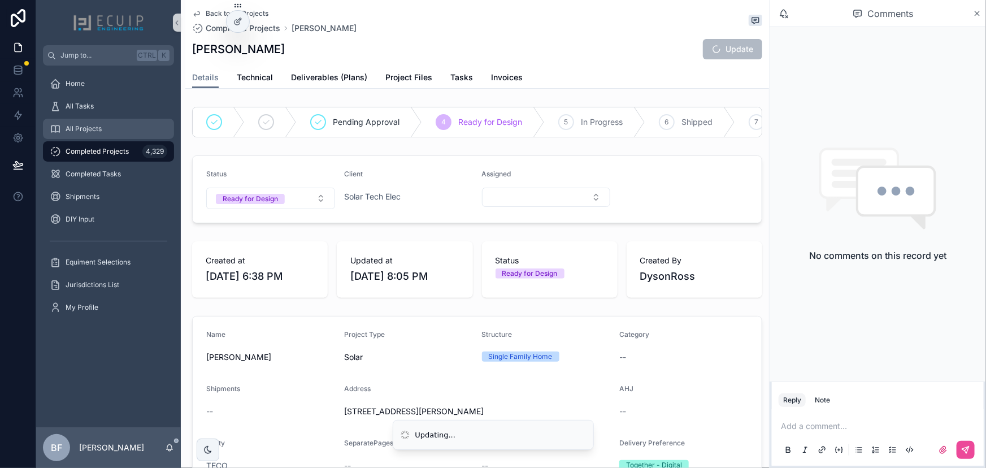
click at [116, 129] on div "All Projects" at bounding box center [109, 129] width 118 height 18
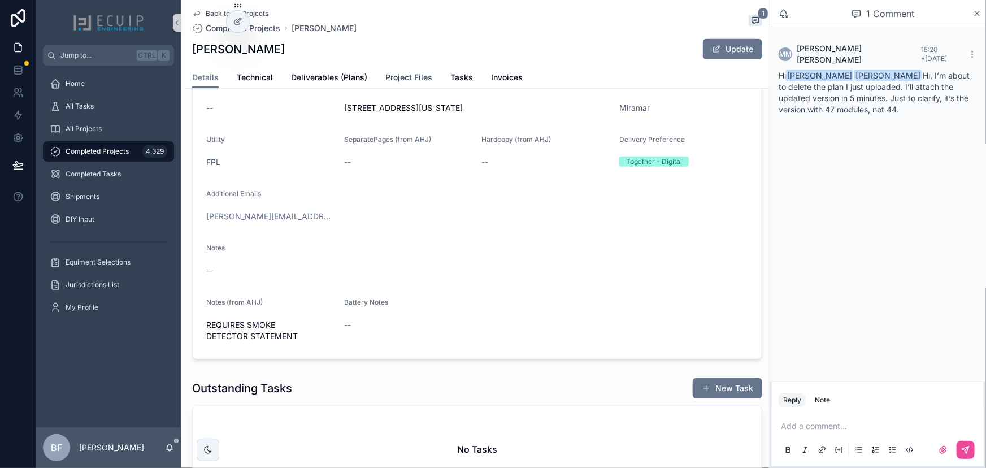
scroll to position [308, 0]
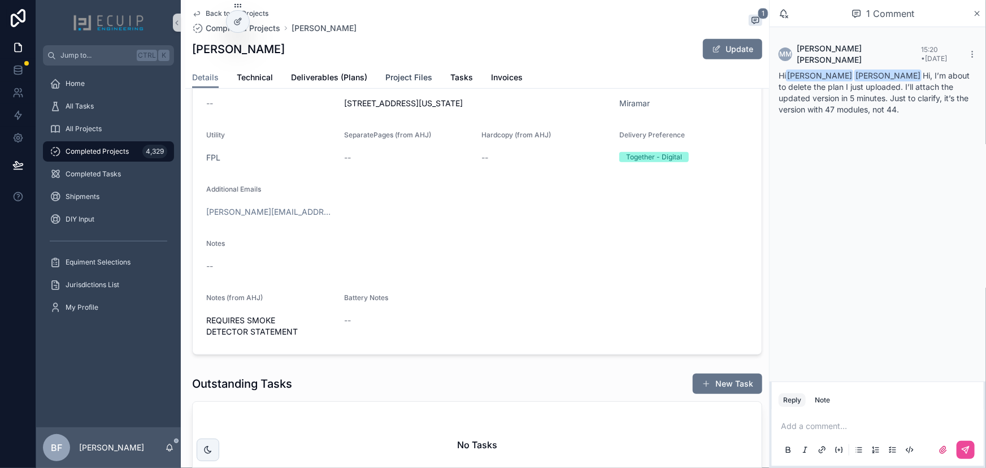
click at [419, 75] on span "Project Files" at bounding box center [408, 77] width 47 height 11
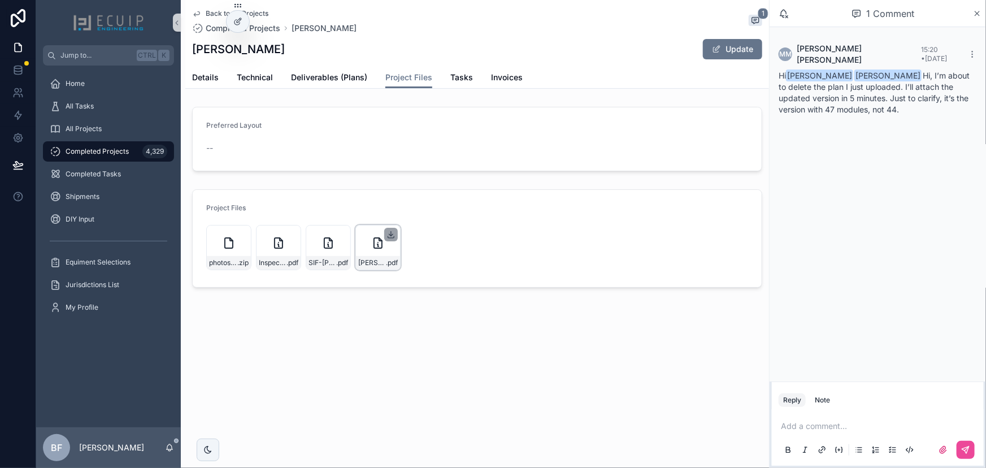
click at [391, 231] on icon "scrollable content" at bounding box center [390, 234] width 9 height 9
click at [343, 232] on icon "scrollable content" at bounding box center [341, 234] width 9 height 9
click at [290, 230] on icon "scrollable content" at bounding box center [291, 234] width 9 height 9
drag, startPoint x: 260, startPoint y: 47, endPoint x: 193, endPoint y: 49, distance: 66.7
click at [193, 50] on div "[PERSON_NAME] Update" at bounding box center [477, 48] width 570 height 21
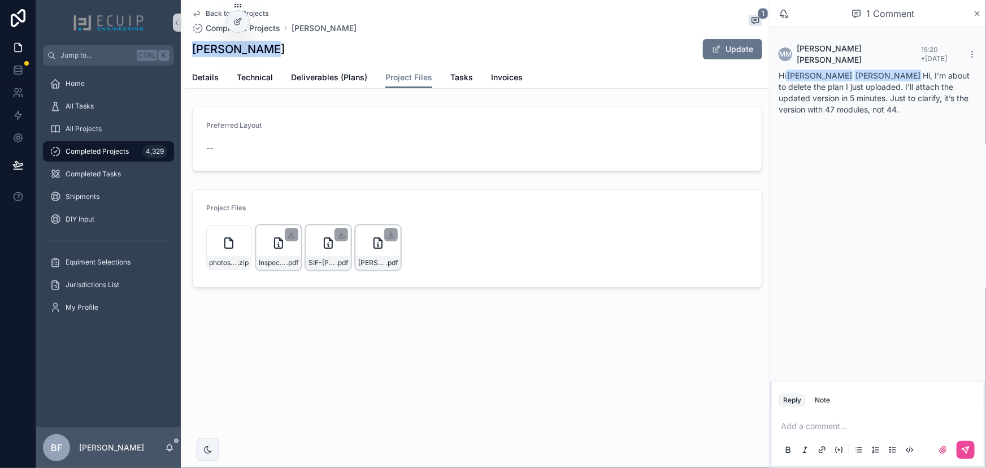
copy h1 "[PERSON_NAME]"
click at [320, 72] on span "Deliverables (Plans)" at bounding box center [329, 77] width 76 height 11
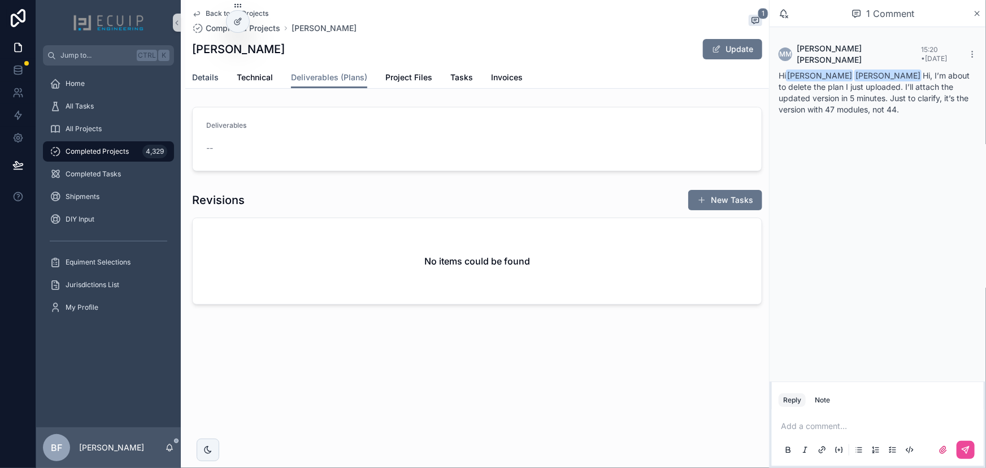
click at [207, 71] on link "Details" at bounding box center [205, 78] width 27 height 23
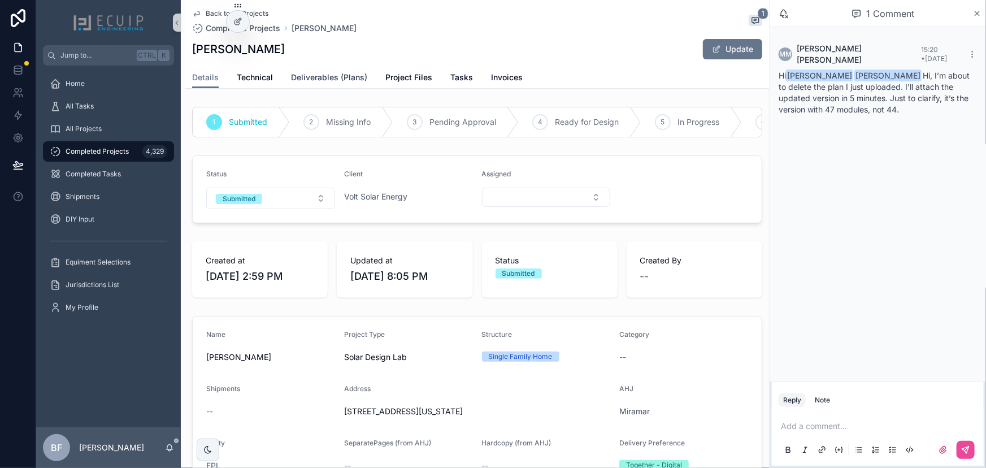
click at [344, 79] on span "Deliverables (Plans)" at bounding box center [329, 77] width 76 height 11
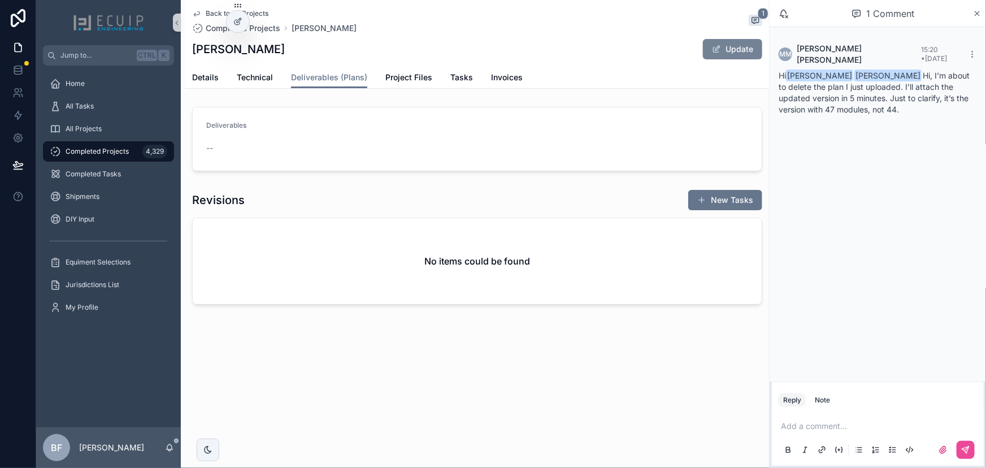
click at [734, 45] on button "Update" at bounding box center [732, 49] width 59 height 20
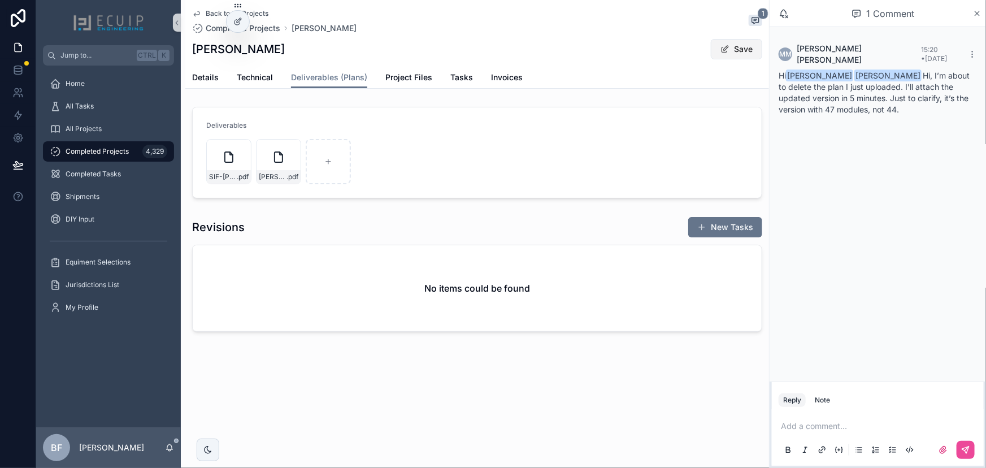
click at [734, 50] on button "Save" at bounding box center [736, 49] width 51 height 20
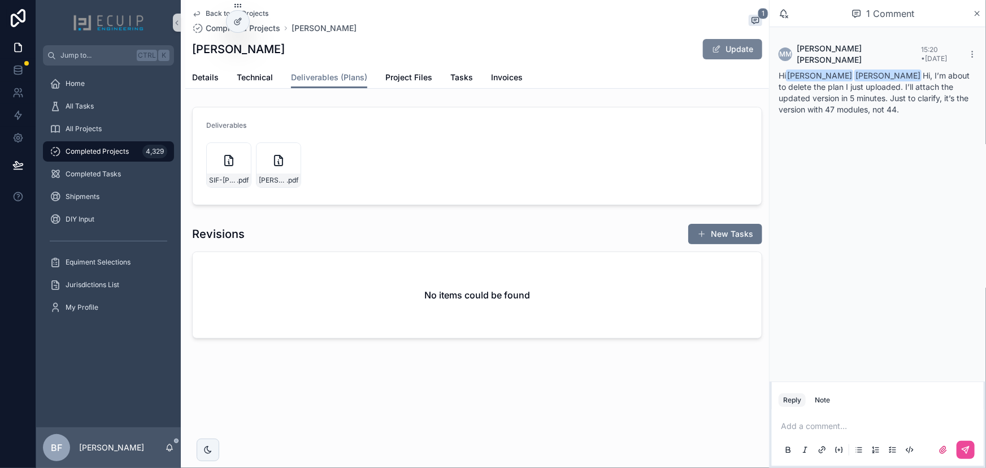
click at [734, 50] on button "Update" at bounding box center [732, 49] width 59 height 20
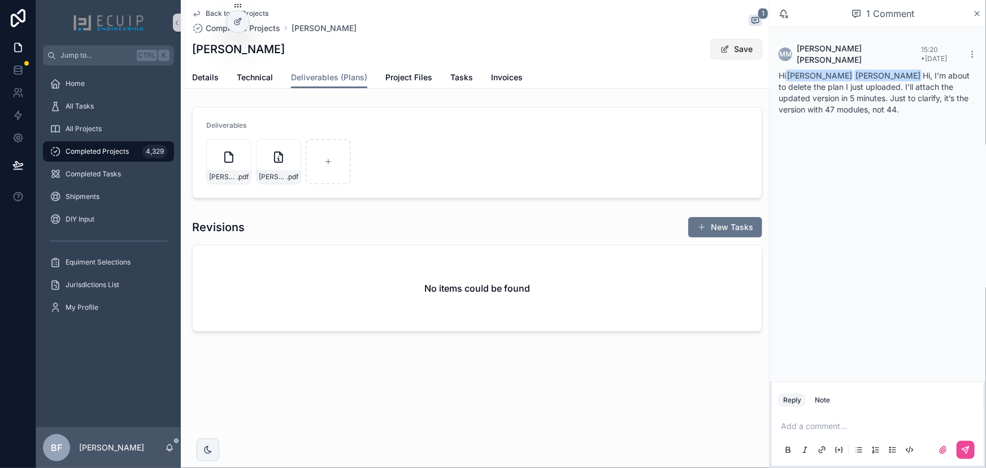
click at [719, 50] on button "Save" at bounding box center [736, 49] width 51 height 20
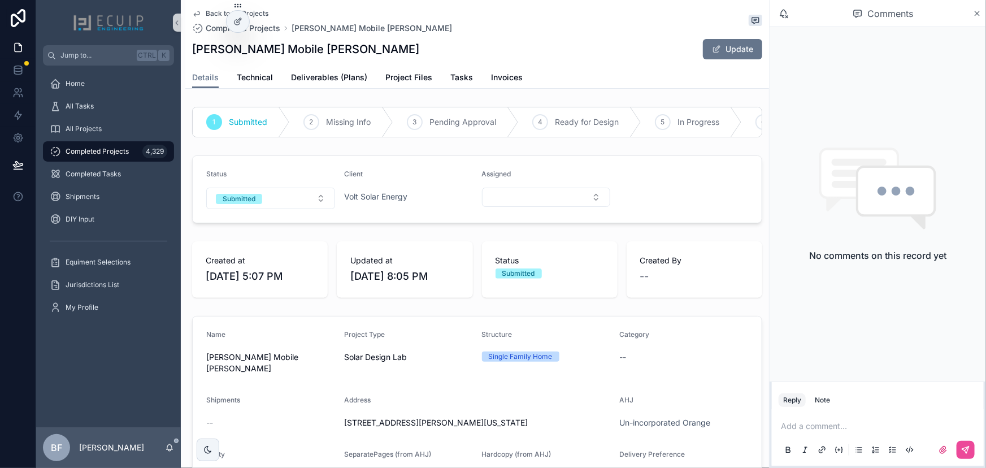
scroll to position [308, 0]
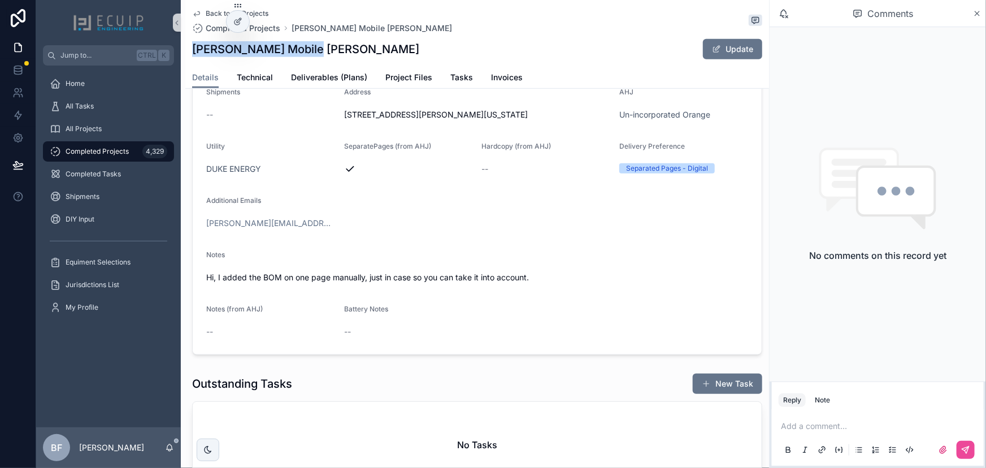
drag, startPoint x: 336, startPoint y: 40, endPoint x: 192, endPoint y: 56, distance: 144.5
click at [192, 56] on div "[PERSON_NAME] Mobile [PERSON_NAME] Update" at bounding box center [477, 48] width 570 height 21
copy h1 "[PERSON_NAME] Mobile [PERSON_NAME]"
click at [418, 81] on span "Project Files" at bounding box center [408, 77] width 47 height 11
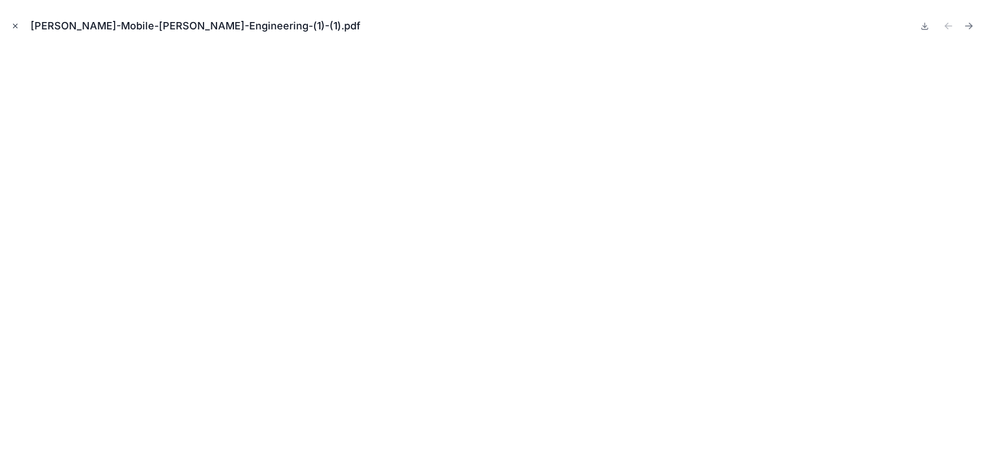
click at [10, 21] on button "Close modal" at bounding box center [15, 26] width 12 height 12
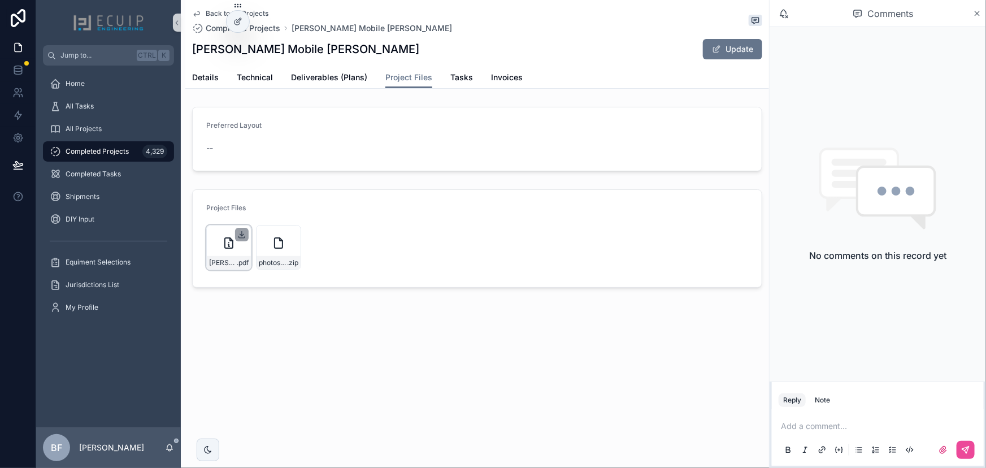
click at [242, 232] on icon "scrollable content" at bounding box center [241, 234] width 9 height 9
click at [203, 77] on span "Details" at bounding box center [205, 77] width 27 height 11
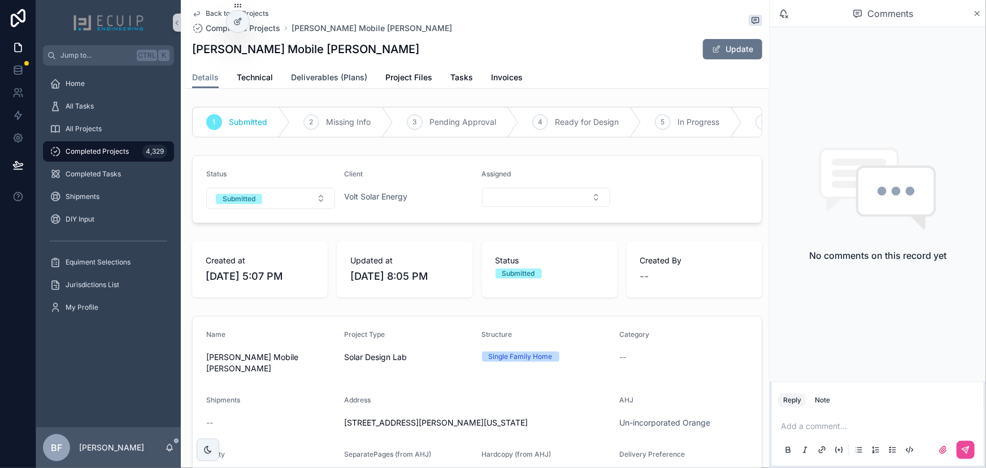
click at [351, 82] on span "Deliverables (Plans)" at bounding box center [329, 77] width 76 height 11
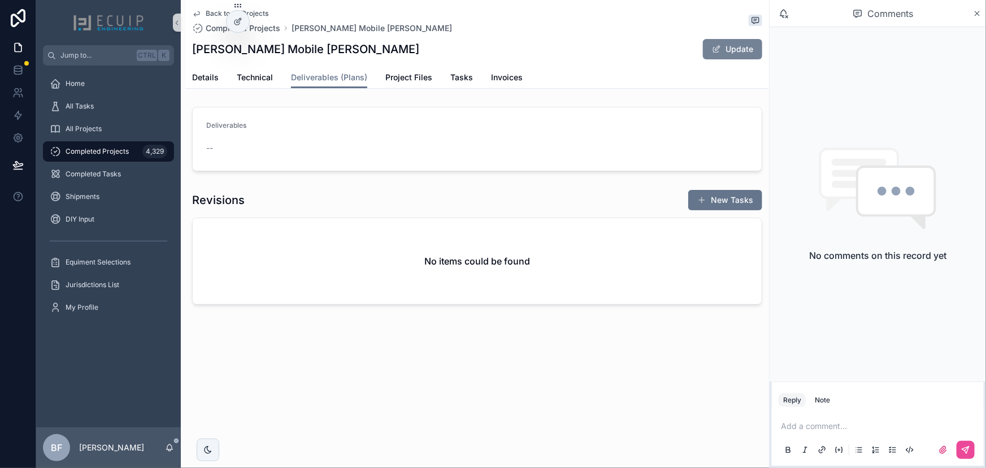
drag, startPoint x: 702, startPoint y: 54, endPoint x: 708, endPoint y: 54, distance: 6.8
click at [702, 54] on div "Update" at bounding box center [719, 48] width 85 height 21
click at [729, 45] on button "Update" at bounding box center [732, 49] width 59 height 20
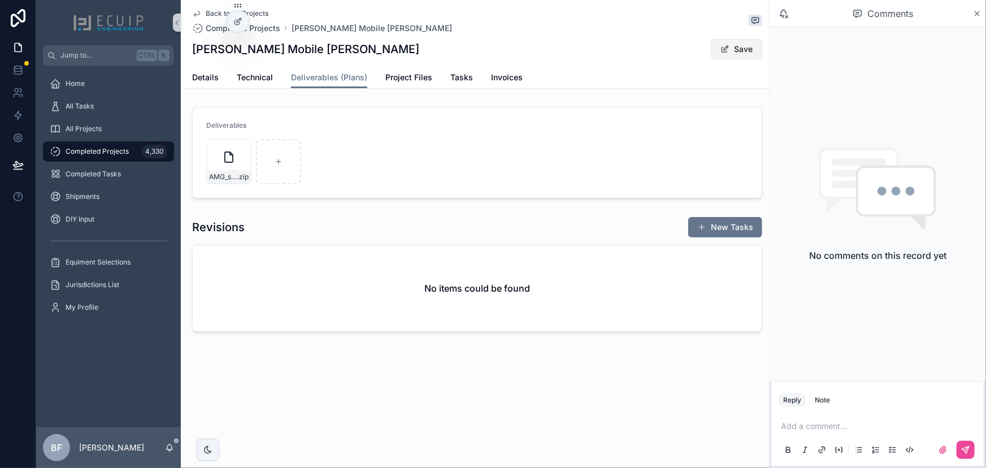
click at [724, 43] on button "Save" at bounding box center [736, 49] width 51 height 20
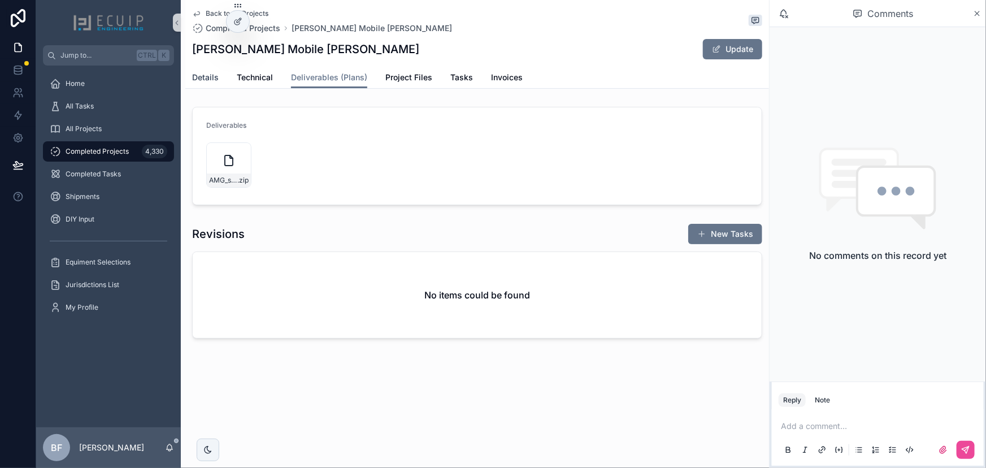
click at [210, 83] on link "Details" at bounding box center [205, 78] width 27 height 23
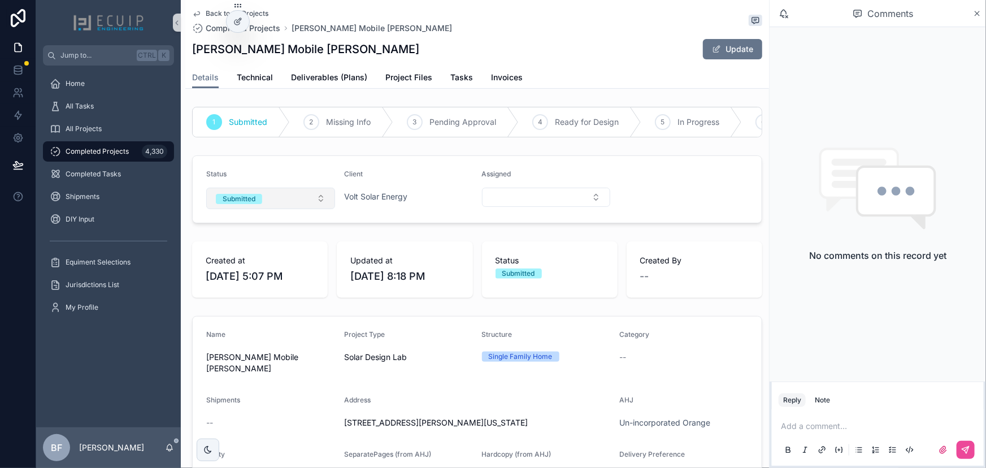
click at [272, 203] on button "Submitted" at bounding box center [270, 198] width 129 height 21
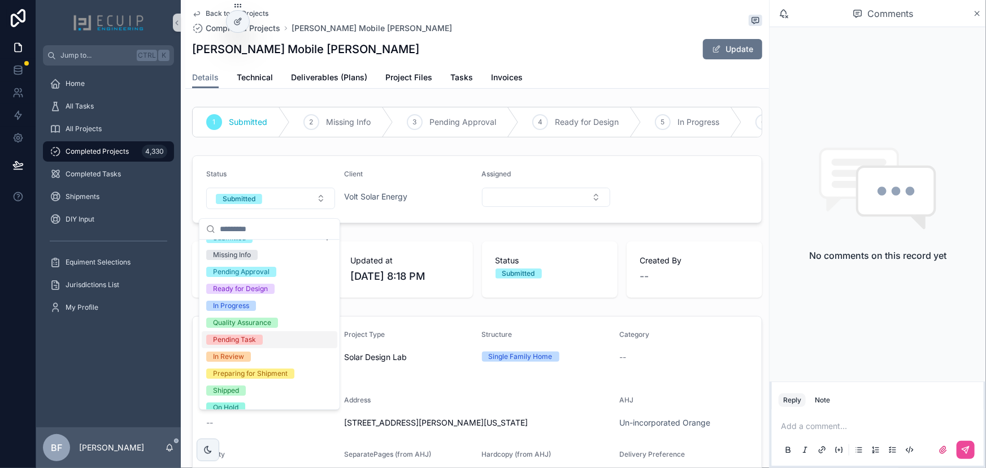
scroll to position [89, 0]
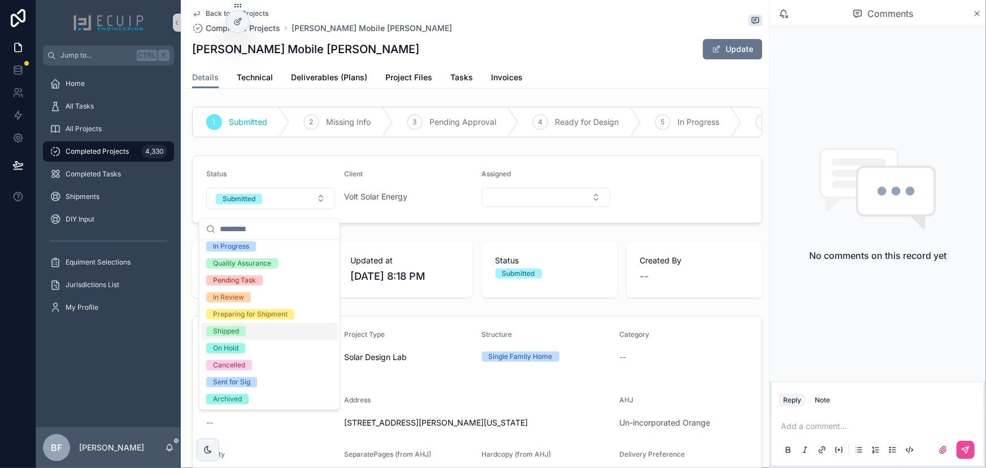
click at [237, 329] on div "Shipped" at bounding box center [226, 331] width 26 height 10
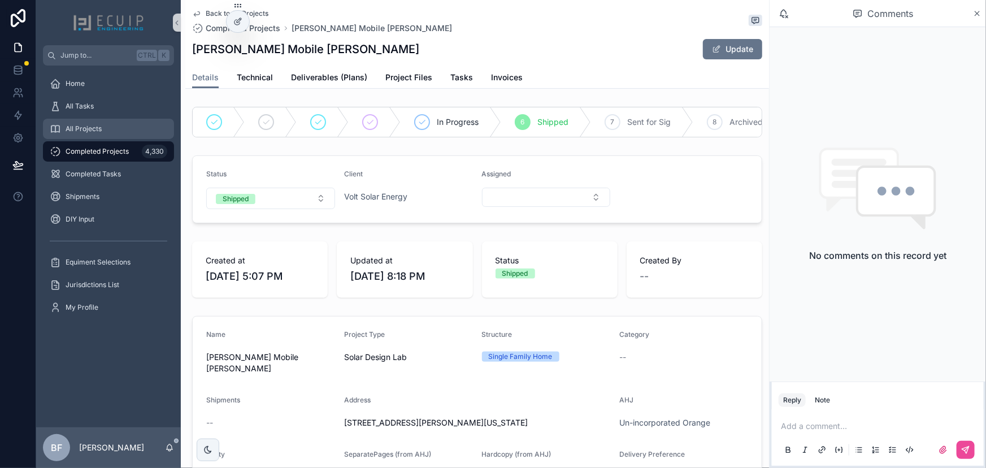
click at [72, 121] on div "All Projects" at bounding box center [109, 129] width 118 height 18
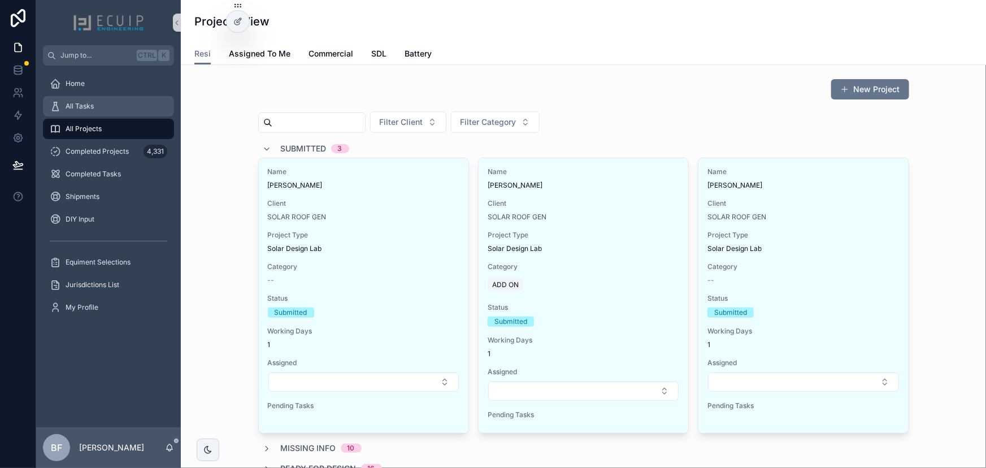
click at [74, 106] on span "All Tasks" at bounding box center [80, 106] width 28 height 9
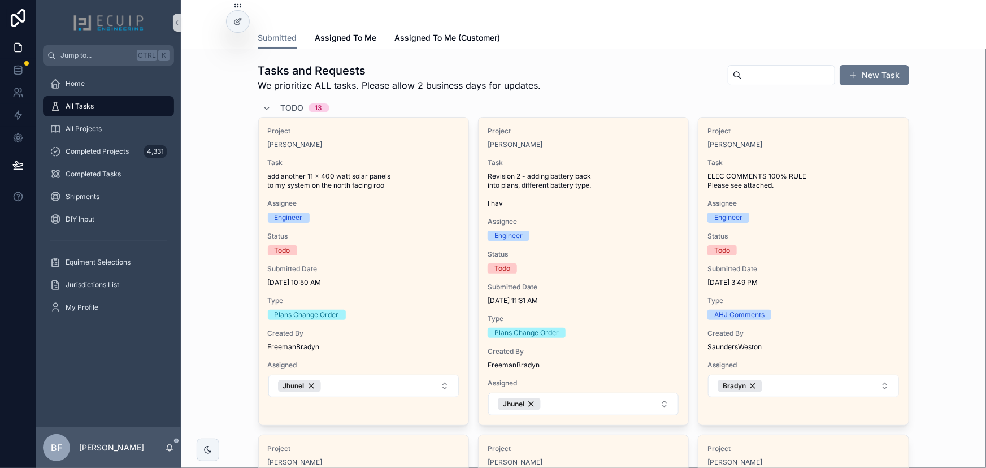
click at [271, 107] on div "Todo 13" at bounding box center [296, 108] width 67 height 18
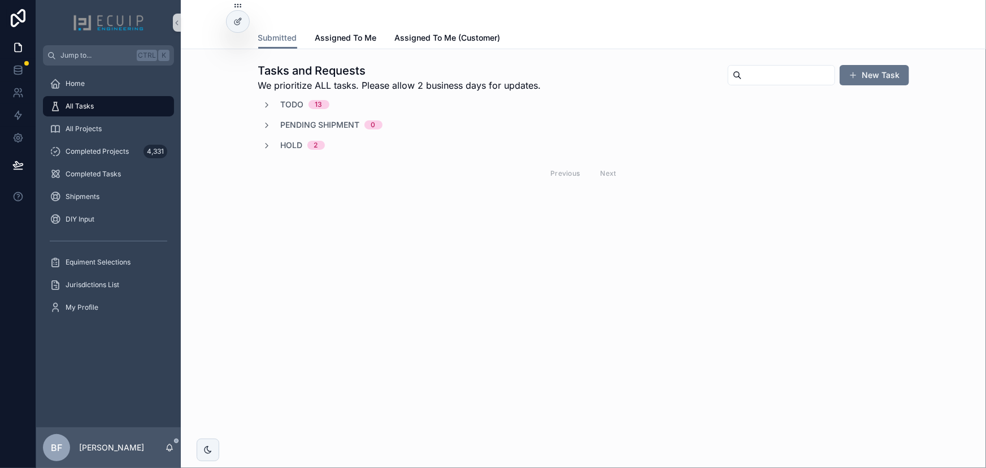
click at [99, 139] on div "All Projects" at bounding box center [108, 129] width 145 height 23
click at [115, 133] on div "All Projects" at bounding box center [109, 129] width 118 height 18
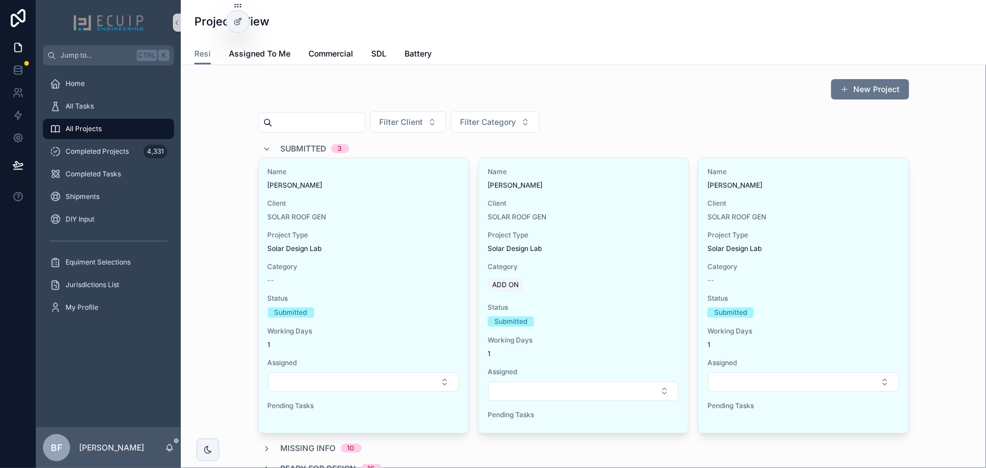
click at [274, 145] on div "Submitted 3" at bounding box center [306, 149] width 86 height 18
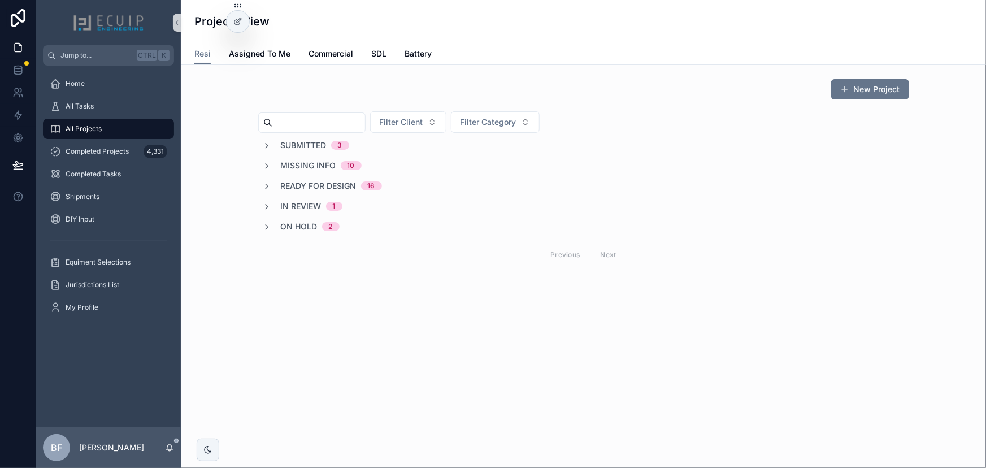
click at [297, 184] on span "Ready for Design" at bounding box center [319, 185] width 76 height 11
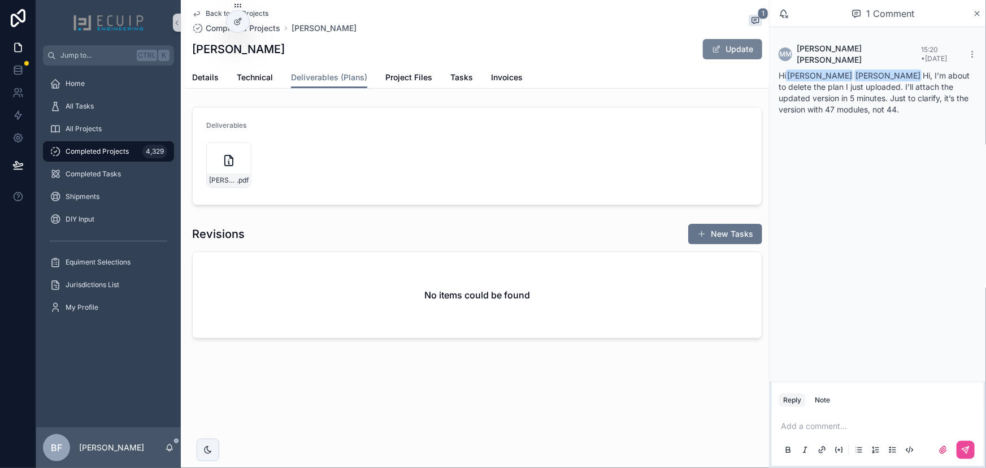
click at [710, 47] on button "Update" at bounding box center [732, 49] width 59 height 20
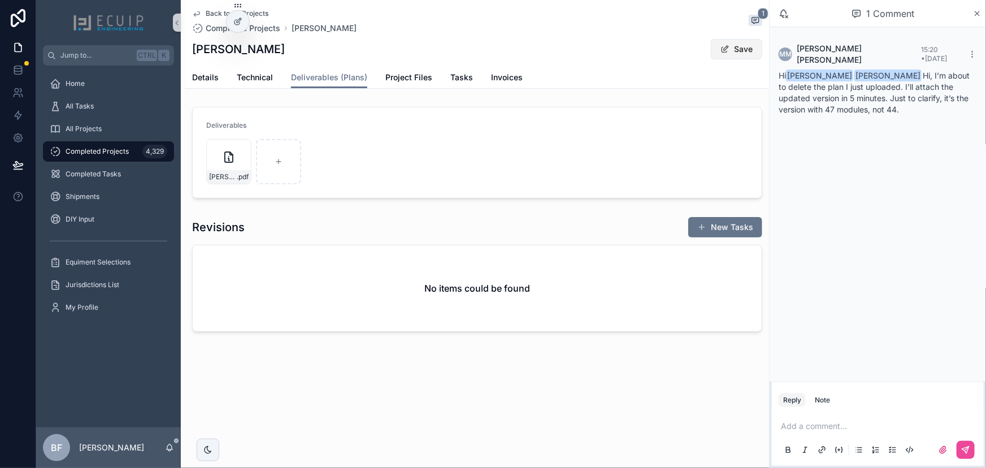
click at [726, 43] on button "Save" at bounding box center [736, 49] width 51 height 20
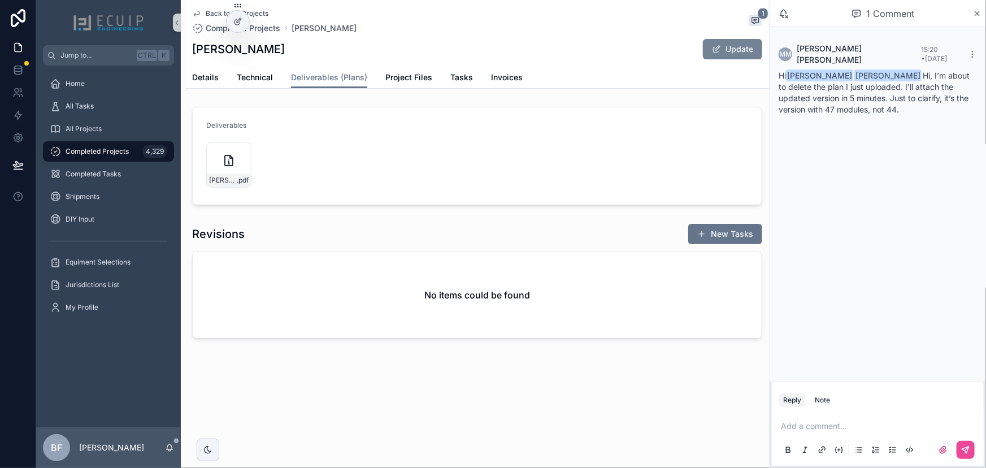
click at [743, 53] on button "Update" at bounding box center [732, 49] width 59 height 20
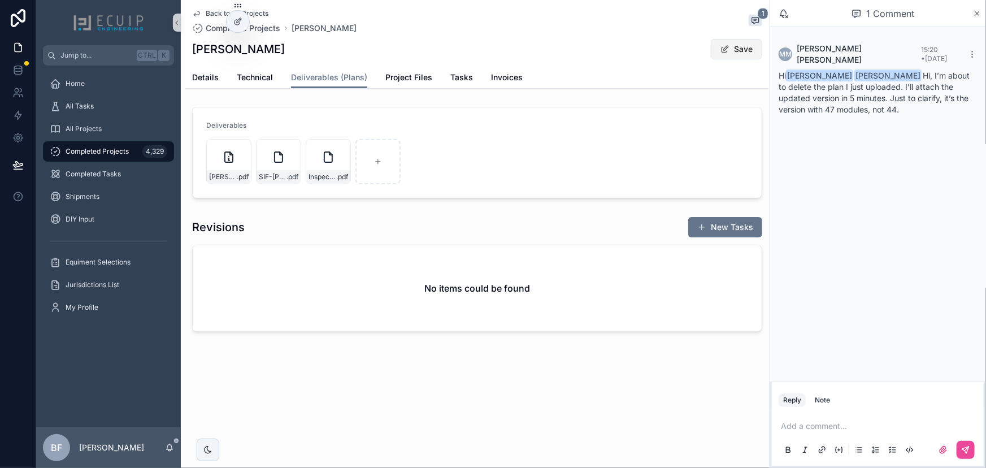
click at [737, 45] on button "Save" at bounding box center [736, 49] width 51 height 20
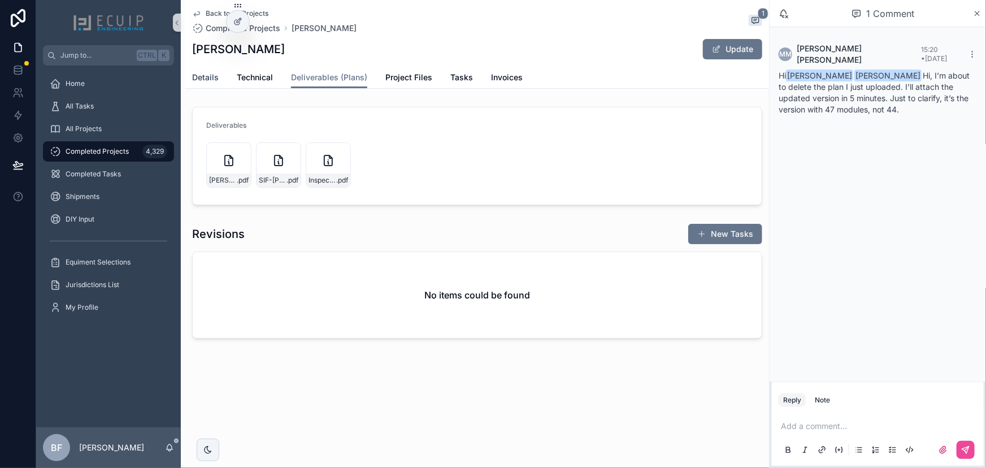
click at [199, 79] on span "Details" at bounding box center [205, 77] width 27 height 11
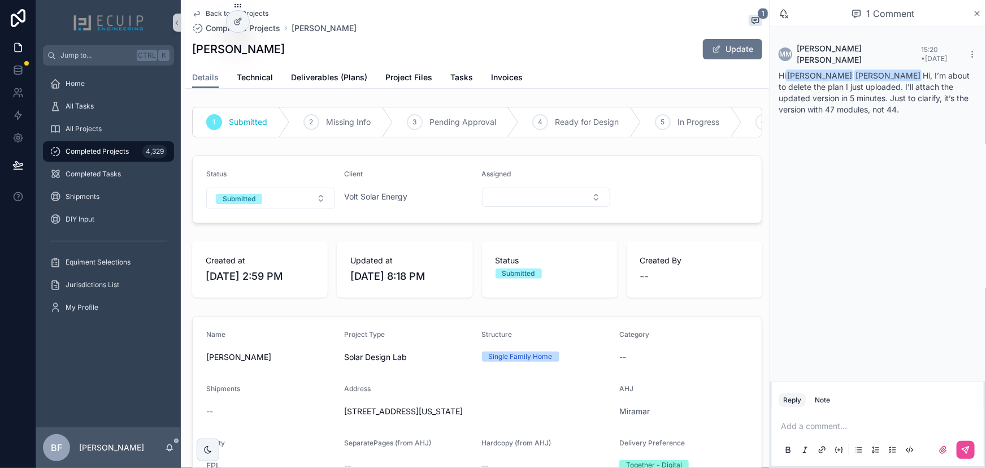
click at [256, 198] on button "Submitted" at bounding box center [270, 198] width 129 height 21
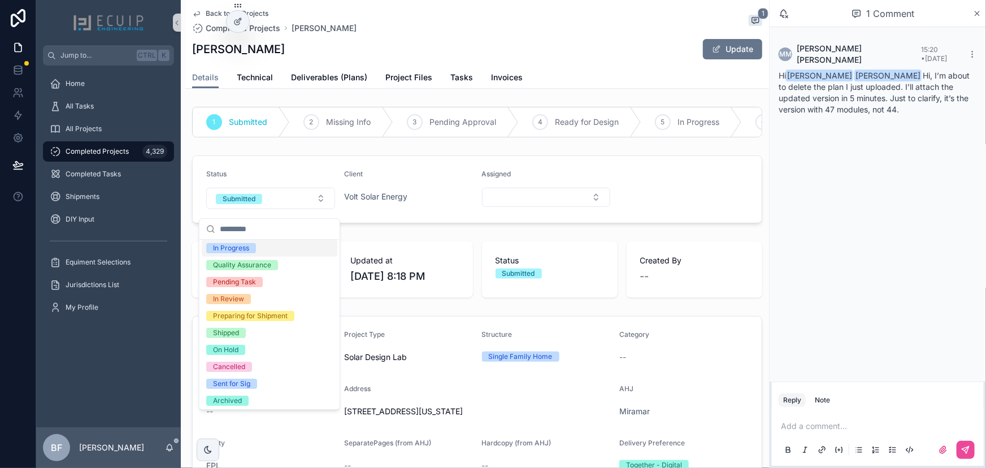
scroll to position [89, 0]
click at [236, 329] on div "Shipped" at bounding box center [226, 331] width 26 height 10
